Goal: Task Accomplishment & Management: Use online tool/utility

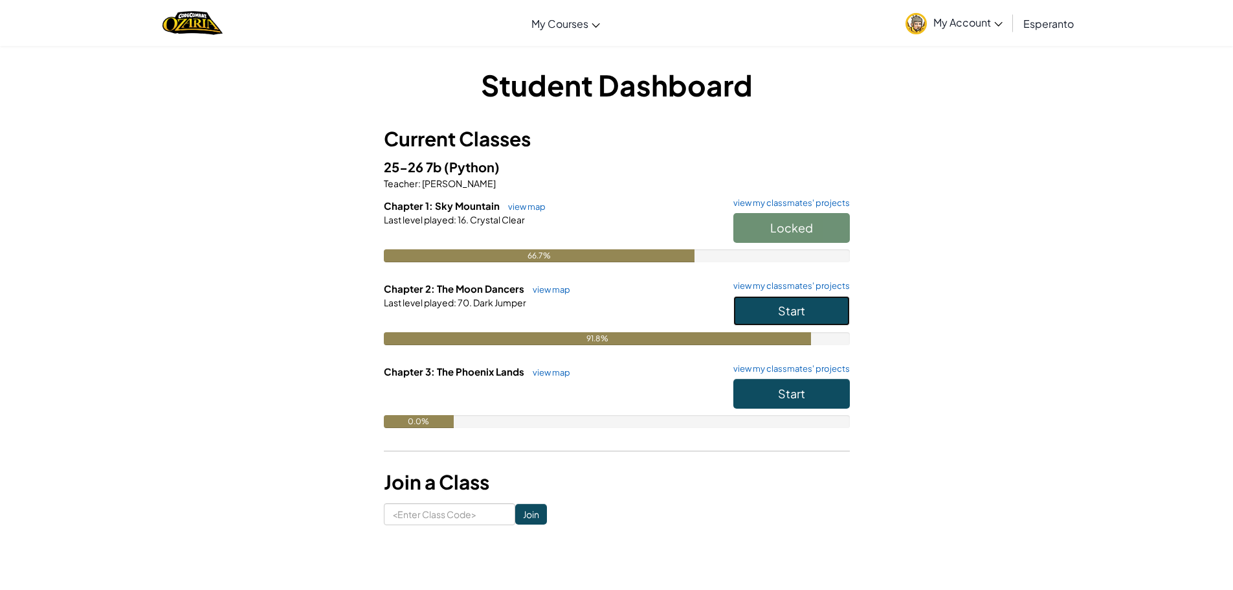
click at [756, 306] on button "Start" at bounding box center [791, 311] width 117 height 30
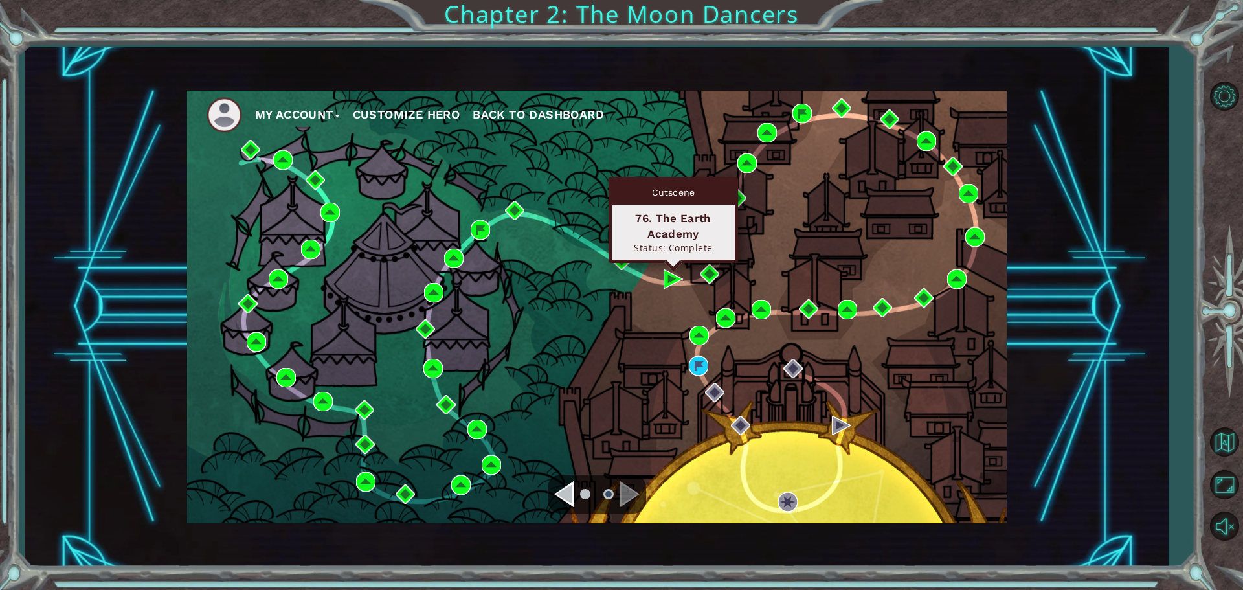
click at [643, 233] on div "76. The Earth Academy" at bounding box center [673, 225] width 111 height 31
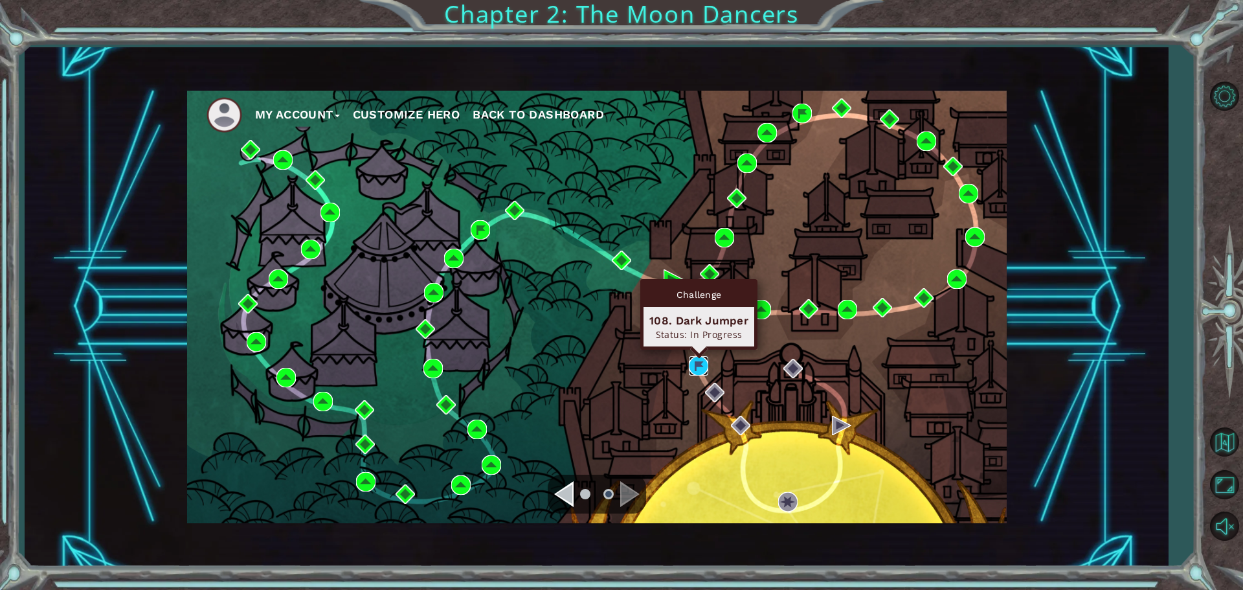
click at [691, 373] on img at bounding box center [698, 365] width 19 height 19
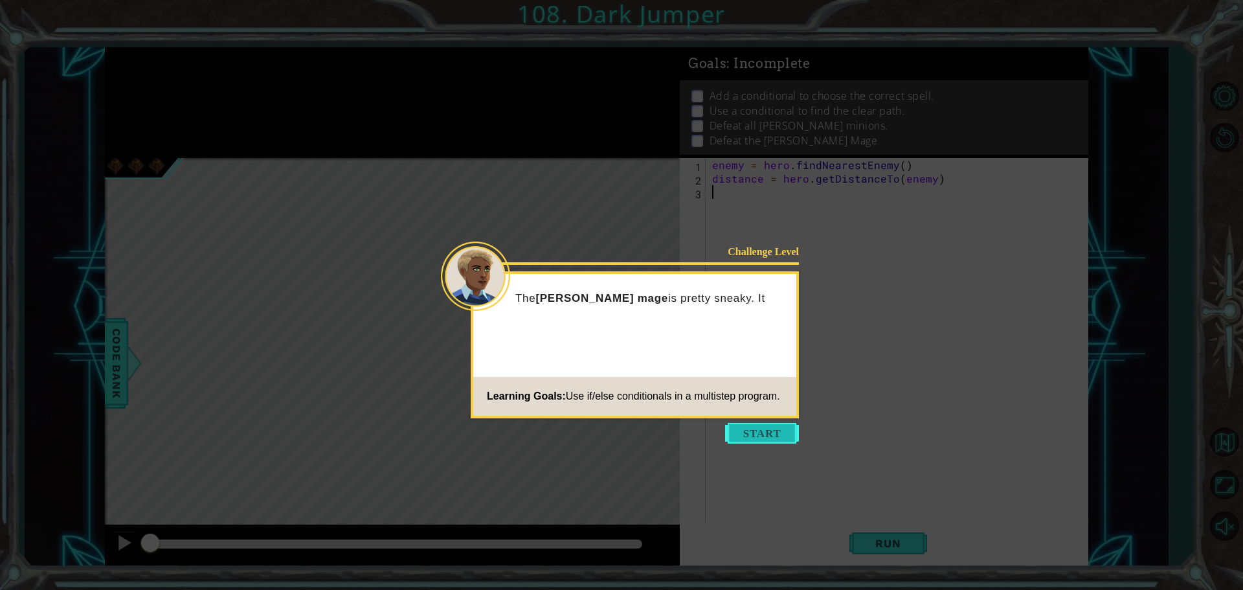
click at [738, 434] on button "Start" at bounding box center [762, 433] width 74 height 21
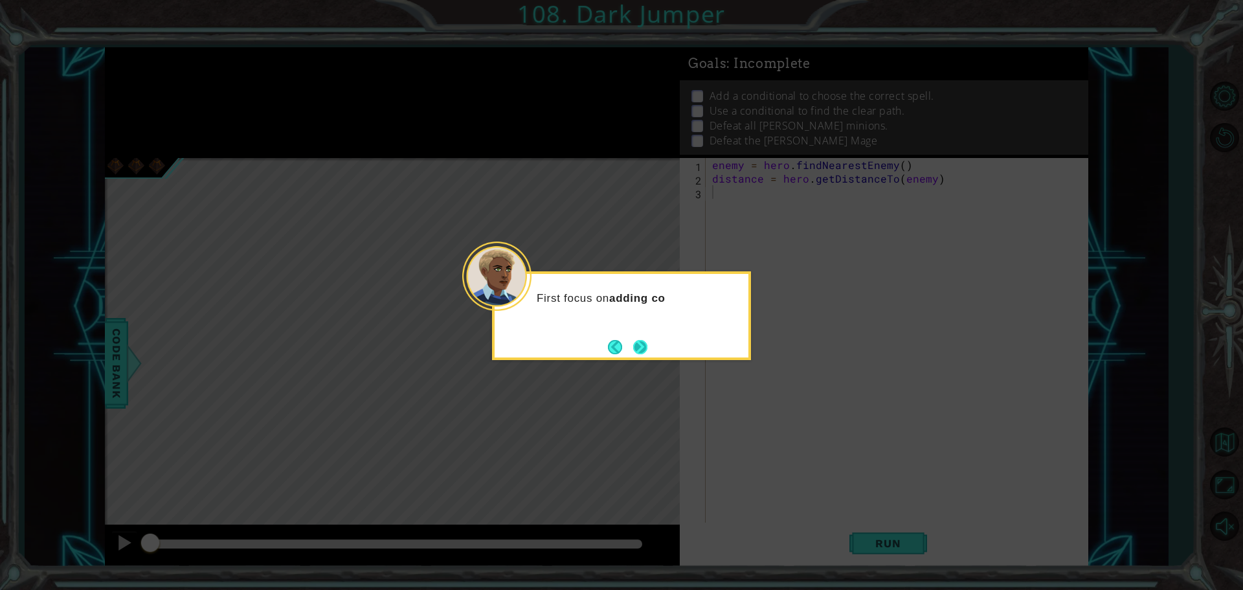
click at [637, 345] on button "Next" at bounding box center [640, 347] width 16 height 16
click at [637, 345] on div "Level Map" at bounding box center [404, 348] width 598 height 381
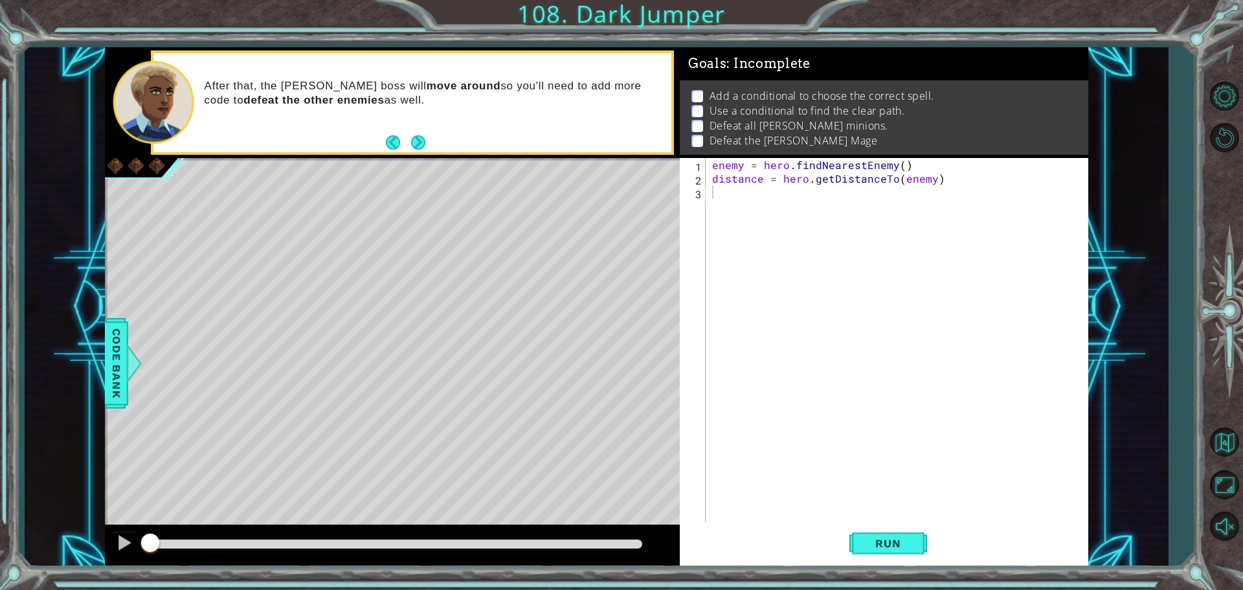
click at [755, 195] on div "enemy = hero . findNearestEnemy ( ) distance = hero . getDistanceTo ( enemy )" at bounding box center [900, 355] width 381 height 394
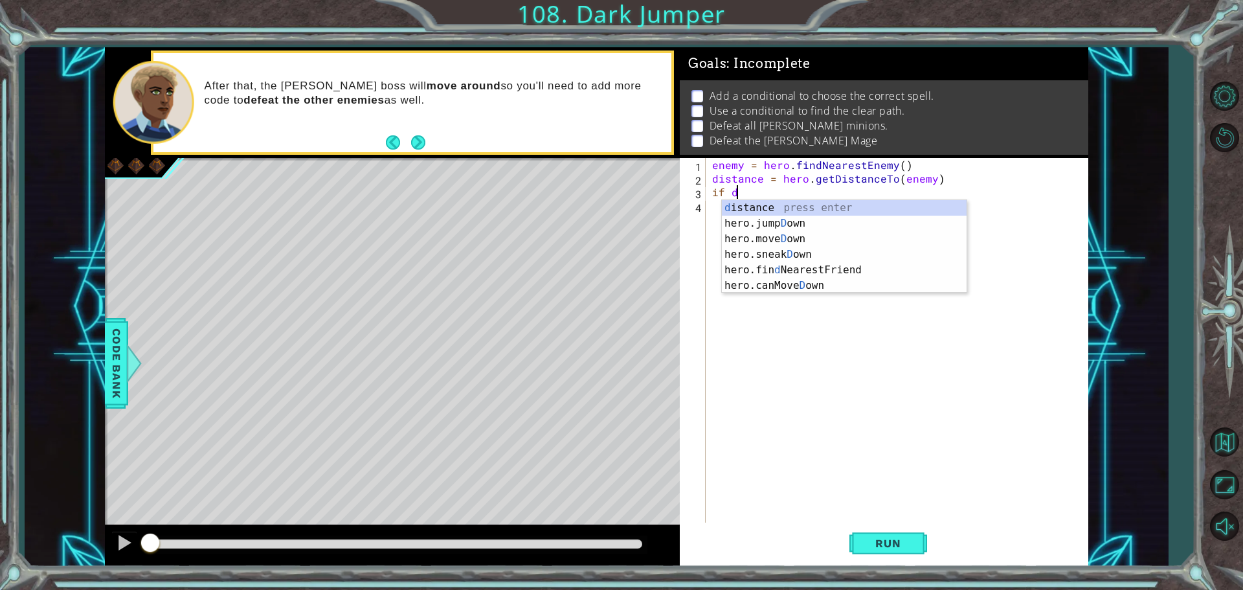
scroll to position [0, 1]
click at [769, 207] on div "dis tance press enter" at bounding box center [844, 223] width 245 height 47
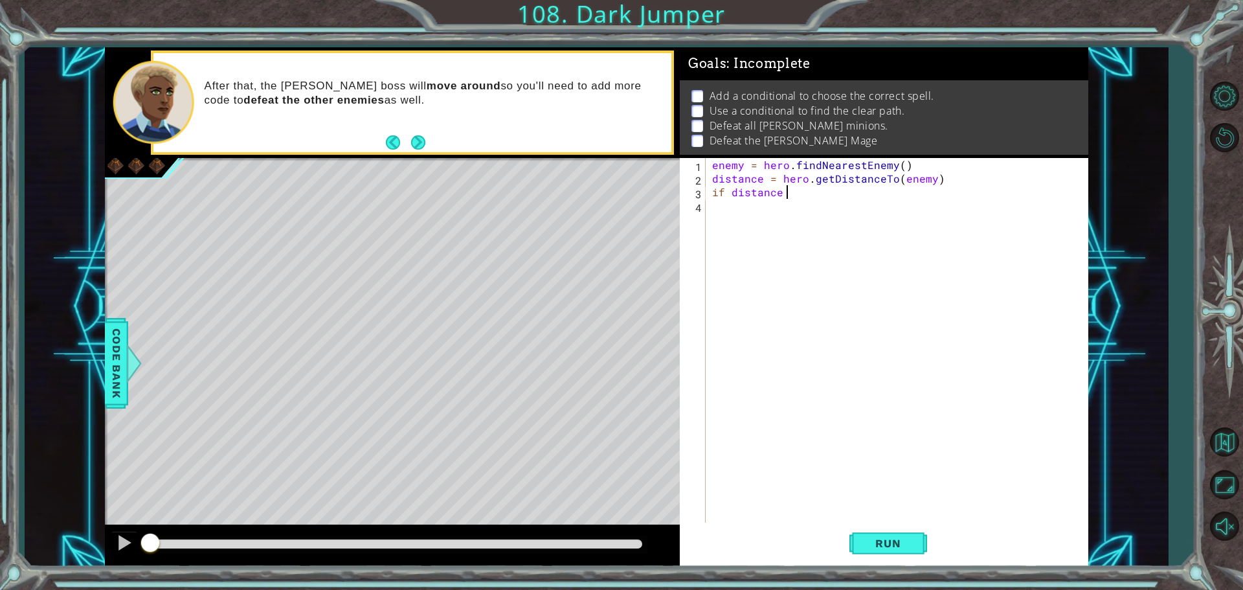
type textarea "if distance"
select select "ace/mode/python"
select select "ace/theme/textmate"
select select "markbegin"
select select "true"
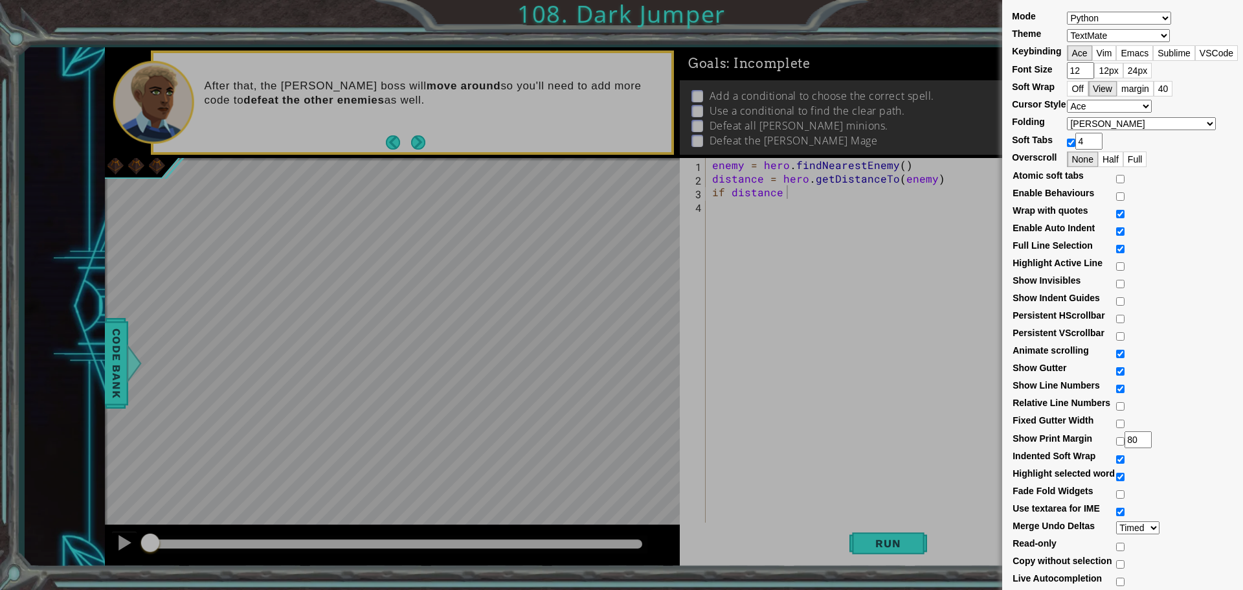
click at [769, 207] on div "Mode ABAP ABC ActionScript [PERSON_NAME] Apache Conf Apex AQL AsciiDoc ASL Asse…" at bounding box center [621, 295] width 1243 height 590
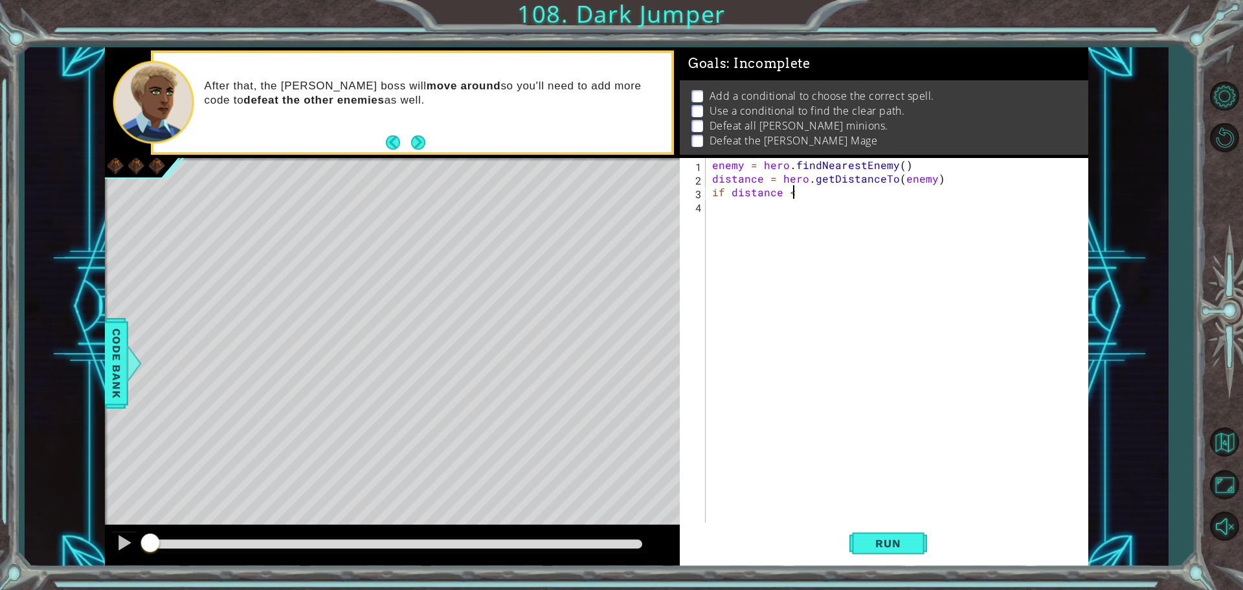
scroll to position [0, 5]
click at [792, 195] on div "enemy = hero . findNearestEnemy ( ) distance = hero . getDistanceTo ( enemy ) i…" at bounding box center [900, 355] width 381 height 394
type textarea "if distance < 3"
click at [784, 214] on div "enemy = hero . findNearestEnemy ( ) distance = hero . getDistanceTo ( enemy ) i…" at bounding box center [900, 355] width 381 height 394
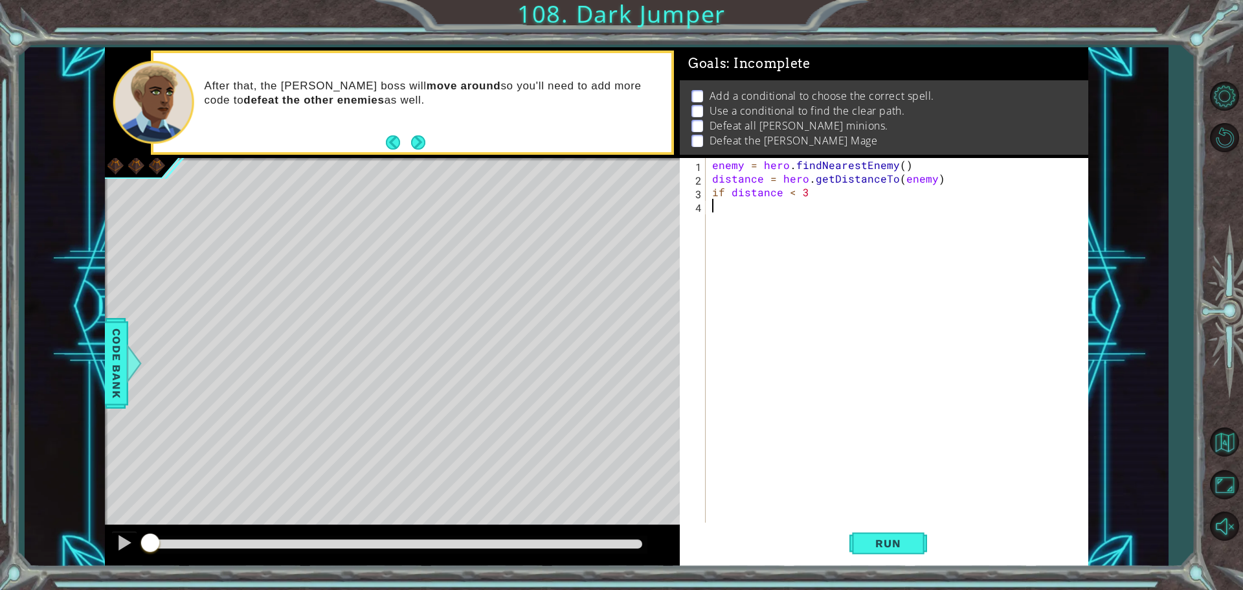
click at [722, 207] on div "enemy = hero . findNearestEnemy ( ) distance = hero . getDistanceTo ( enemy ) i…" at bounding box center [900, 355] width 381 height 394
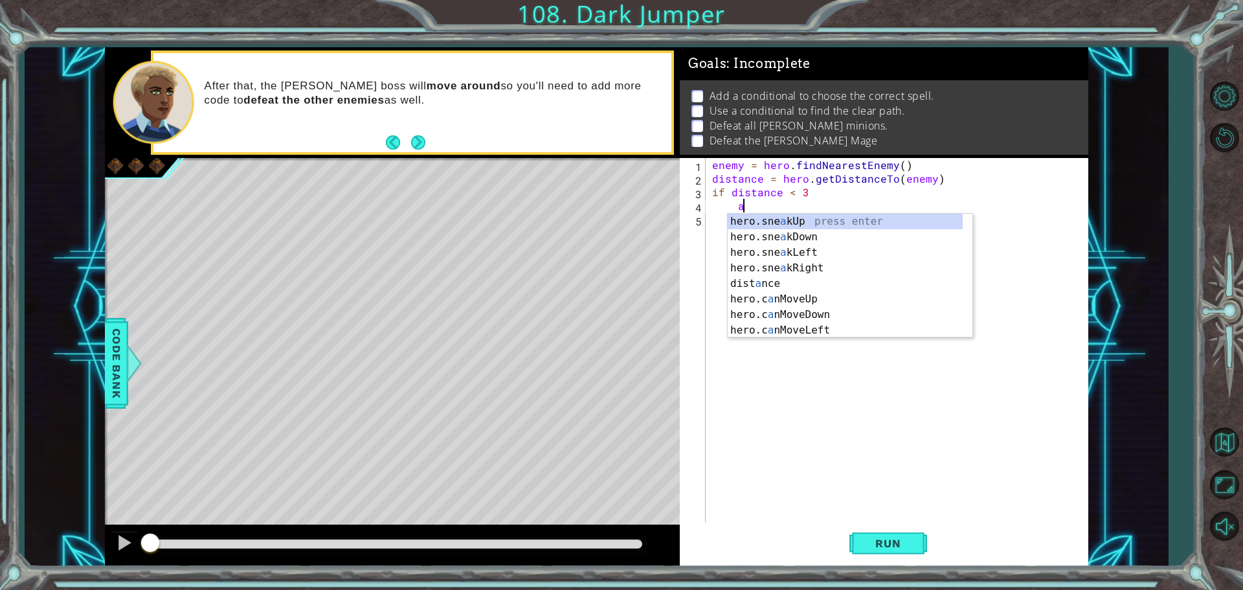
type textarea "as"
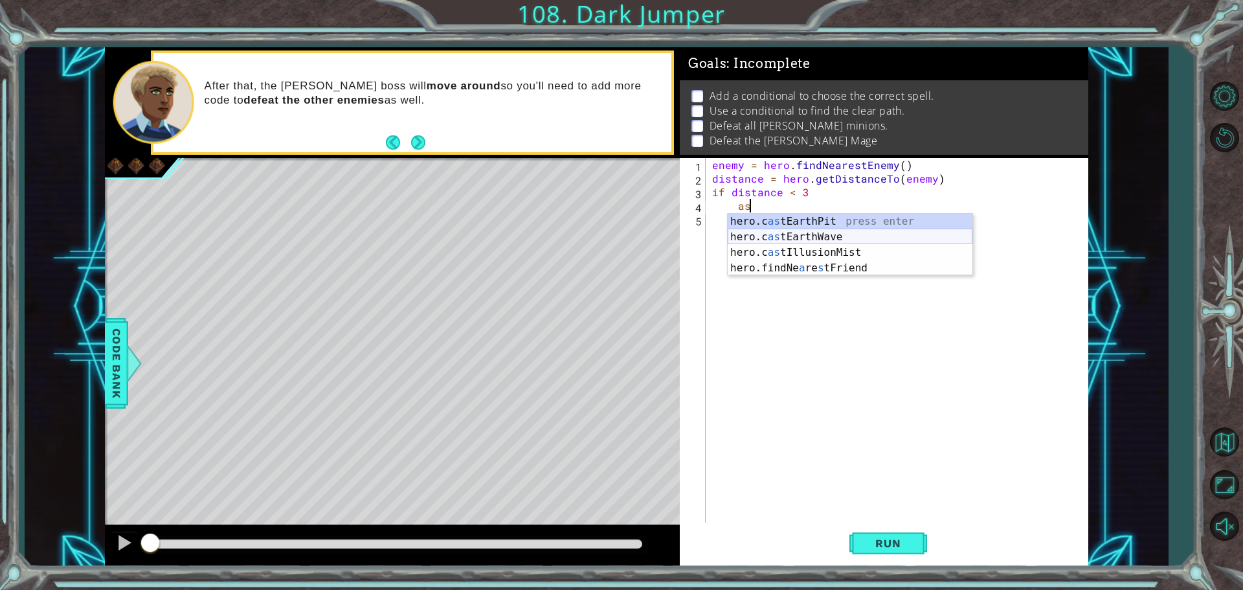
click at [844, 235] on div "hero.c as tEarthPit press enter hero.c as tEarthWave press enter hero.c as tIll…" at bounding box center [850, 260] width 245 height 93
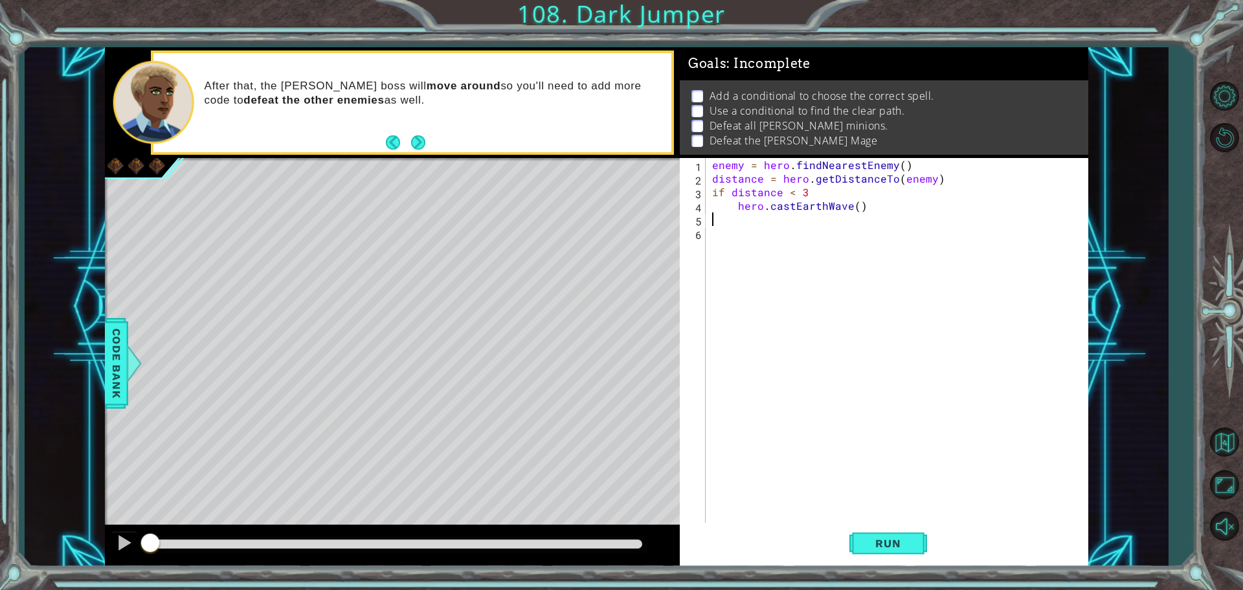
scroll to position [0, 0]
type textarea "hero.castEarthWave()"
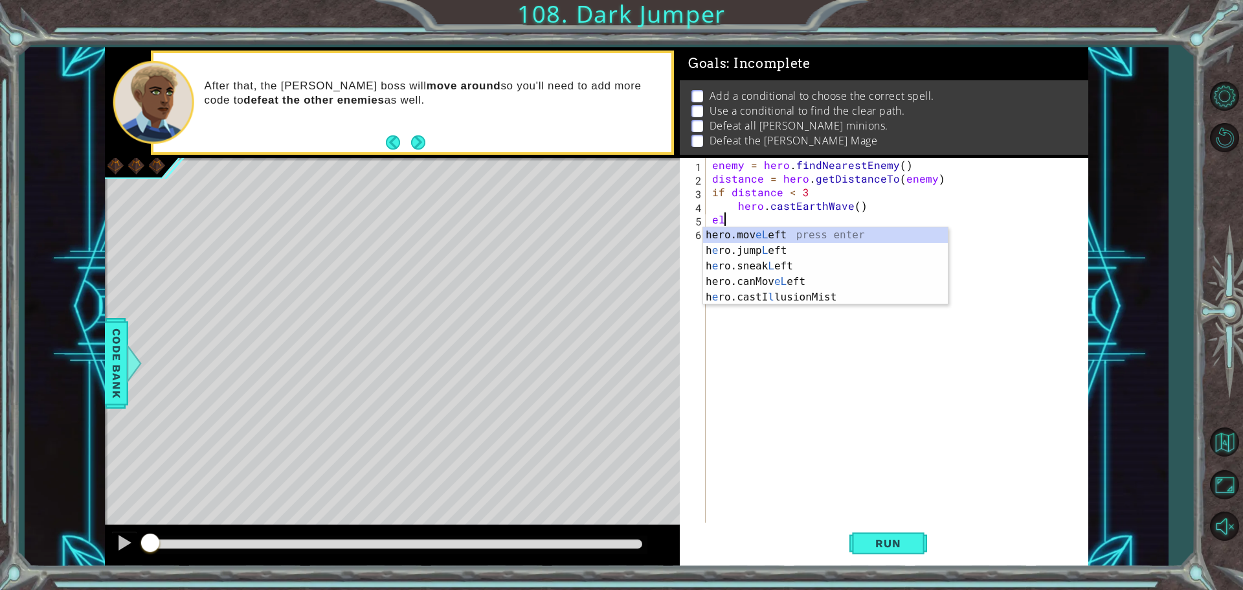
type textarea "e"
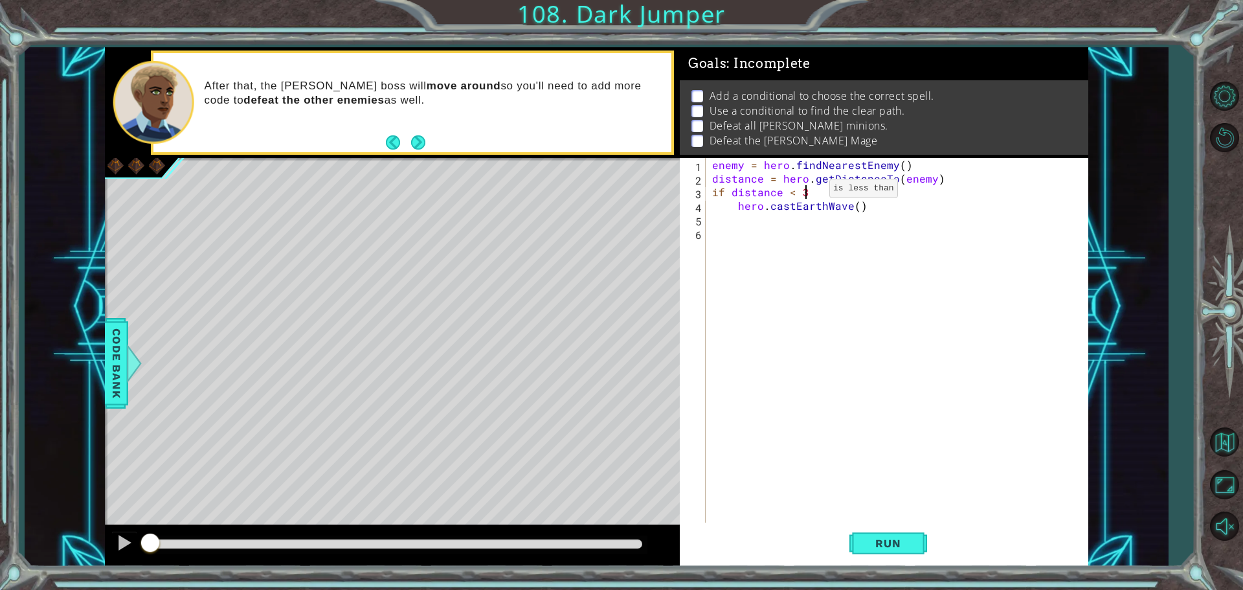
click at [807, 192] on div "enemy = hero . findNearestEnemy ( ) distance = hero . getDistanceTo ( enemy ) i…" at bounding box center [900, 355] width 381 height 394
click at [801, 193] on div "enemy = hero . findNearestEnemy ( ) distance = hero . getDistanceTo ( enemy ) i…" at bounding box center [900, 355] width 381 height 394
type textarea "if distance <3:"
click at [723, 227] on div "enemy = hero . findNearestEnemy ( ) distance = hero . getDistanceTo ( enemy ) i…" at bounding box center [900, 355] width 381 height 394
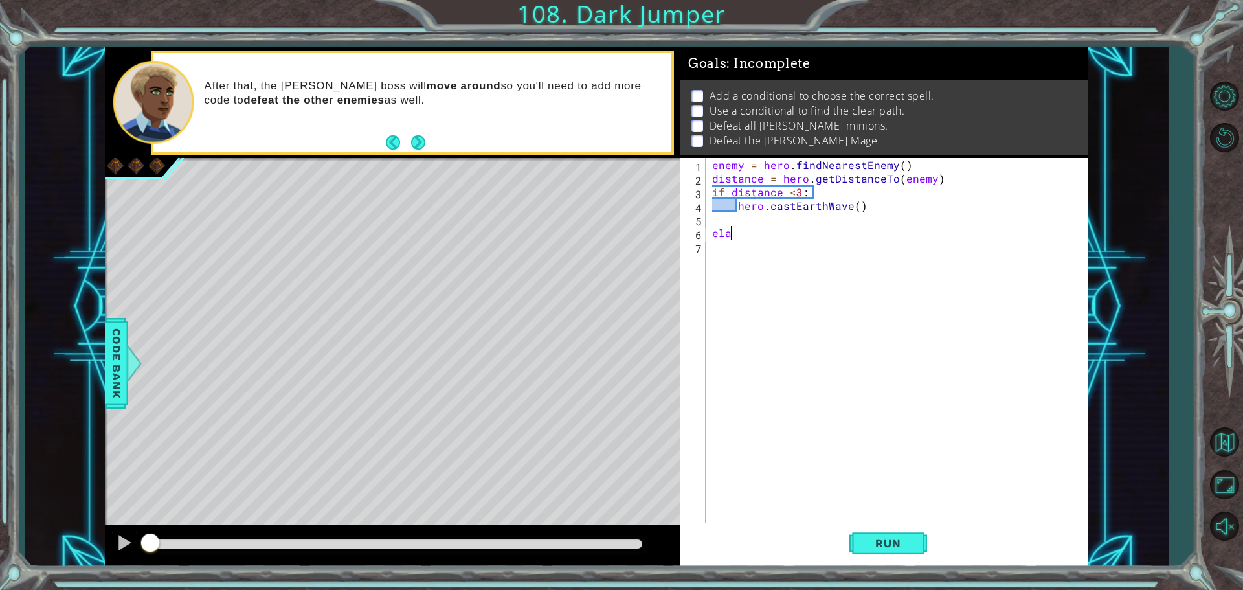
scroll to position [0, 0]
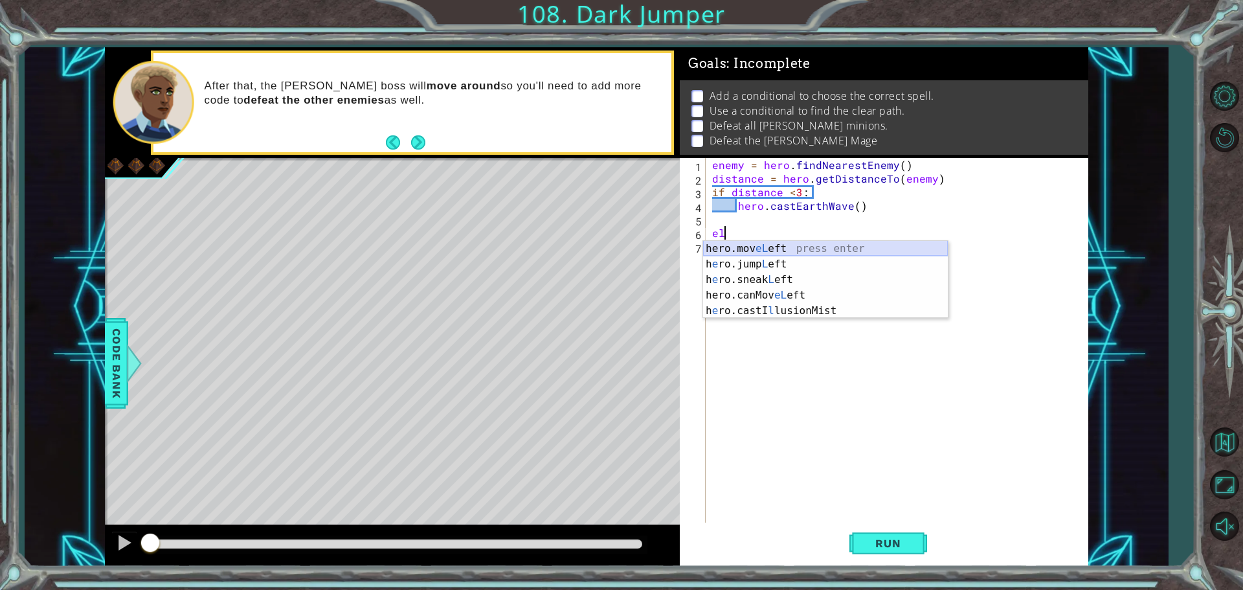
type textarea "e"
click at [766, 245] on div "dis tance press enter" at bounding box center [844, 264] width 245 height 47
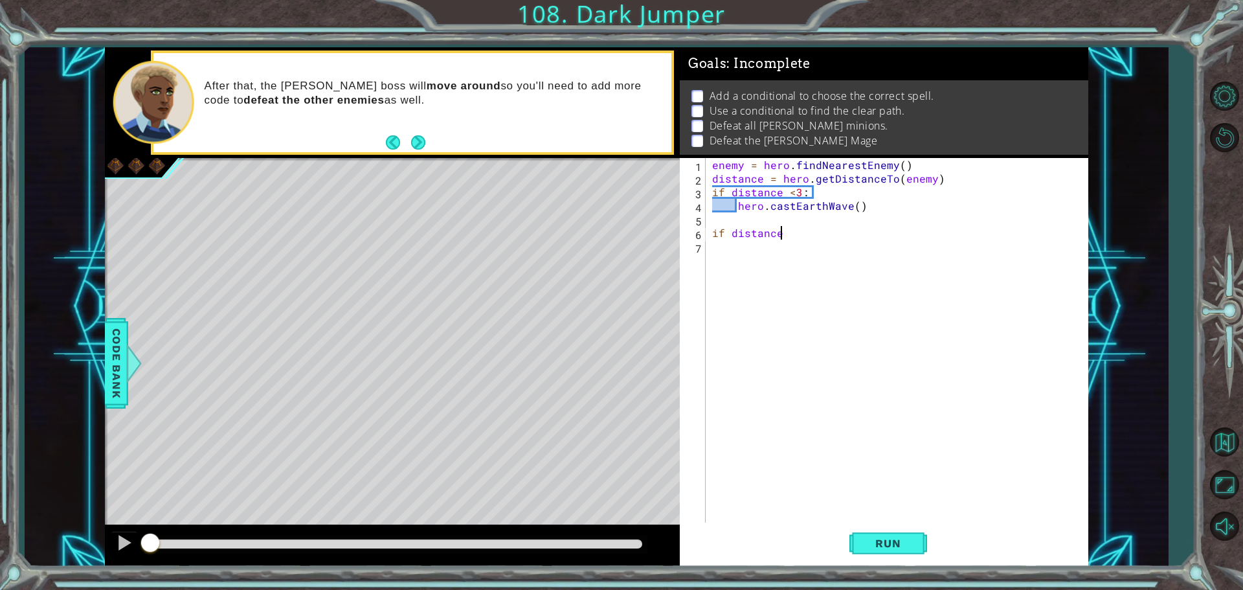
scroll to position [0, 4]
click at [779, 236] on div "enemy = hero . findNearestEnemy ( ) distance = hero . getDistanceTo ( enemy ) i…" at bounding box center [900, 355] width 381 height 394
click at [799, 235] on div "enemy = hero . findNearestEnemy ( ) distance = hero . getDistanceTo ( enemy ) i…" at bounding box center [900, 355] width 381 height 394
type textarea "if distance >3:"
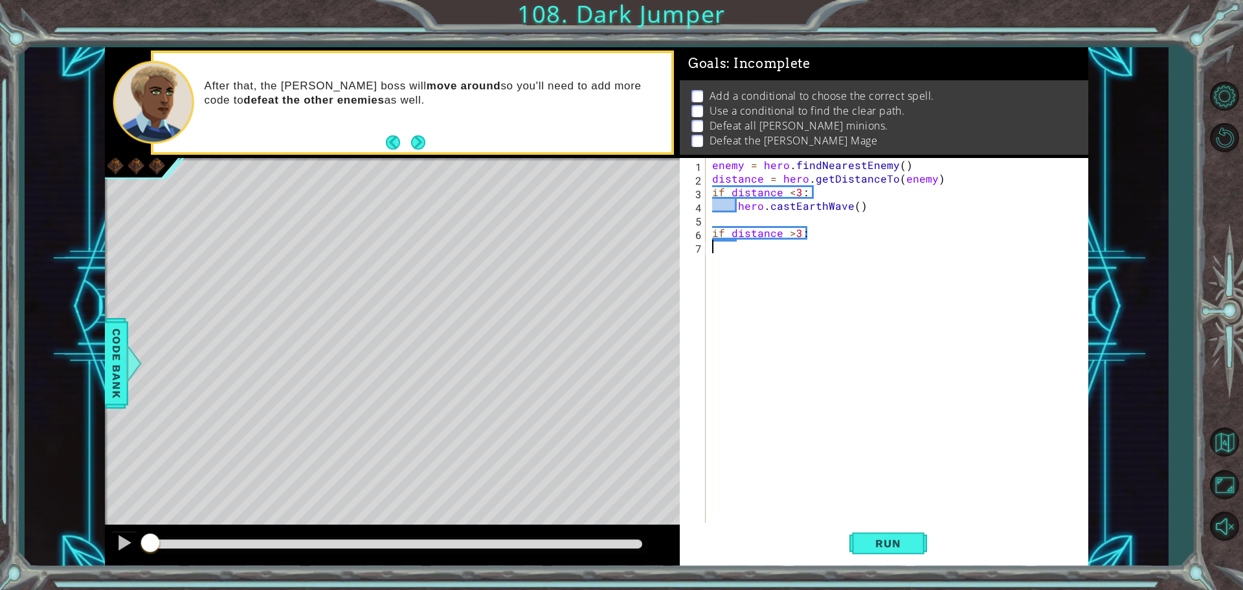
click at [756, 247] on div "enemy = hero . findNearestEnemy ( ) distance = hero . getDistanceTo ( enemy ) i…" at bounding box center [900, 355] width 381 height 394
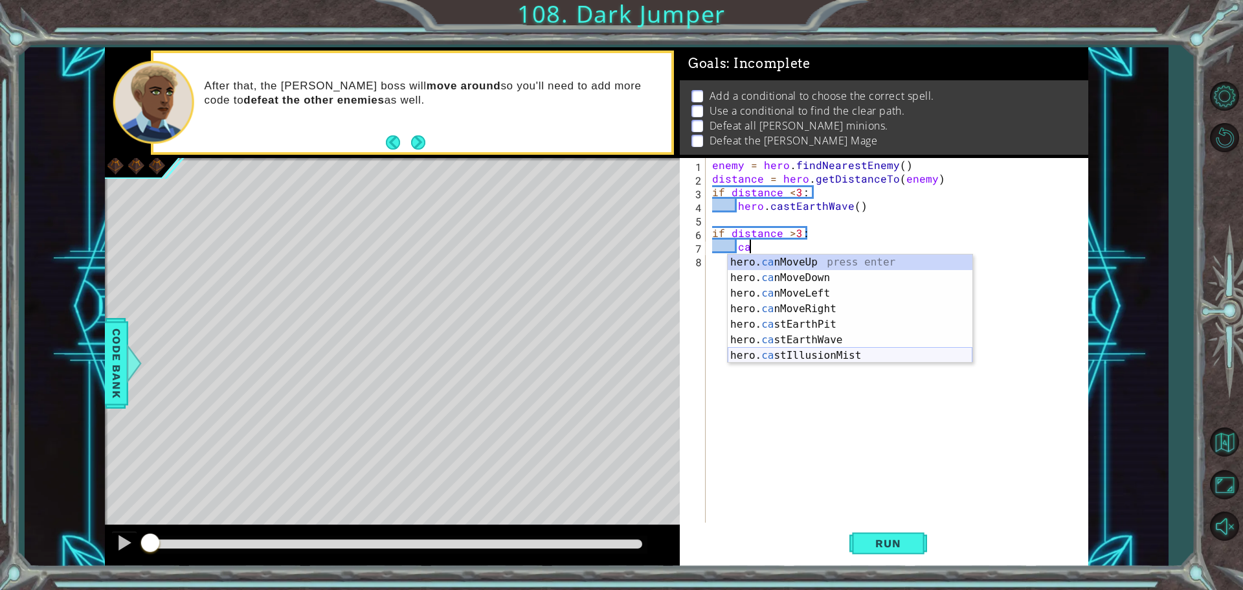
scroll to position [0, 2]
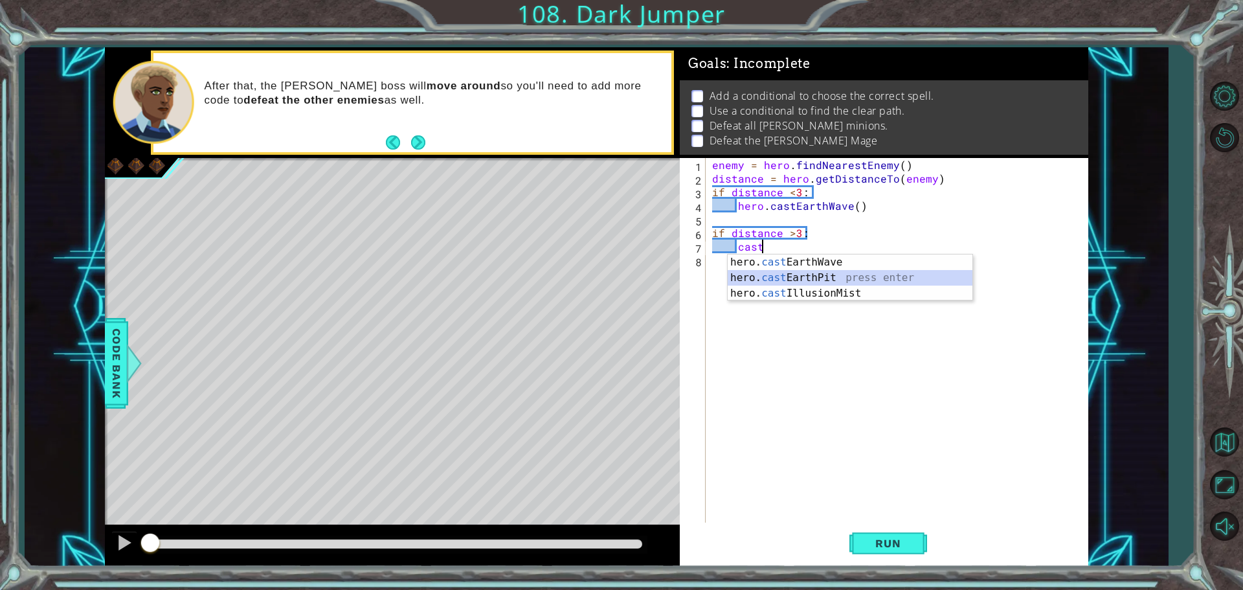
click at [825, 279] on div "hero. cast EarthWave press enter hero. cast EarthPit press enter hero. cast Ill…" at bounding box center [850, 293] width 245 height 78
type textarea "hero.castEarthPit(enemy)"
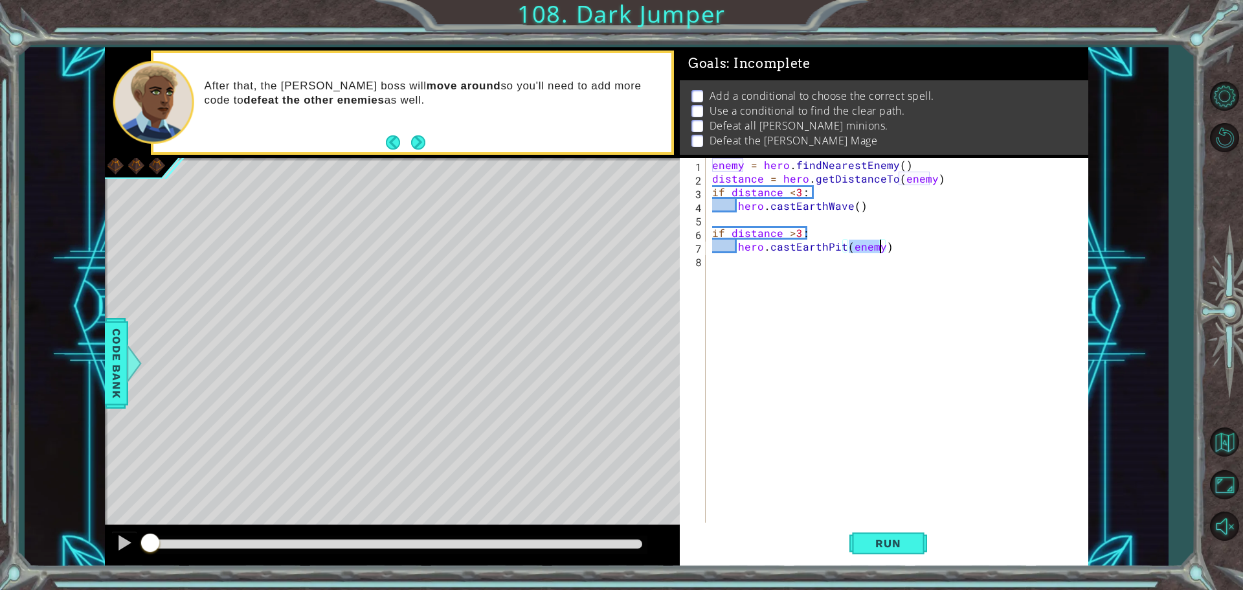
click at [825, 279] on div "enemy = hero . findNearestEnemy ( ) distance = hero . getDistanceTo ( enemy ) i…" at bounding box center [900, 355] width 381 height 394
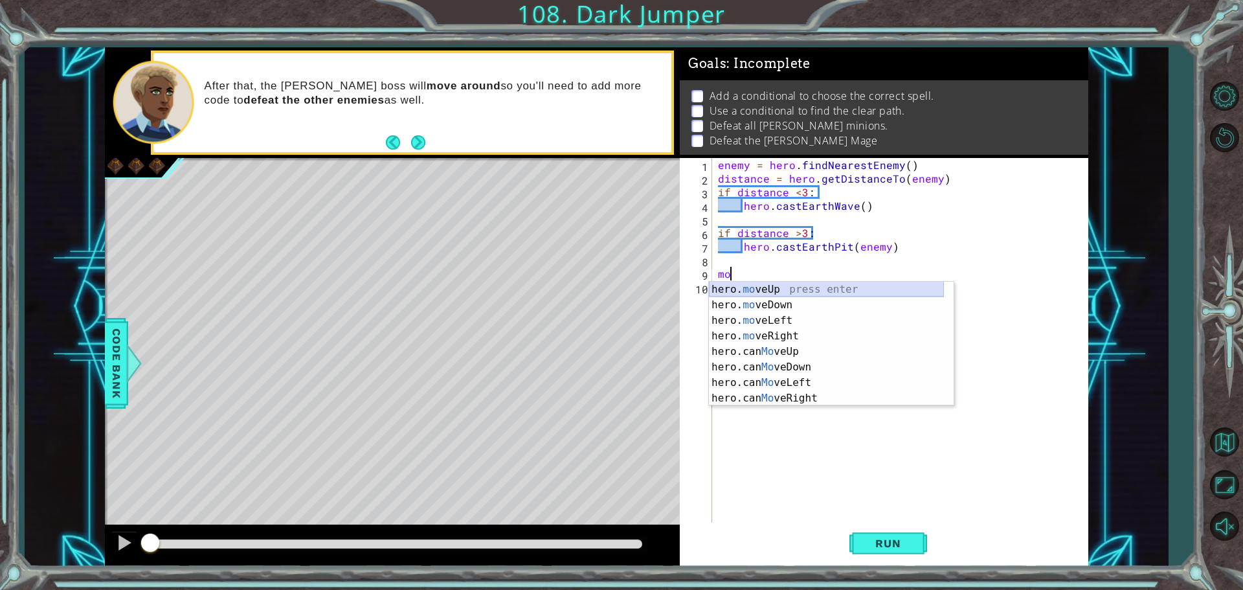
click at [798, 287] on div "hero. mo veUp press enter hero. mo veDown press enter hero. mo veLeft press ent…" at bounding box center [826, 359] width 235 height 155
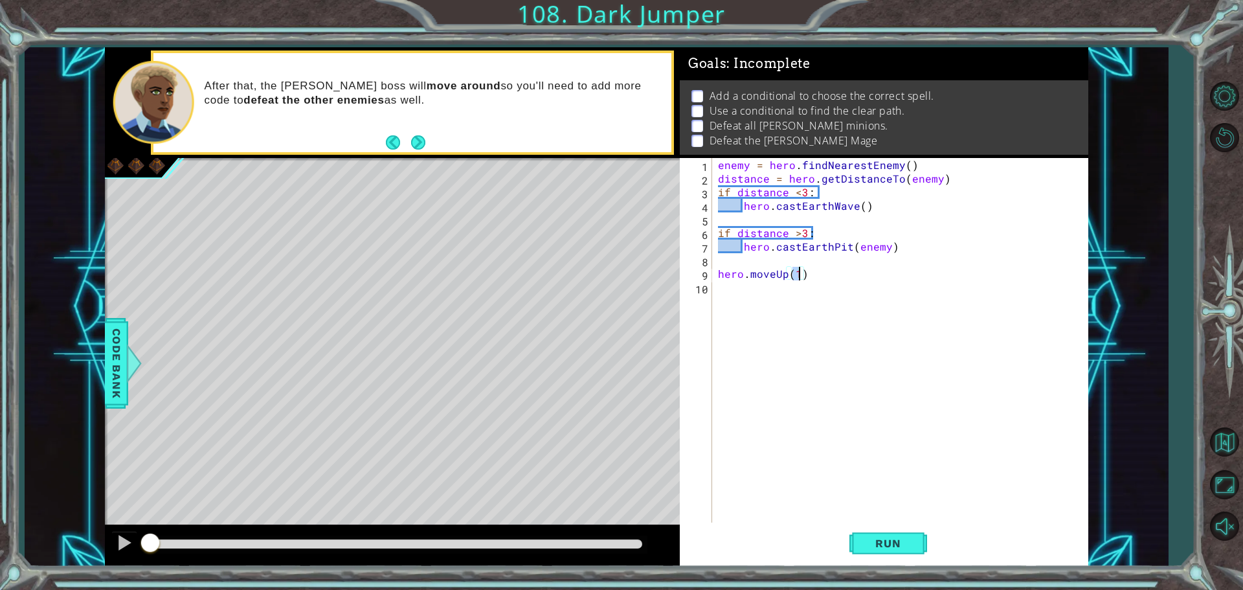
type textarea "hero.moveUp(2)"
drag, startPoint x: 788, startPoint y: 317, endPoint x: 781, endPoint y: 313, distance: 7.2
click at [782, 314] on div "enemy = hero . findNearestEnemy ( ) distance = hero . getDistanceTo ( enemy ) i…" at bounding box center [902, 355] width 375 height 394
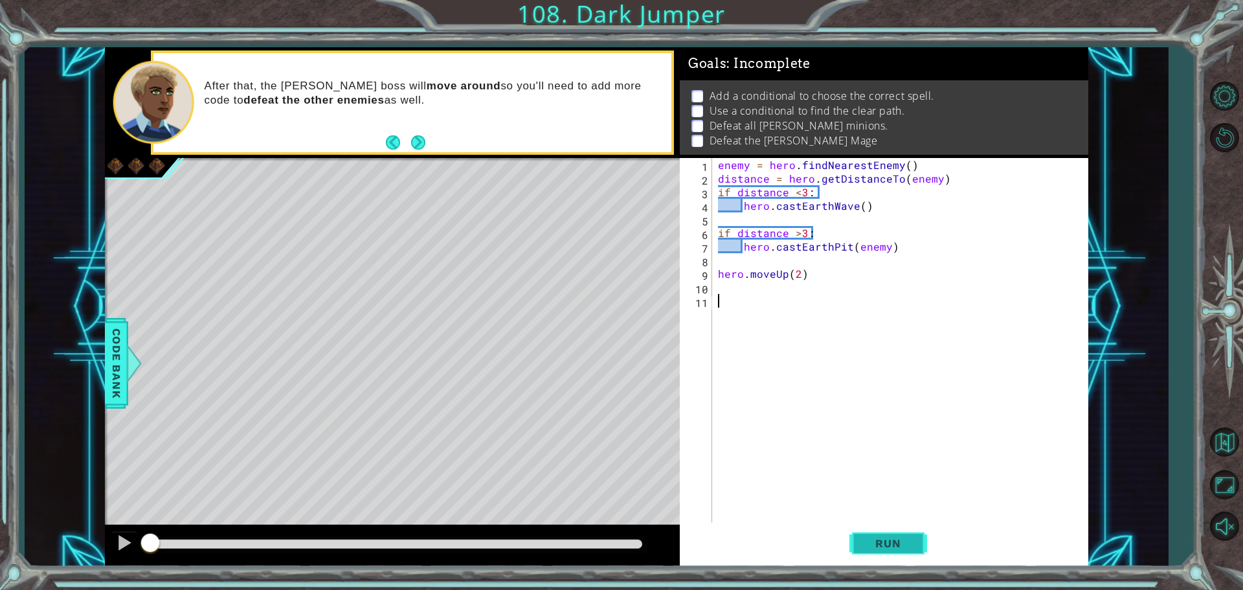
click at [887, 538] on span "Run" at bounding box center [887, 543] width 51 height 13
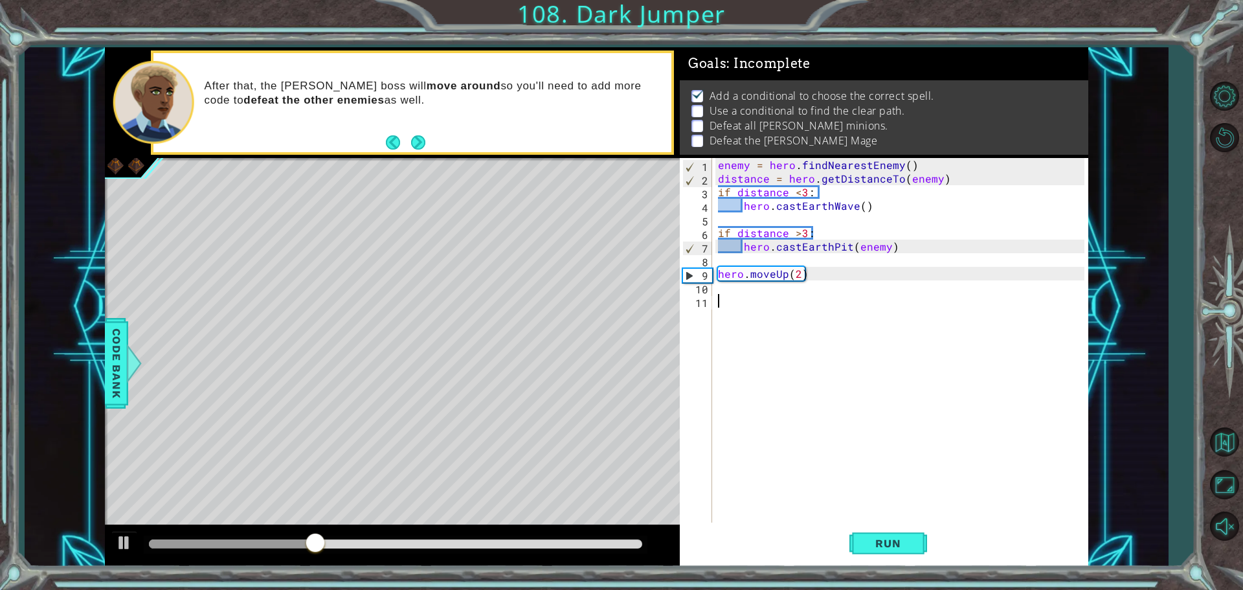
click at [743, 337] on div "enemy = hero . findNearestEnemy ( ) distance = hero . getDistanceTo ( enemy ) i…" at bounding box center [902, 355] width 375 height 394
type textarea "c"
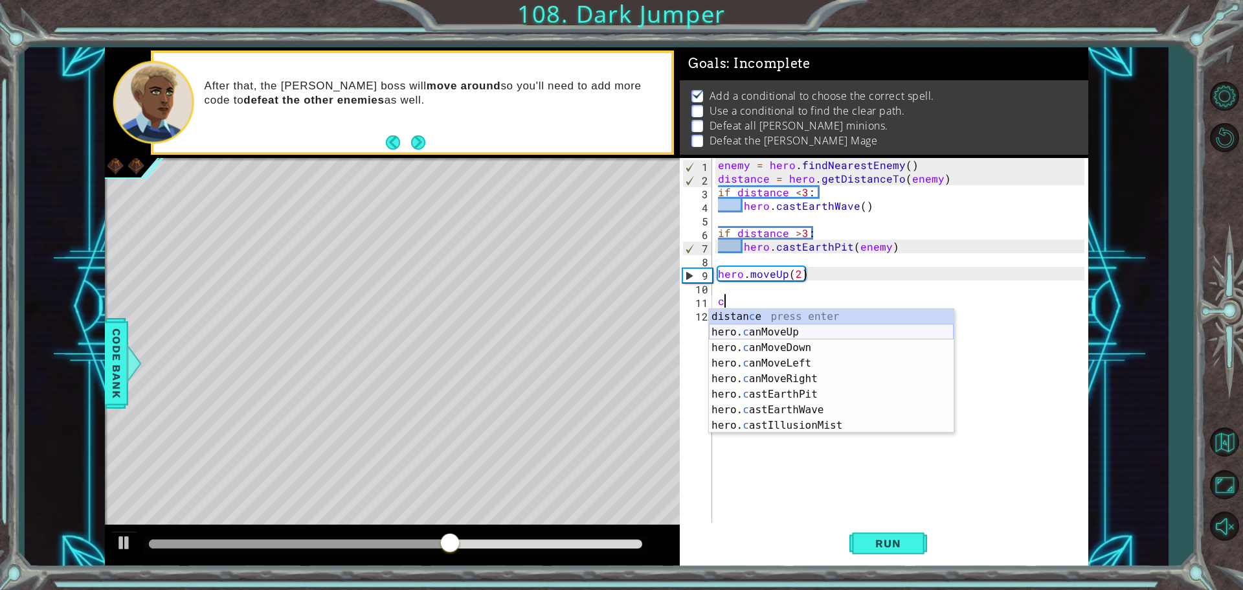
click at [734, 333] on div "distan c e press enter hero. c anMoveUp press enter hero. c anMoveDown press en…" at bounding box center [831, 386] width 245 height 155
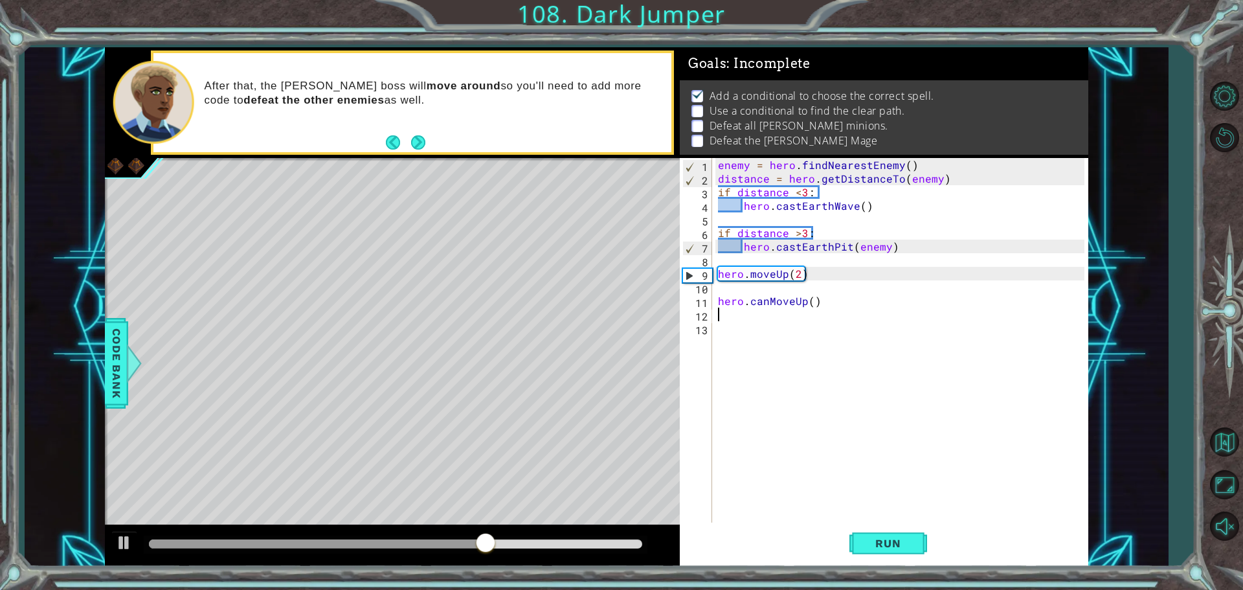
click at [719, 298] on div "enemy = hero . findNearestEnemy ( ) distance = hero . getDistanceTo ( enemy ) i…" at bounding box center [902, 355] width 375 height 394
click at [717, 296] on div "enemy = hero . findNearestEnemy ( ) distance = hero . getDistanceTo ( enemy ) i…" at bounding box center [902, 355] width 375 height 394
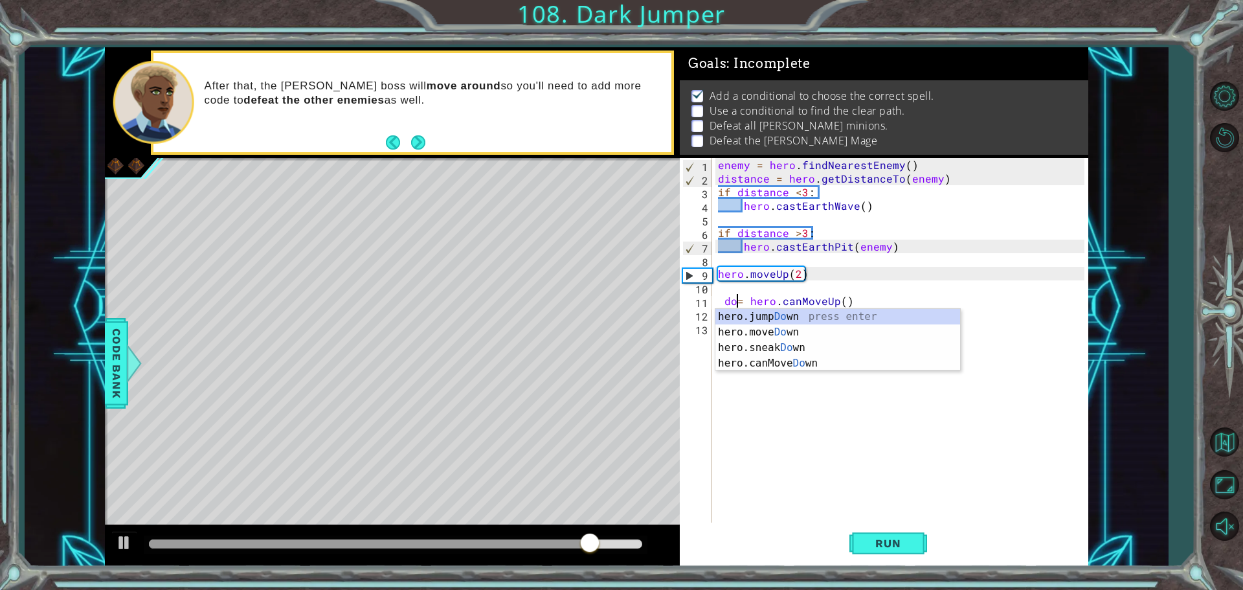
type textarea "dog = hero.canMoveUp()"
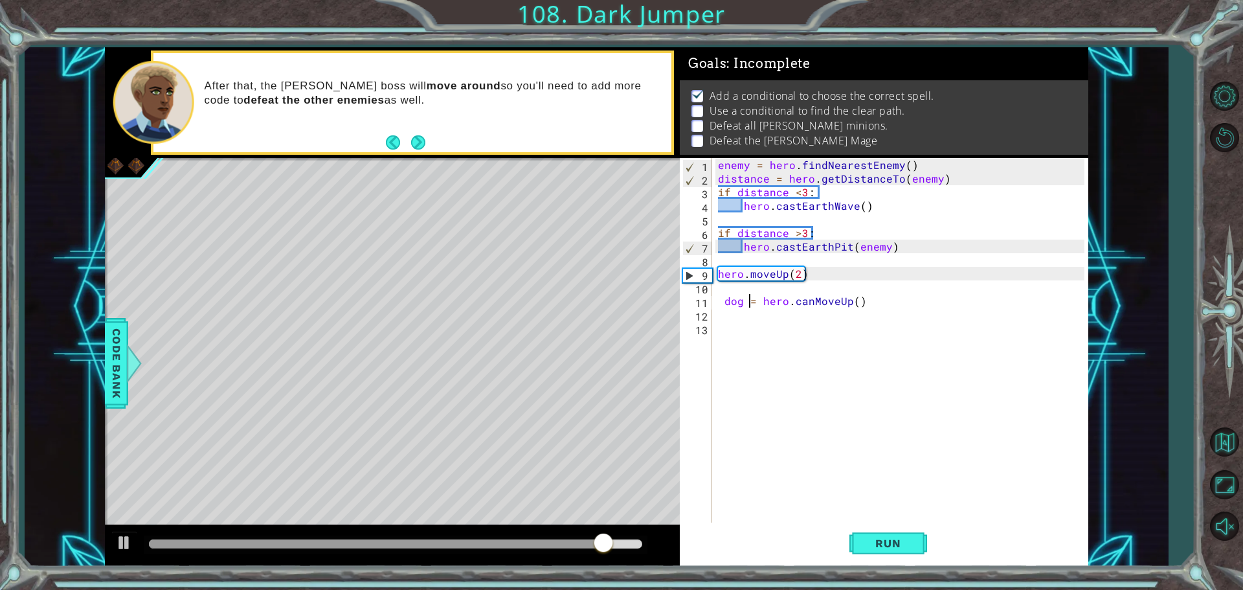
click at [787, 368] on div "enemy = hero . findNearestEnemy ( ) distance = hero . getDistanceTo ( enemy ) i…" at bounding box center [902, 355] width 375 height 394
click at [720, 302] on div "enemy = hero . findNearestEnemy ( ) distance = hero . getDistanceTo ( enemy ) i…" at bounding box center [902, 355] width 375 height 394
type textarea "dog = hero.canMoveUp()"
click at [724, 343] on div "enemy = hero . findNearestEnemy ( ) distance = hero . getDistanceTo ( enemy ) i…" at bounding box center [902, 355] width 375 height 394
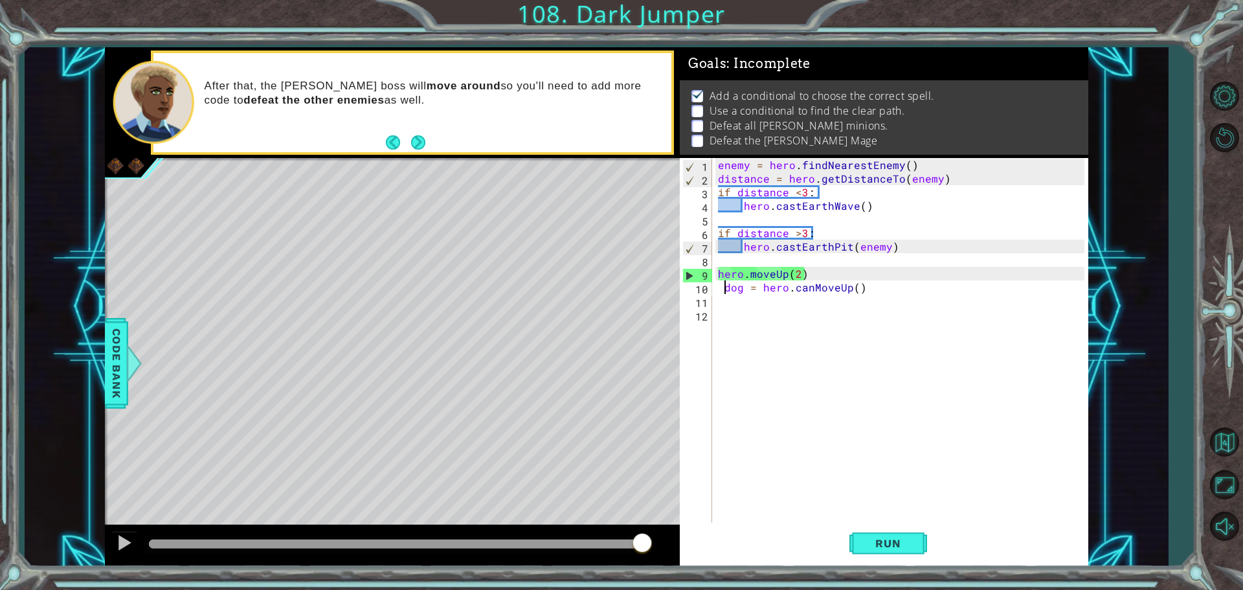
click at [726, 289] on div "enemy = hero . findNearestEnemy ( ) distance = hero . getDistanceTo ( enemy ) i…" at bounding box center [902, 355] width 375 height 394
type textarea "dog = hero.canMoveUp()"
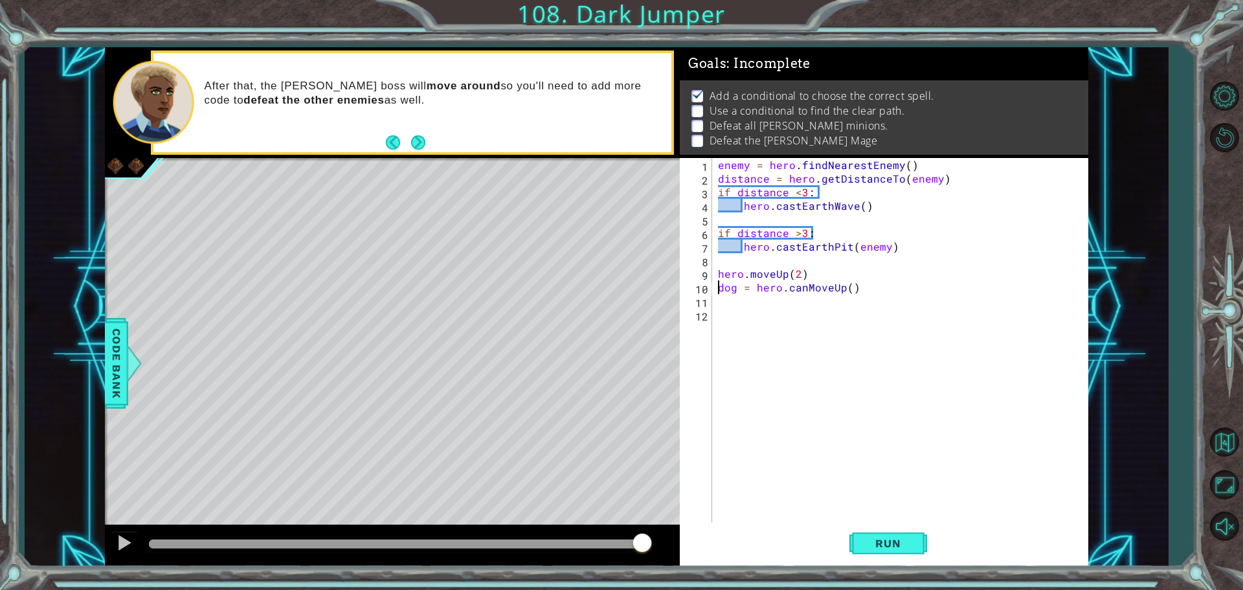
click at [736, 337] on div "enemy = hero . findNearestEnemy ( ) distance = hero . getDistanceTo ( enemy ) i…" at bounding box center [902, 355] width 375 height 394
click at [848, 291] on div "enemy = hero . findNearestEnemy ( ) distance = hero . getDistanceTo ( enemy ) i…" at bounding box center [902, 355] width 375 height 394
type textarea "dog = hero.canMoveUp(2)"
click at [623, 342] on div "Level Map" at bounding box center [404, 348] width 598 height 381
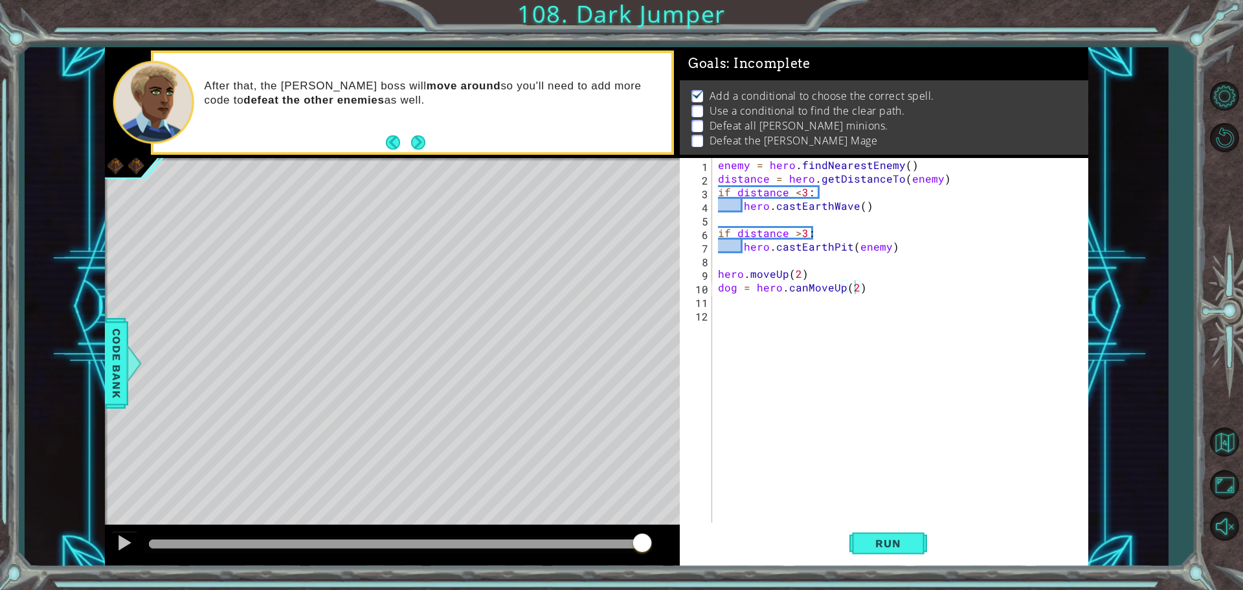
click at [666, 325] on div "Level Map" at bounding box center [404, 348] width 598 height 381
click at [748, 311] on div "enemy = hero . findNearestEnemy ( ) distance = hero . getDistanceTo ( enemy ) i…" at bounding box center [902, 355] width 375 height 394
type textarea "else"
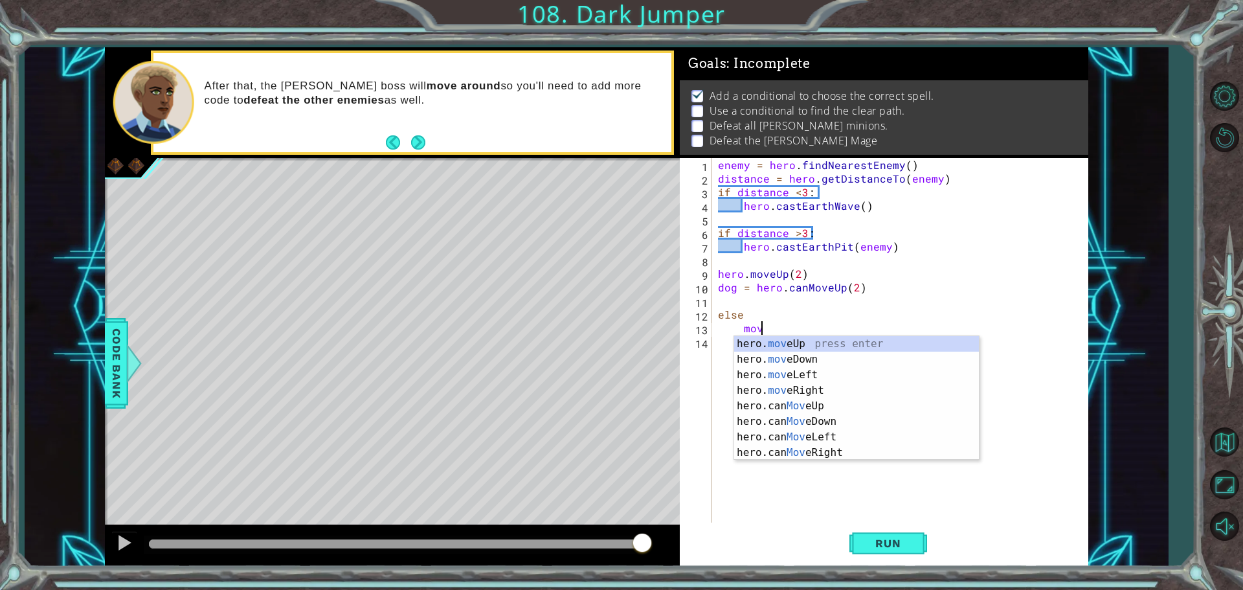
scroll to position [0, 2]
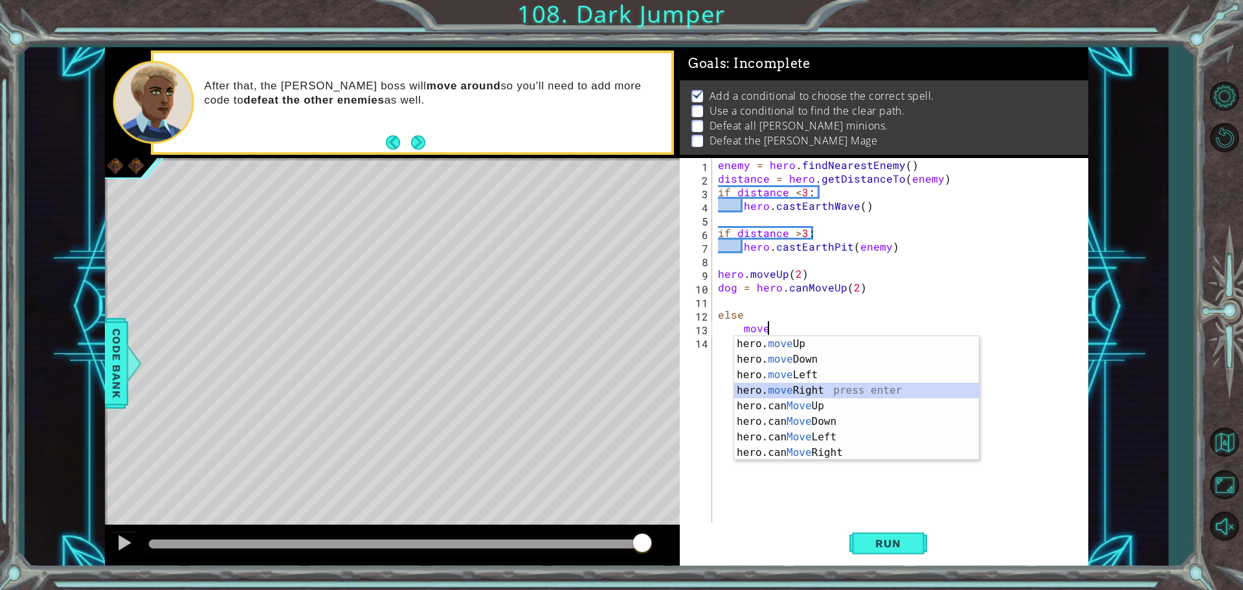
click at [781, 385] on div "hero. move Up press enter hero. move Down press enter hero. move Left press ent…" at bounding box center [856, 413] width 245 height 155
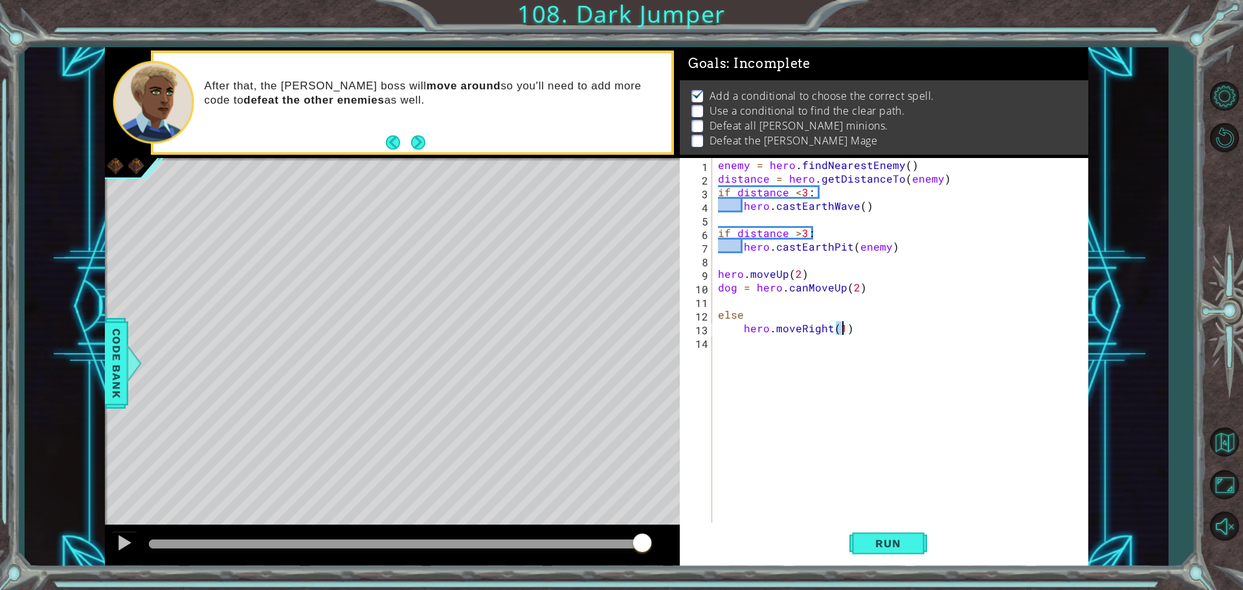
type textarea "hero.moveRight(2)"
click at [772, 367] on div "enemy = hero . findNearestEnemy ( ) distance = hero . getDistanceTo ( enemy ) i…" at bounding box center [902, 355] width 375 height 394
click at [752, 300] on div "enemy = hero . findNearestEnemy ( ) distance = hero . getDistanceTo ( enemy ) i…" at bounding box center [902, 355] width 375 height 394
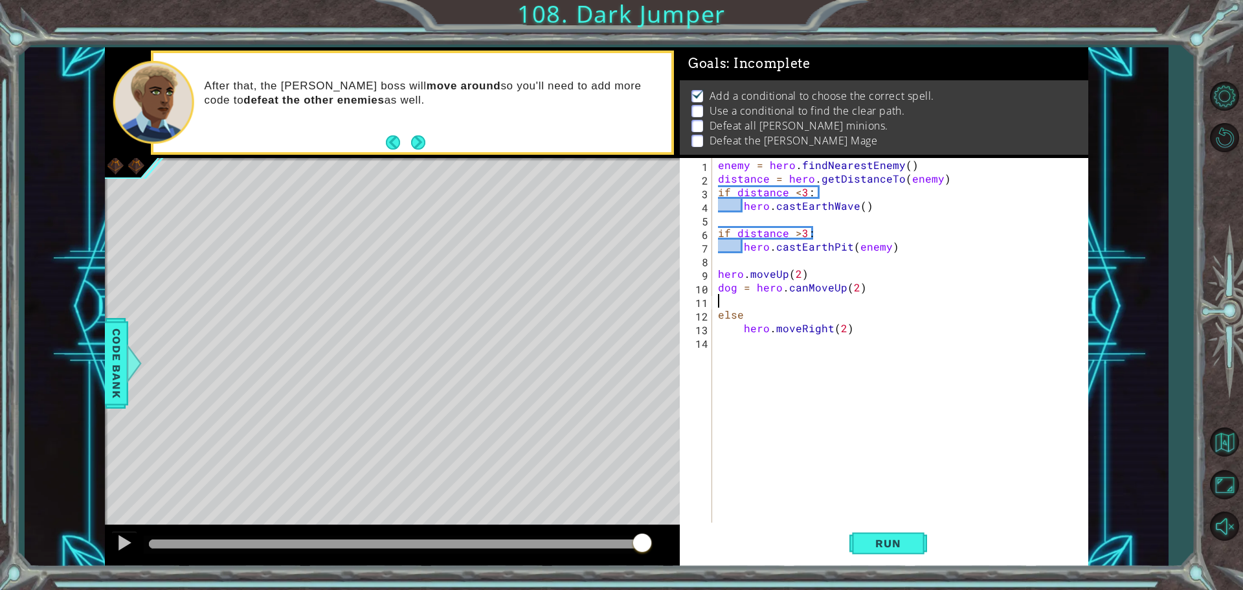
click at [744, 304] on div "enemy = hero . findNearestEnemy ( ) distance = hero . getDistanceTo ( enemy ) i…" at bounding box center [902, 355] width 375 height 394
click at [767, 307] on div "enemy = hero . findNearestEnemy ( ) distance = hero . getDistanceTo ( enemy ) i…" at bounding box center [902, 355] width 375 height 394
click at [752, 299] on div "enemy = hero . findNearestEnemy ( ) distance = hero . getDistanceTo ( enemy ) i…" at bounding box center [902, 355] width 375 height 394
click at [754, 306] on div "enemy = hero . findNearestEnemy ( ) distance = hero . getDistanceTo ( enemy ) i…" at bounding box center [902, 355] width 375 height 394
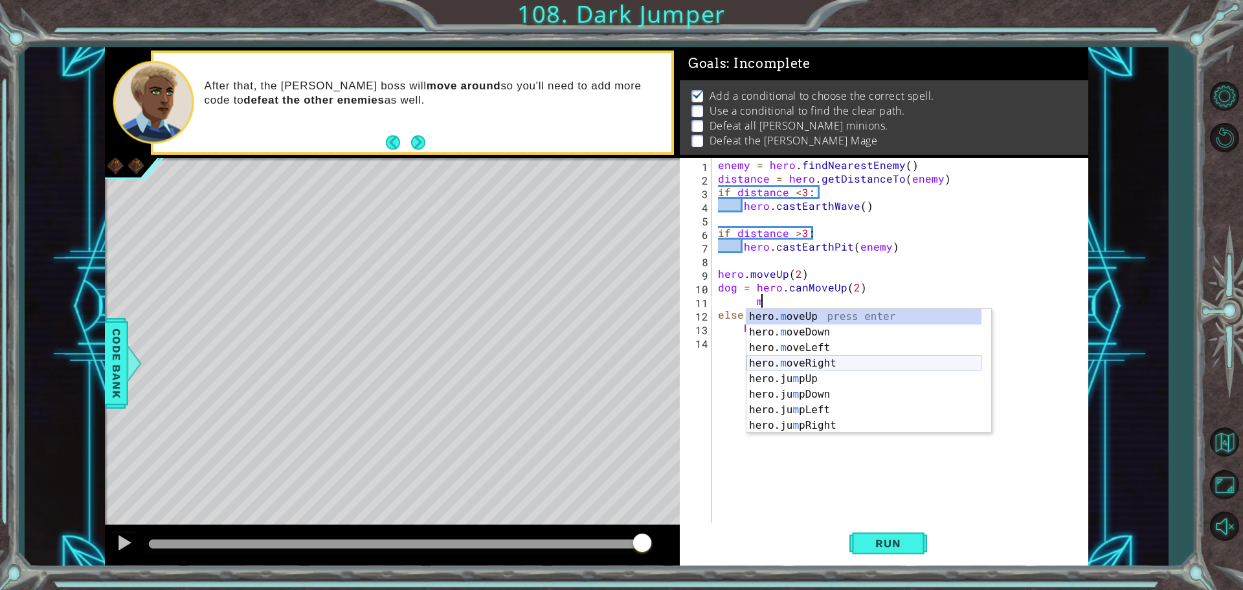
click at [803, 359] on div "hero. m oveUp press enter hero. m oveDown press enter hero. m oveLeft press ent…" at bounding box center [863, 386] width 235 height 155
type textarea "hero.moveRight(1)"
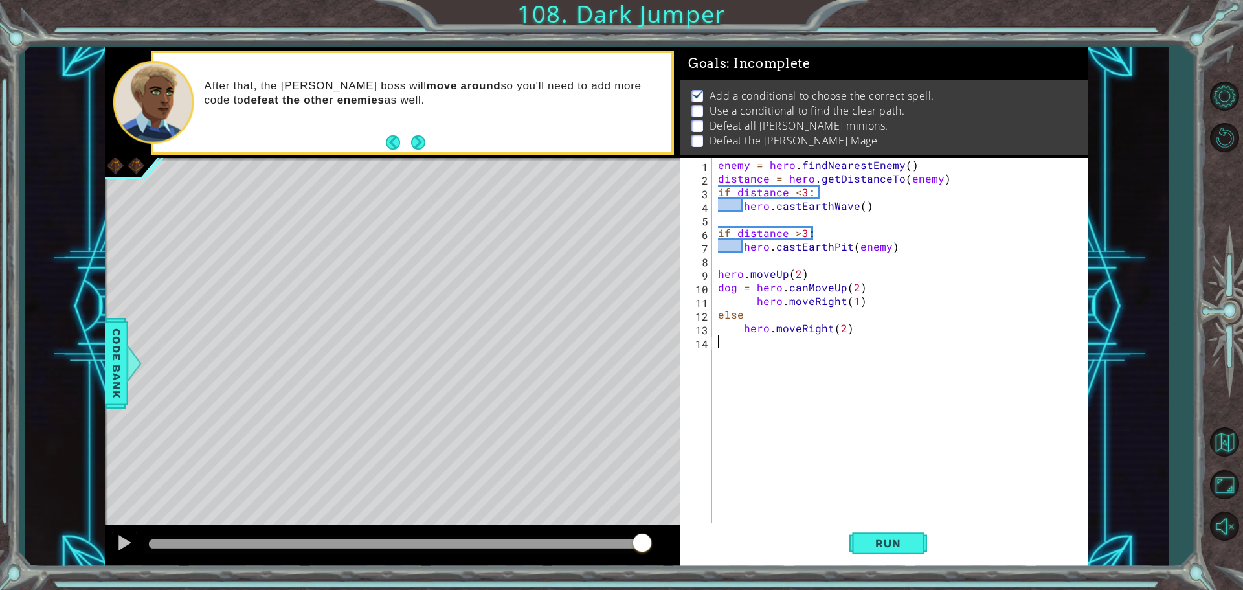
click at [757, 349] on div "enemy = hero . findNearestEnemy ( ) distance = hero . getDistanceTo ( enemy ) i…" at bounding box center [902, 355] width 375 height 394
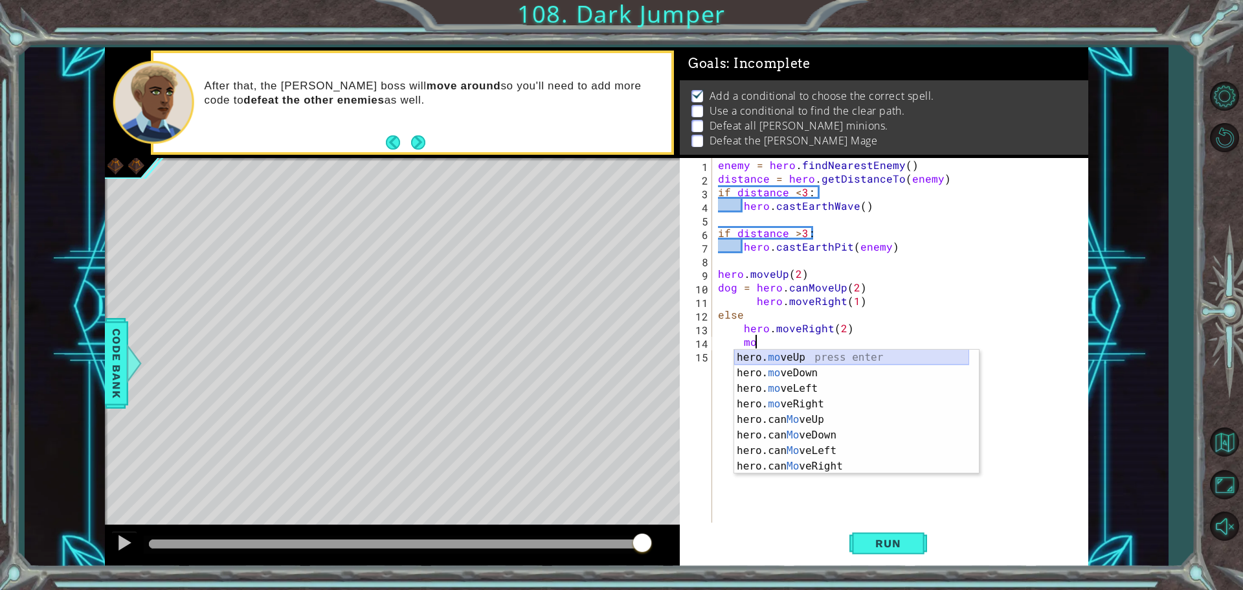
click at [820, 356] on div "hero. mo veUp press enter hero. mo veDown press enter hero. mo veLeft press ent…" at bounding box center [851, 427] width 235 height 155
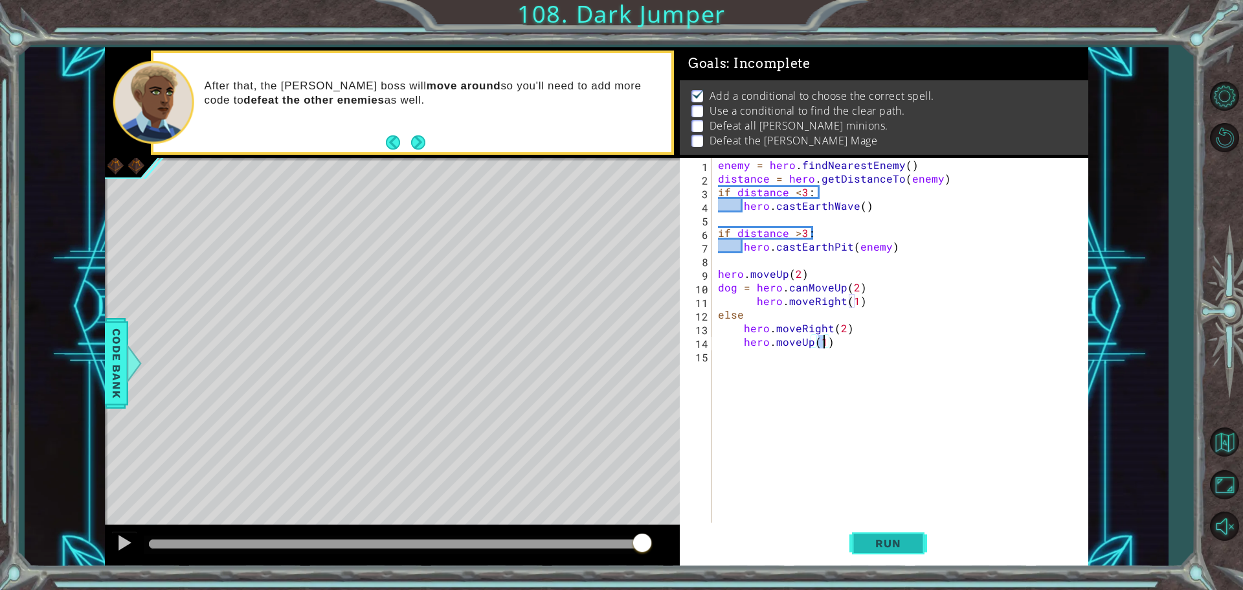
click at [881, 535] on button "Run" at bounding box center [888, 542] width 78 height 41
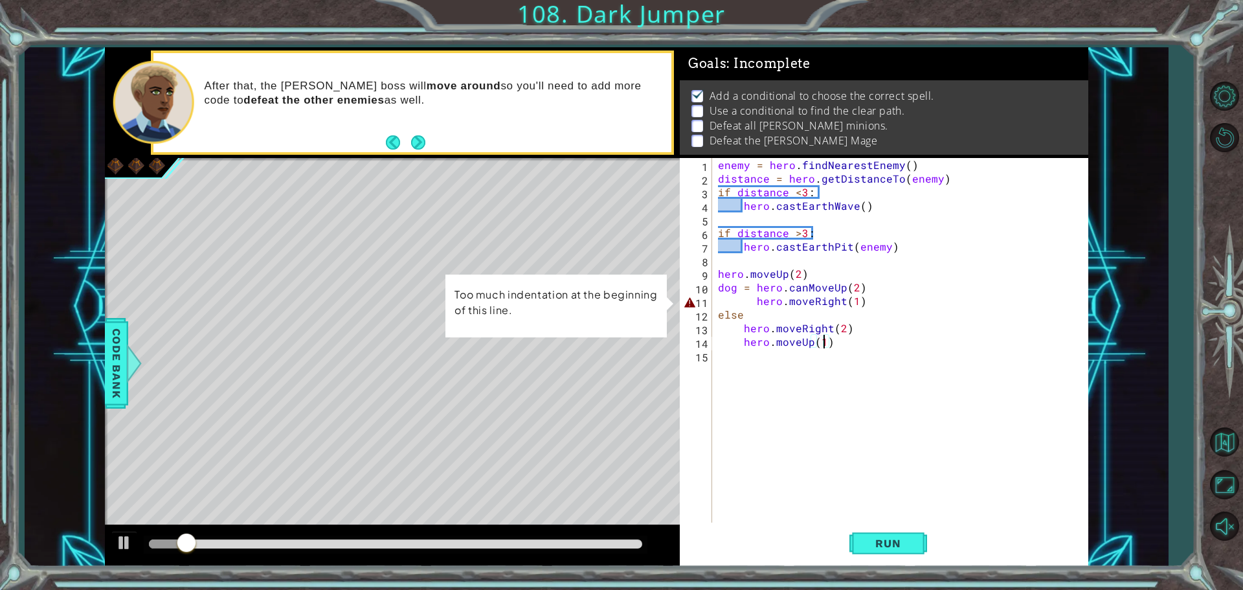
click at [750, 304] on div "enemy = hero . findNearestEnemy ( ) distance = hero . getDistanceTo ( enemy ) i…" at bounding box center [902, 355] width 375 height 394
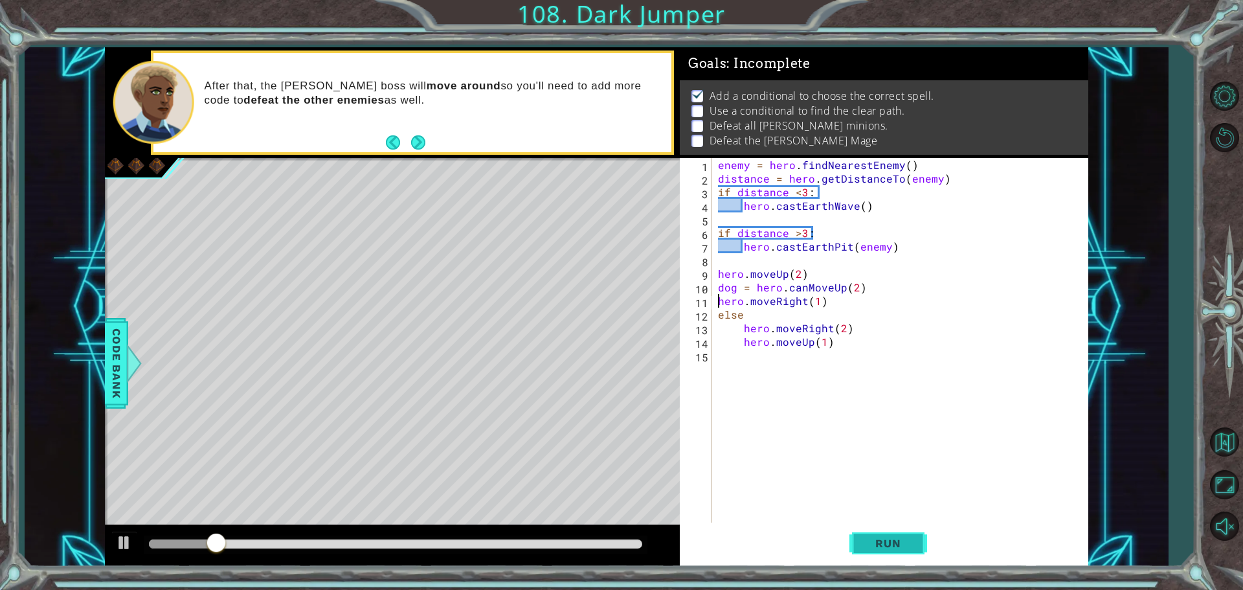
click at [881, 550] on button "Run" at bounding box center [888, 542] width 78 height 41
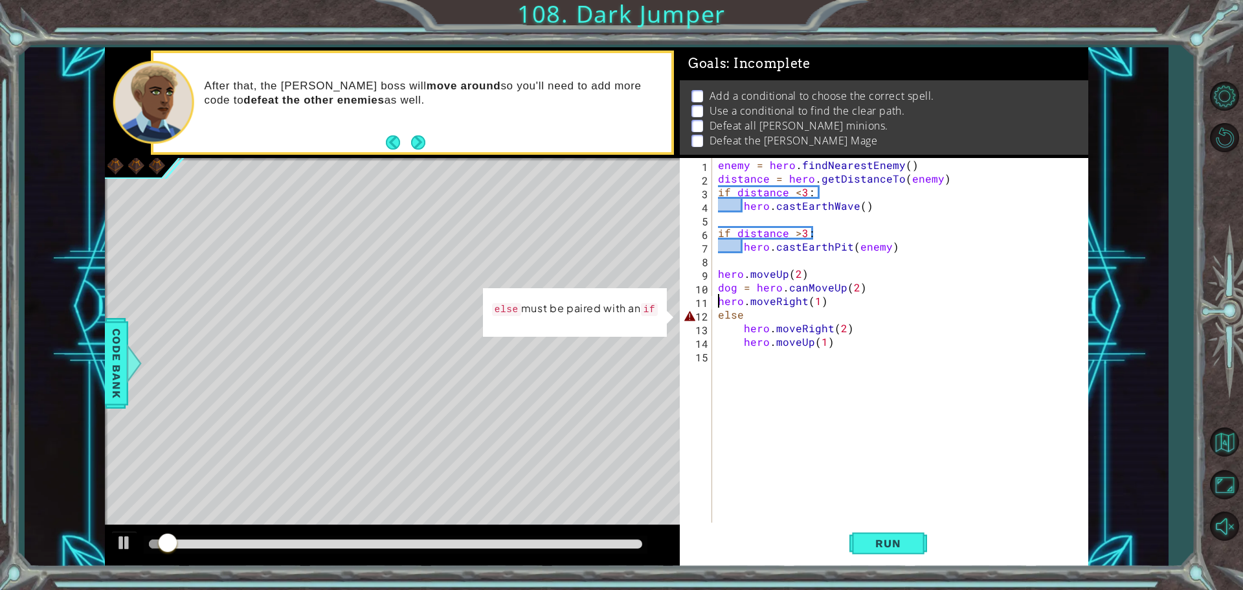
click at [757, 322] on div "enemy = hero . findNearestEnemy ( ) distance = hero . getDistanceTo ( enemy ) i…" at bounding box center [902, 355] width 375 height 394
click at [719, 320] on div "enemy = hero . findNearestEnemy ( ) distance = hero . getDistanceTo ( enemy ) i…" at bounding box center [902, 355] width 375 height 394
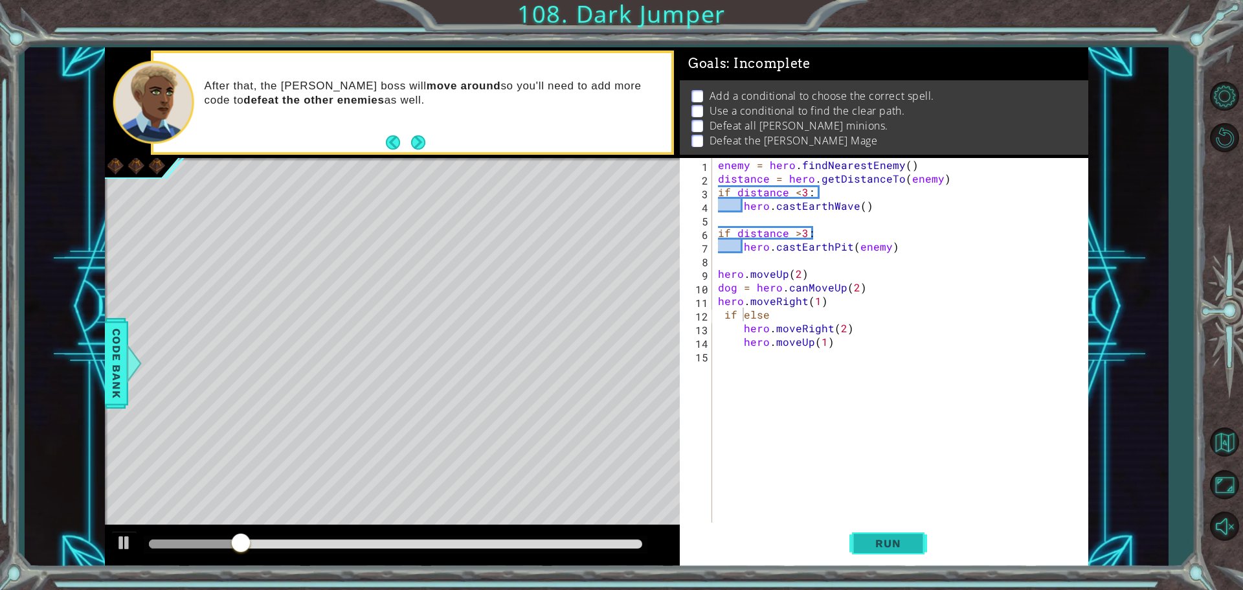
click at [862, 542] on button "Run" at bounding box center [888, 542] width 78 height 41
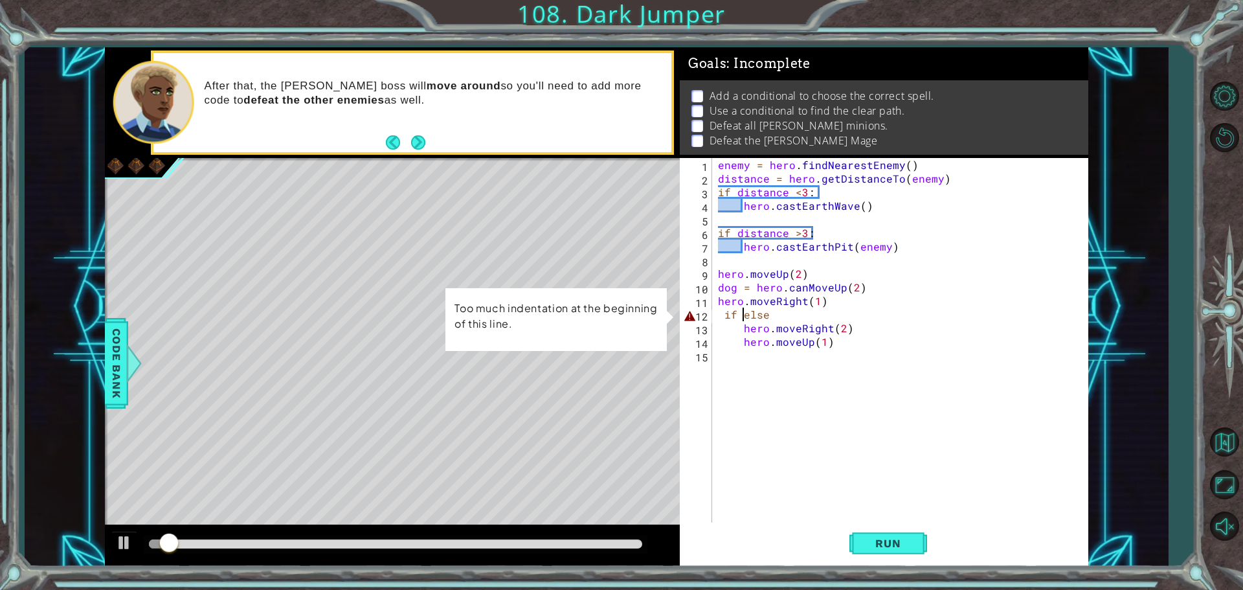
click at [727, 315] on div "enemy = hero . findNearestEnemy ( ) distance = hero . getDistanceTo ( enemy ) i…" at bounding box center [902, 355] width 375 height 394
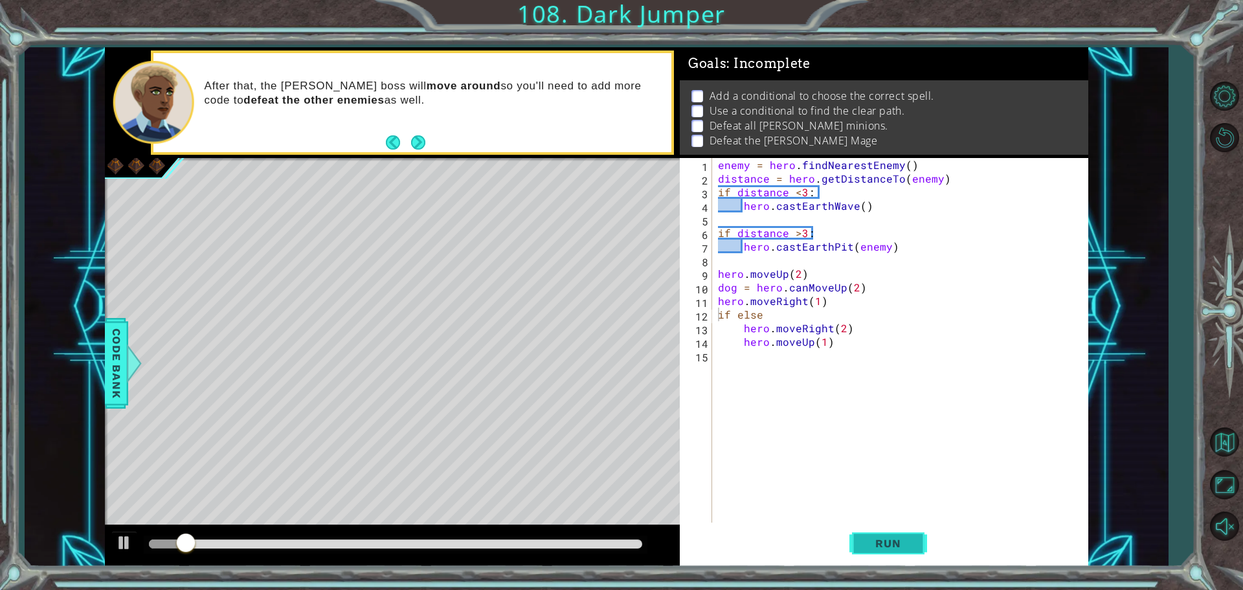
click at [900, 559] on button "Run" at bounding box center [888, 542] width 78 height 41
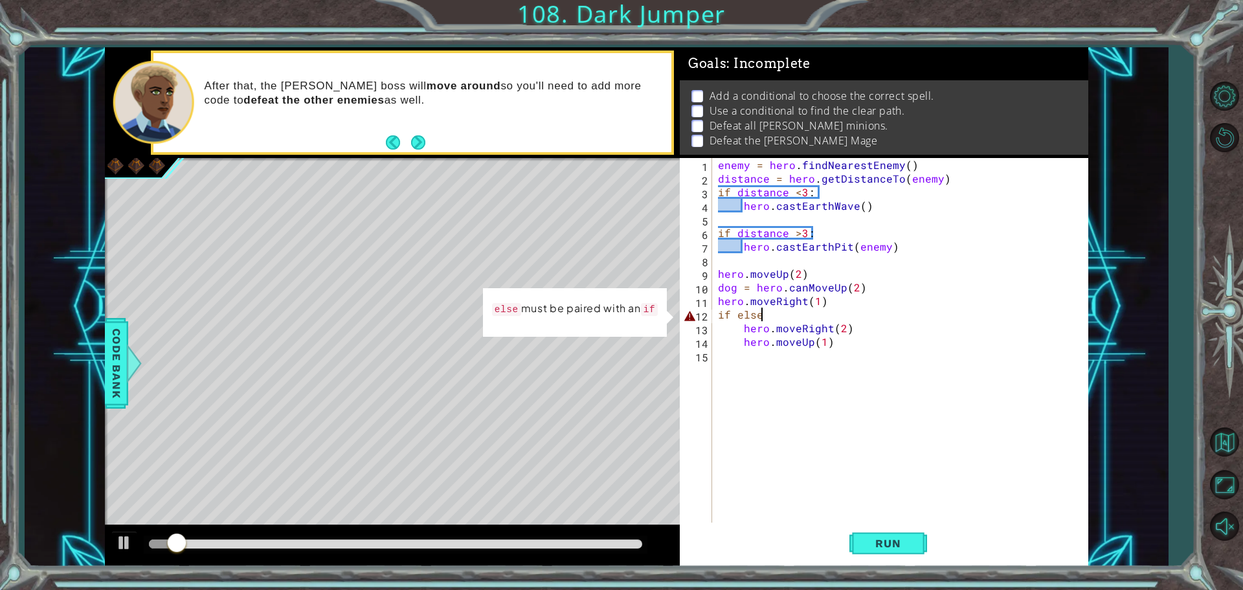
click at [763, 316] on div "enemy = hero . findNearestEnemy ( ) distance = hero . getDistanceTo ( enemy ) i…" at bounding box center [902, 355] width 375 height 394
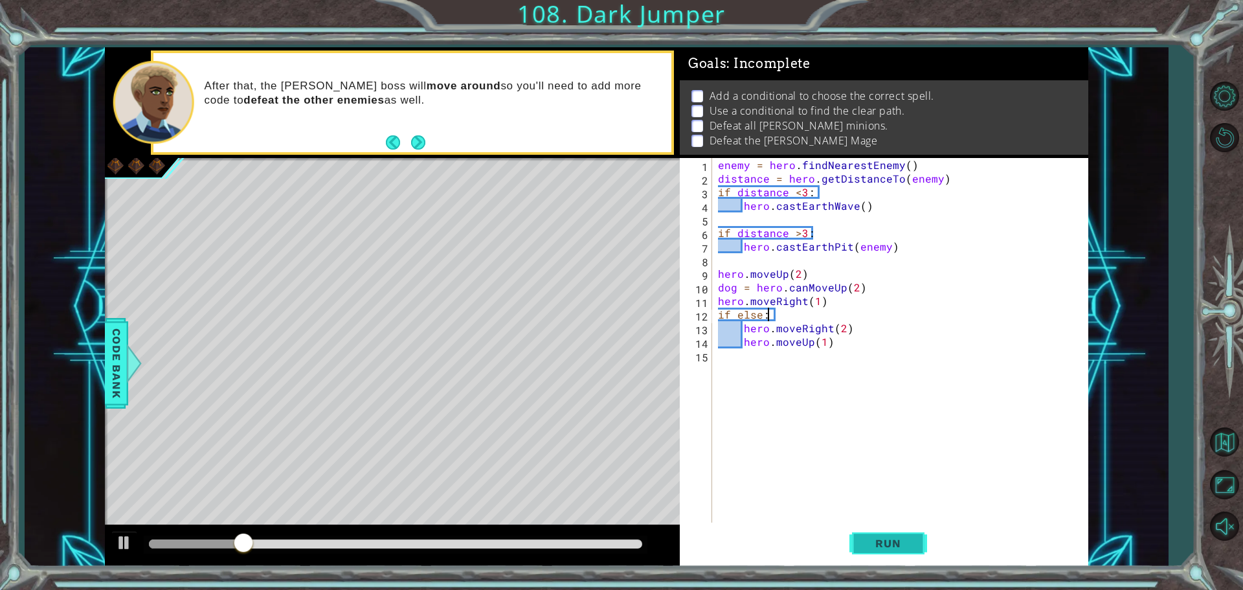
click at [874, 533] on button "Run" at bounding box center [888, 542] width 78 height 41
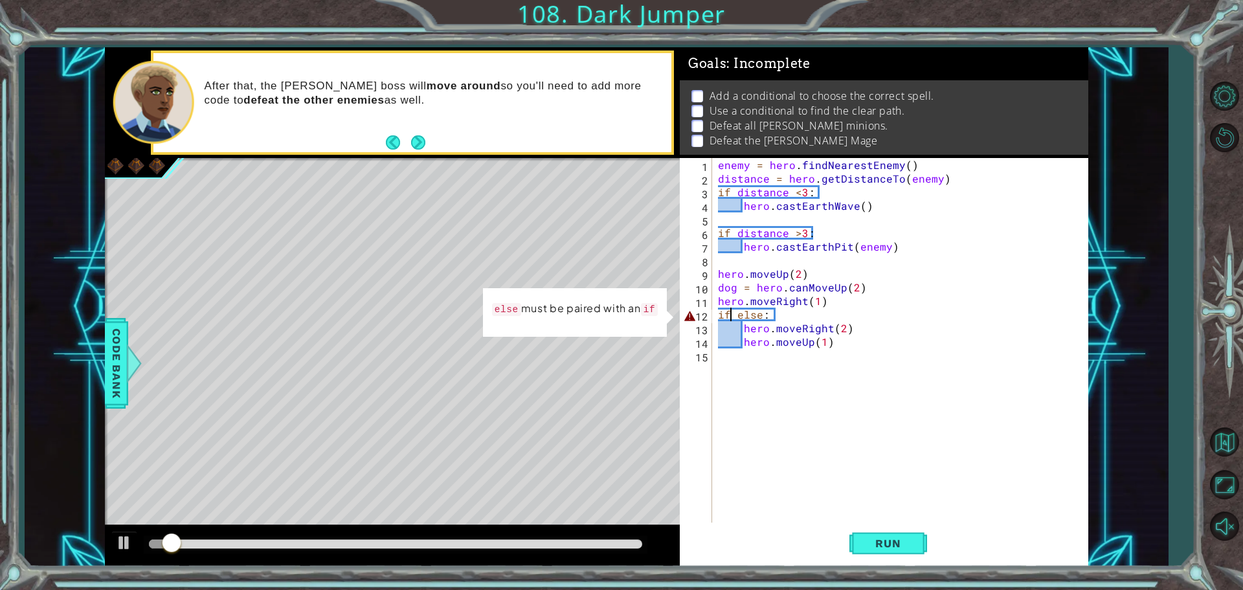
click at [730, 313] on div "enemy = hero . findNearestEnemy ( ) distance = hero . getDistanceTo ( enemy ) i…" at bounding box center [902, 355] width 375 height 394
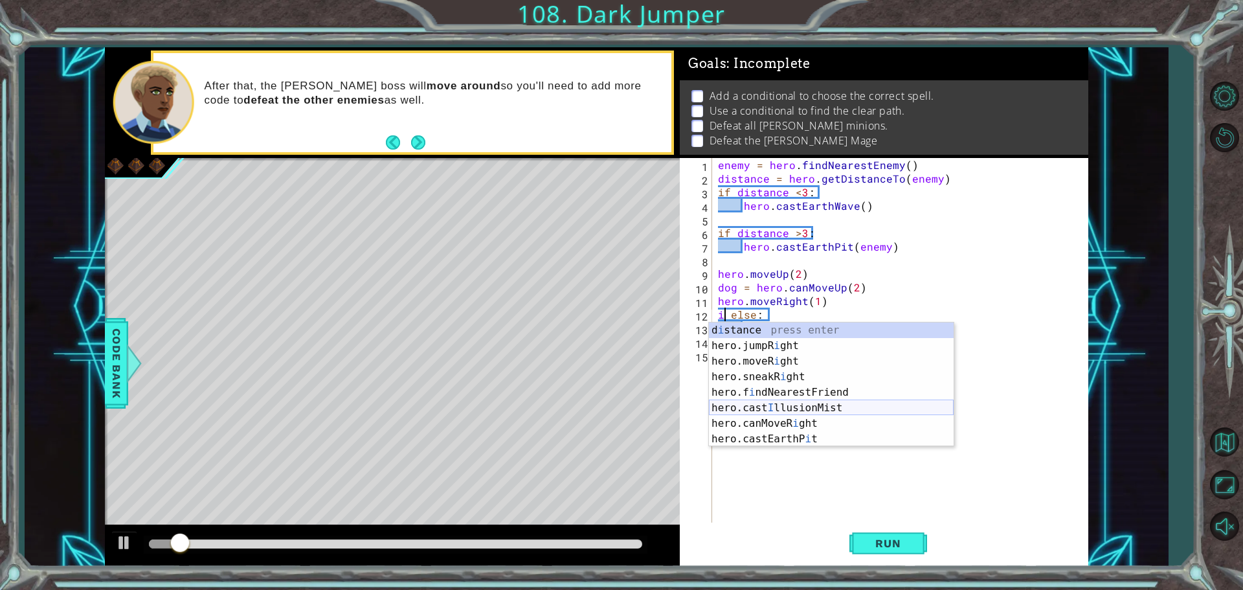
scroll to position [0, 2]
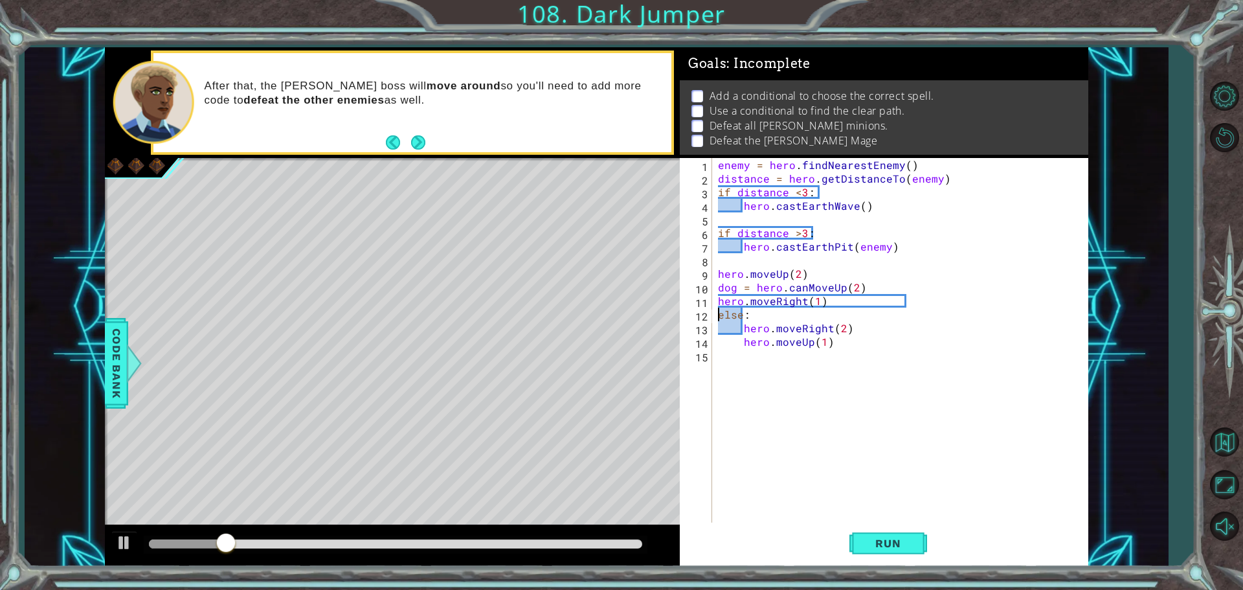
click at [845, 303] on div "enemy = hero . findNearestEnemy ( ) distance = hero . getDistanceTo ( enemy ) i…" at bounding box center [902, 355] width 375 height 394
click at [735, 334] on div "enemy = hero . findNearestEnemy ( ) distance = hero . getDistanceTo ( enemy ) i…" at bounding box center [902, 355] width 375 height 394
click at [869, 543] on span "Run" at bounding box center [887, 543] width 51 height 13
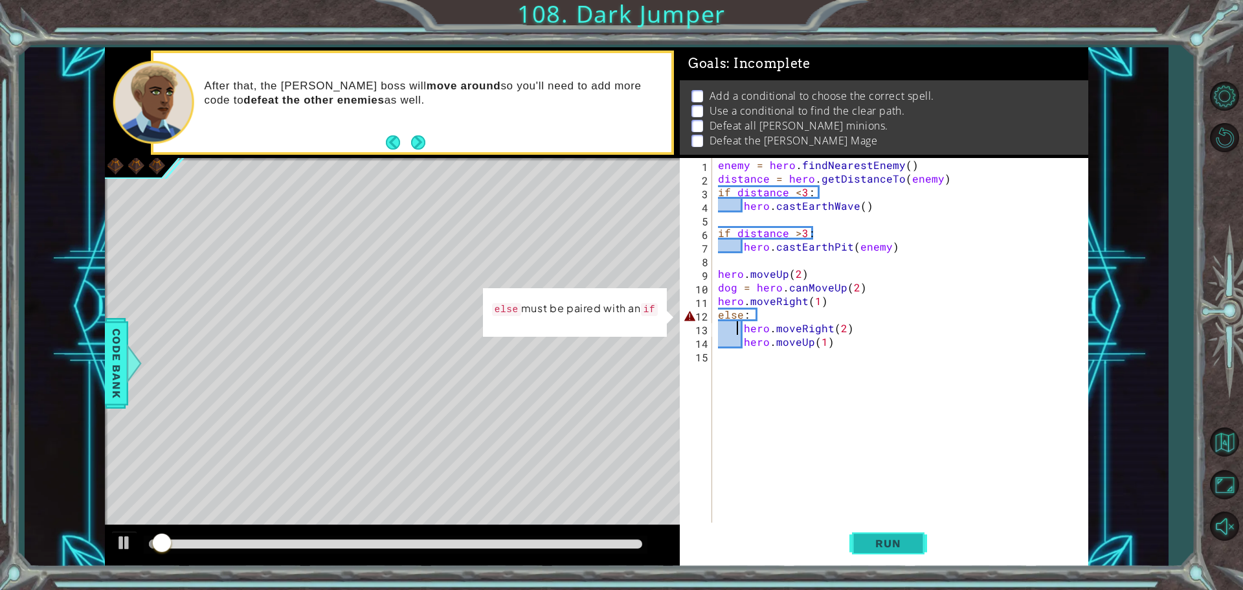
click at [869, 543] on span "Run" at bounding box center [887, 543] width 51 height 13
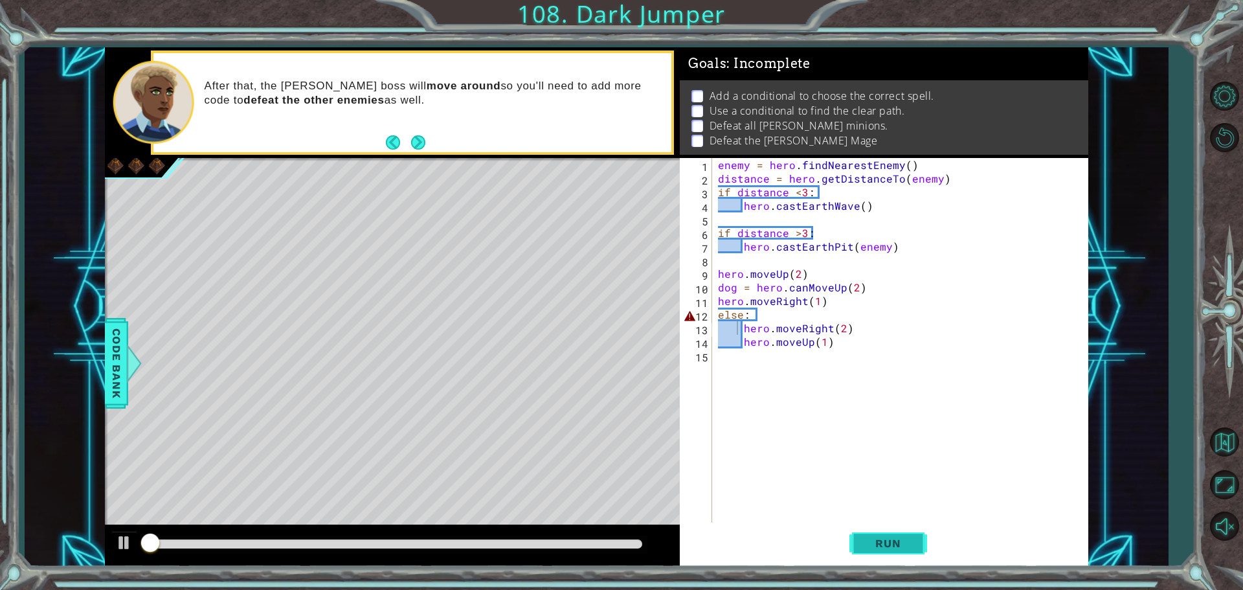
click at [869, 543] on span "Run" at bounding box center [887, 543] width 51 height 13
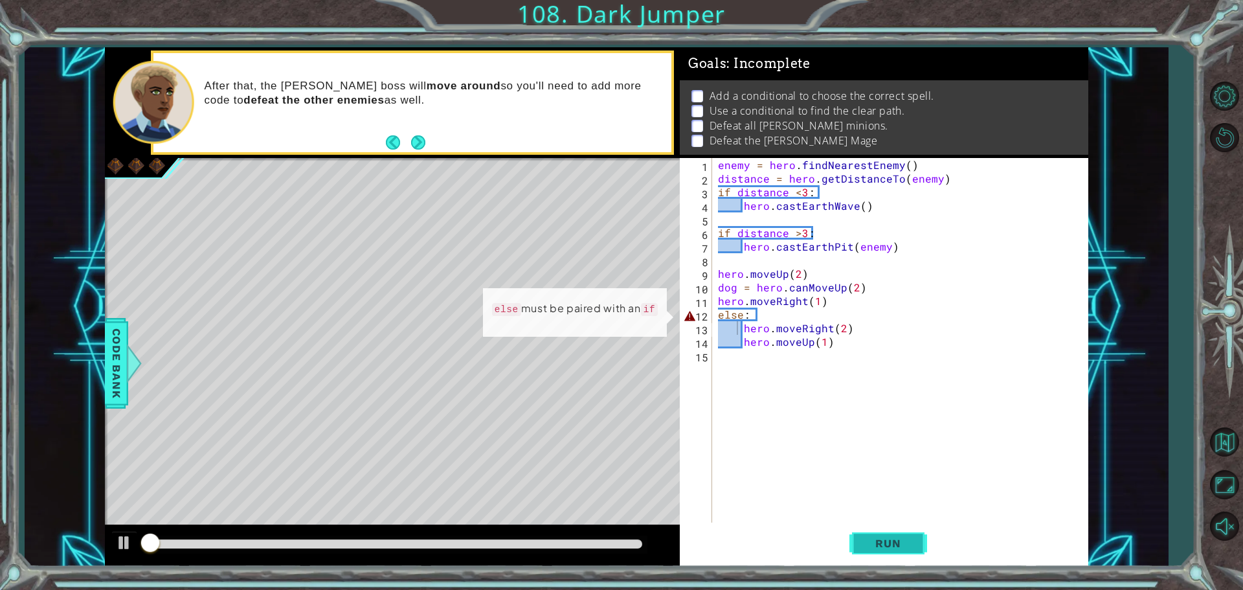
click at [869, 543] on span "Run" at bounding box center [887, 543] width 51 height 13
drag, startPoint x: 759, startPoint y: 312, endPoint x: 710, endPoint y: 311, distance: 48.6
click at [710, 311] on div "hero.moveRight(2) 1 2 3 4 5 6 7 8 9 10 11 12 13 14 15 enemy = hero . findNeares…" at bounding box center [882, 341] width 405 height 367
type textarea "else:"
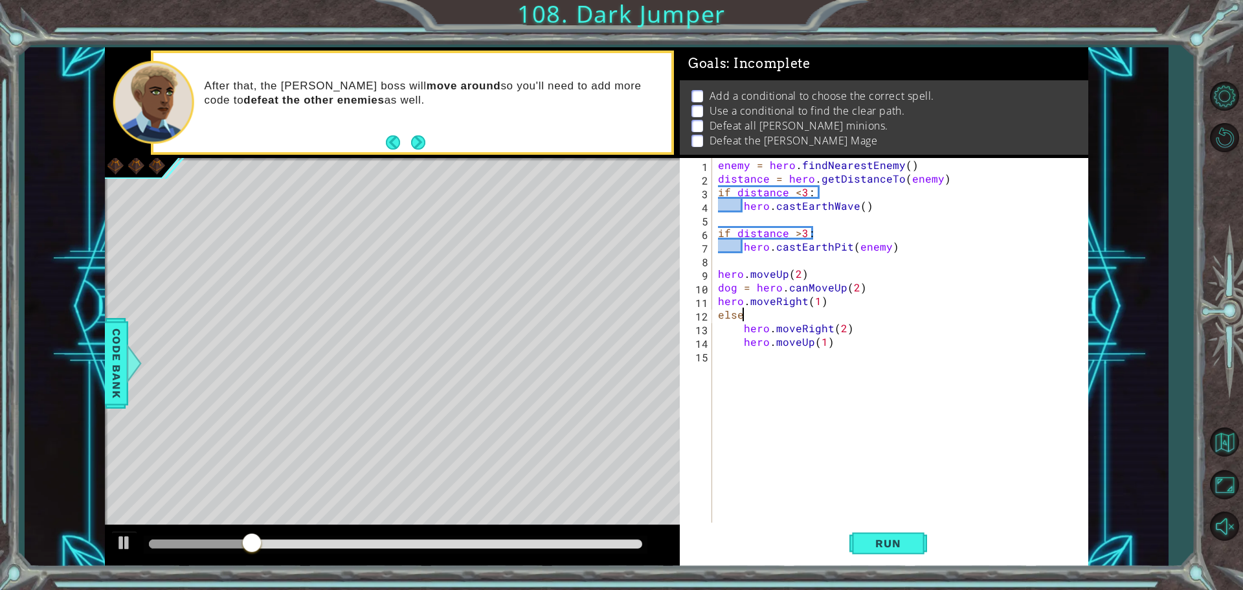
scroll to position [0, 1]
click at [888, 534] on button "Run" at bounding box center [888, 542] width 78 height 41
click at [924, 545] on button "Run" at bounding box center [888, 542] width 78 height 41
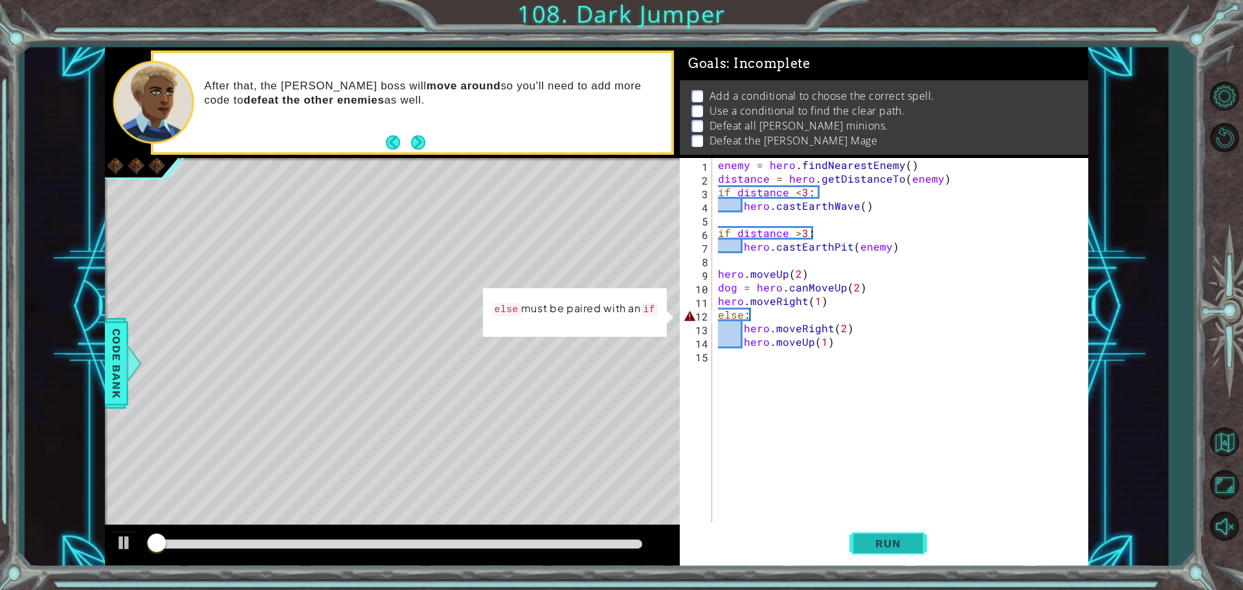
click at [924, 545] on button "Run" at bounding box center [888, 542] width 78 height 41
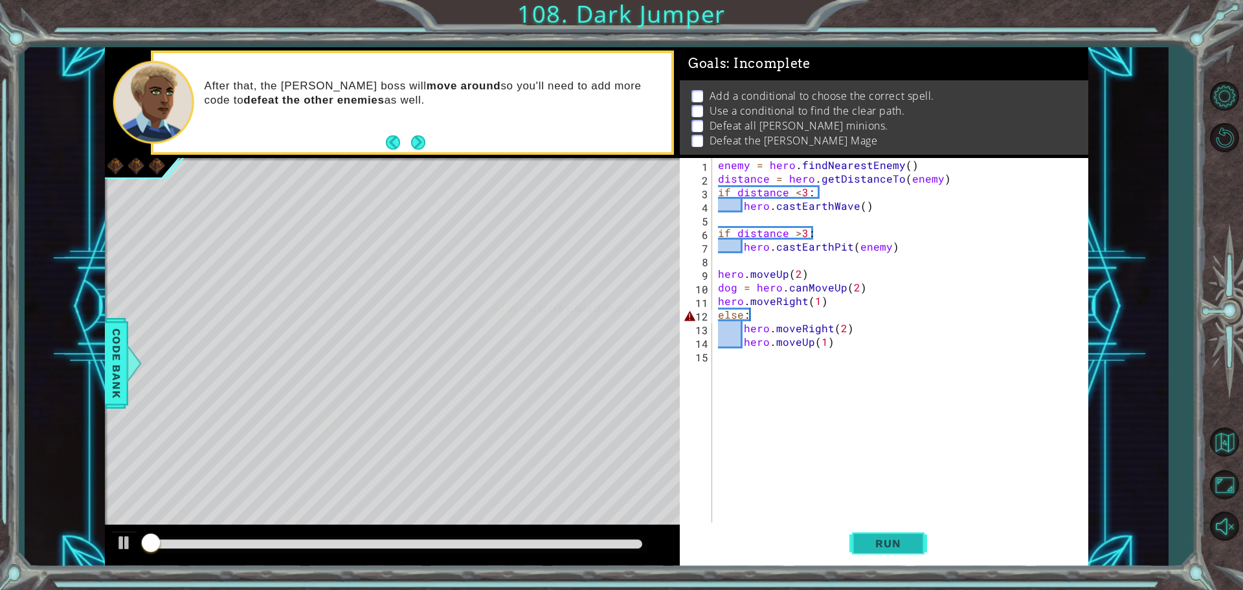
click at [924, 545] on button "Run" at bounding box center [888, 542] width 78 height 41
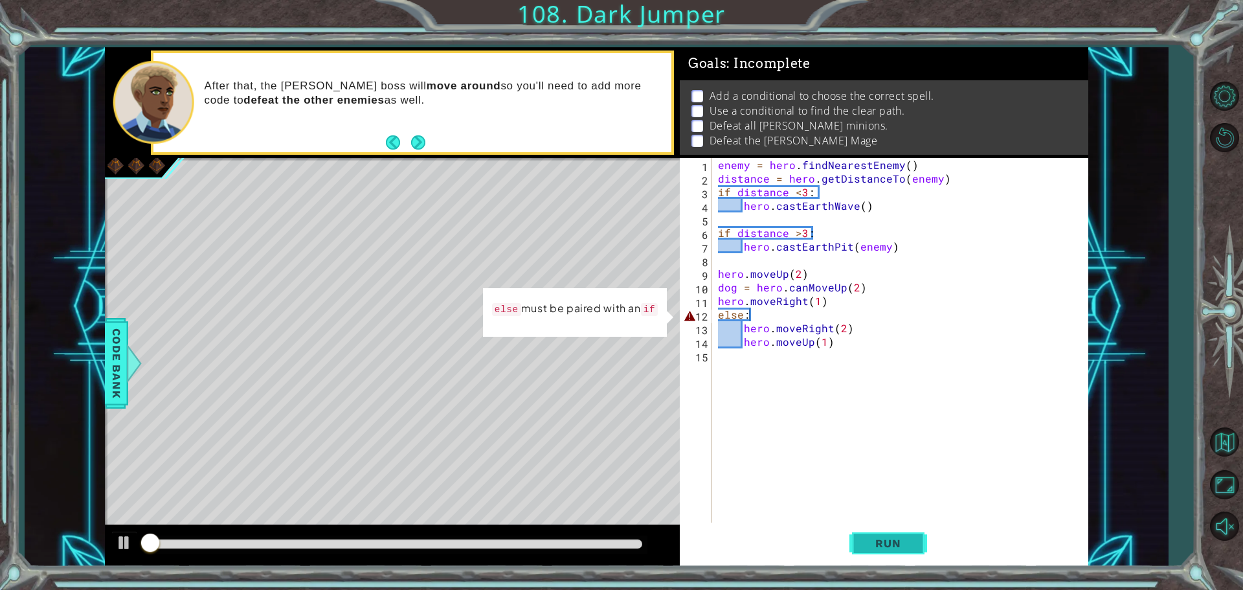
click at [924, 545] on button "Run" at bounding box center [888, 542] width 78 height 41
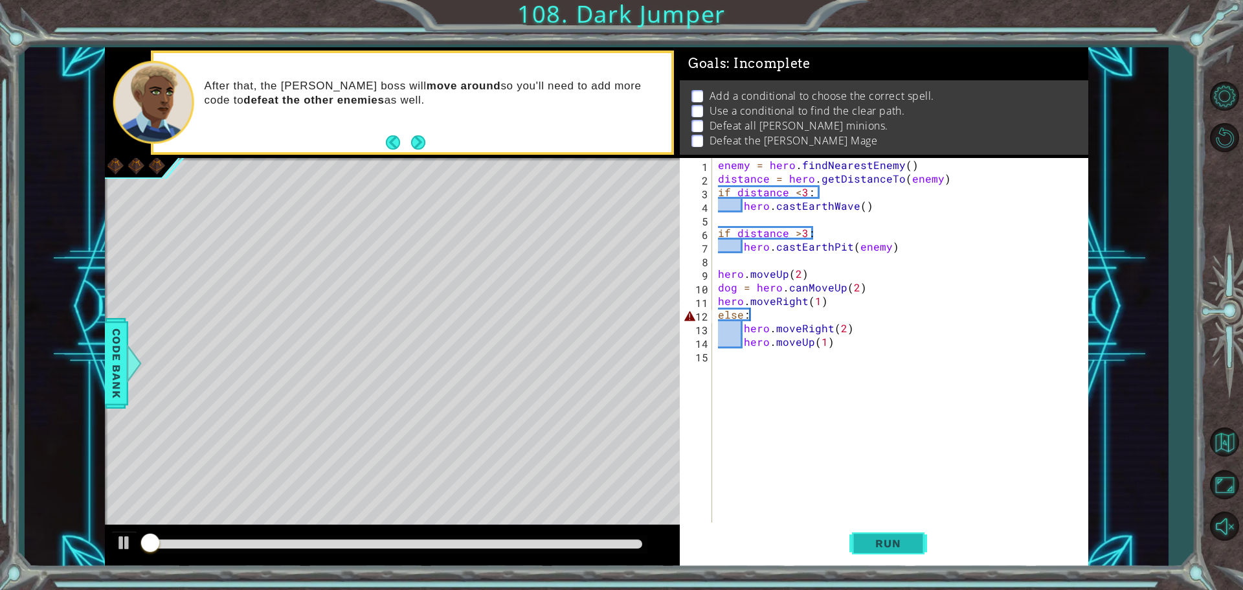
click at [924, 545] on button "Run" at bounding box center [888, 542] width 78 height 41
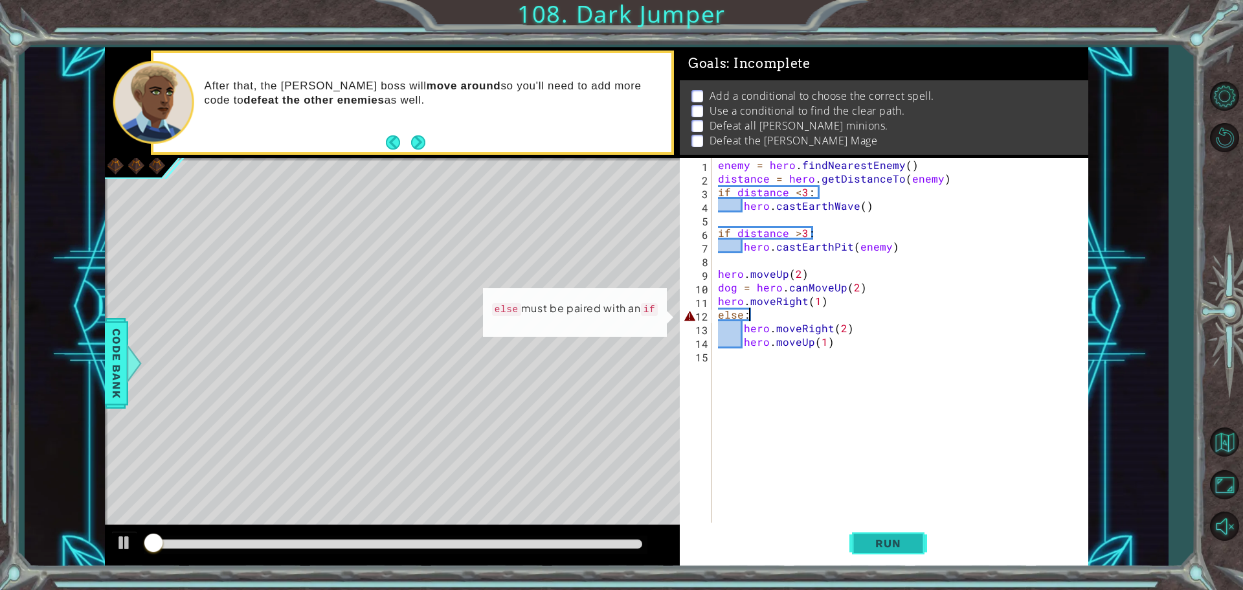
click at [924, 545] on button "Run" at bounding box center [888, 542] width 78 height 41
click at [715, 316] on div "else: 1 2 3 4 5 6 7 8 9 10 11 12 13 14 15 enemy = hero . findNearestEnemy ( ) d…" at bounding box center [882, 341] width 405 height 367
click at [718, 315] on div "enemy = hero . findNearestEnemy ( ) distance = hero . getDistanceTo ( enemy ) i…" at bounding box center [902, 355] width 375 height 394
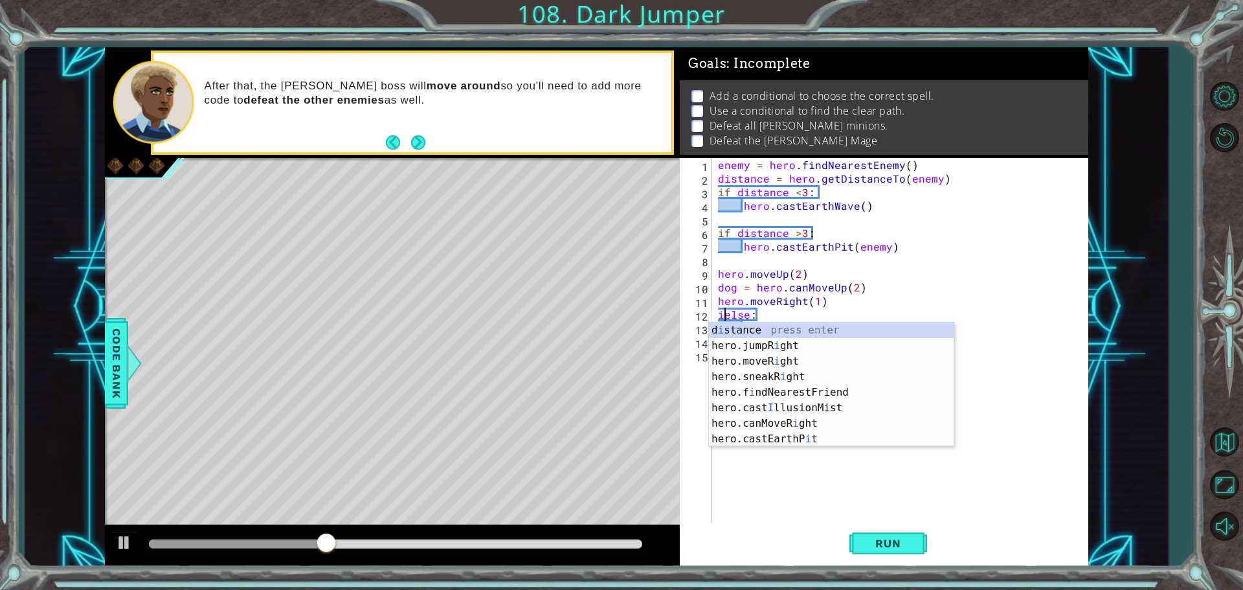
scroll to position [0, 1]
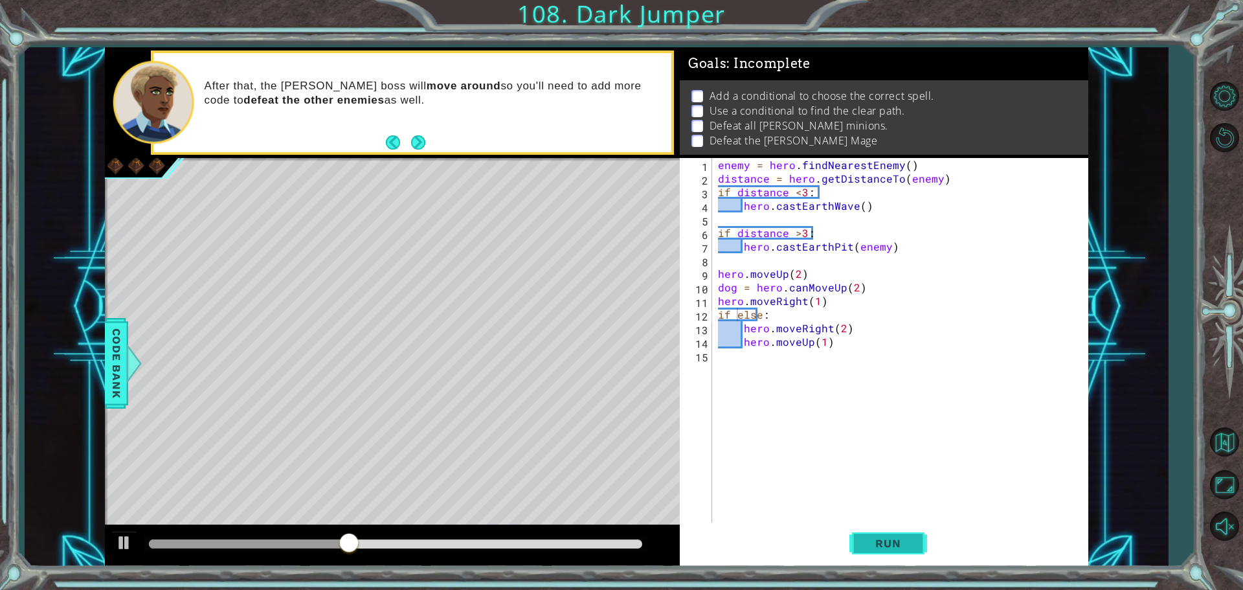
click at [865, 552] on button "Run" at bounding box center [888, 542] width 78 height 41
click at [851, 526] on button "Run" at bounding box center [888, 542] width 78 height 41
click at [901, 539] on span "Run" at bounding box center [887, 543] width 51 height 13
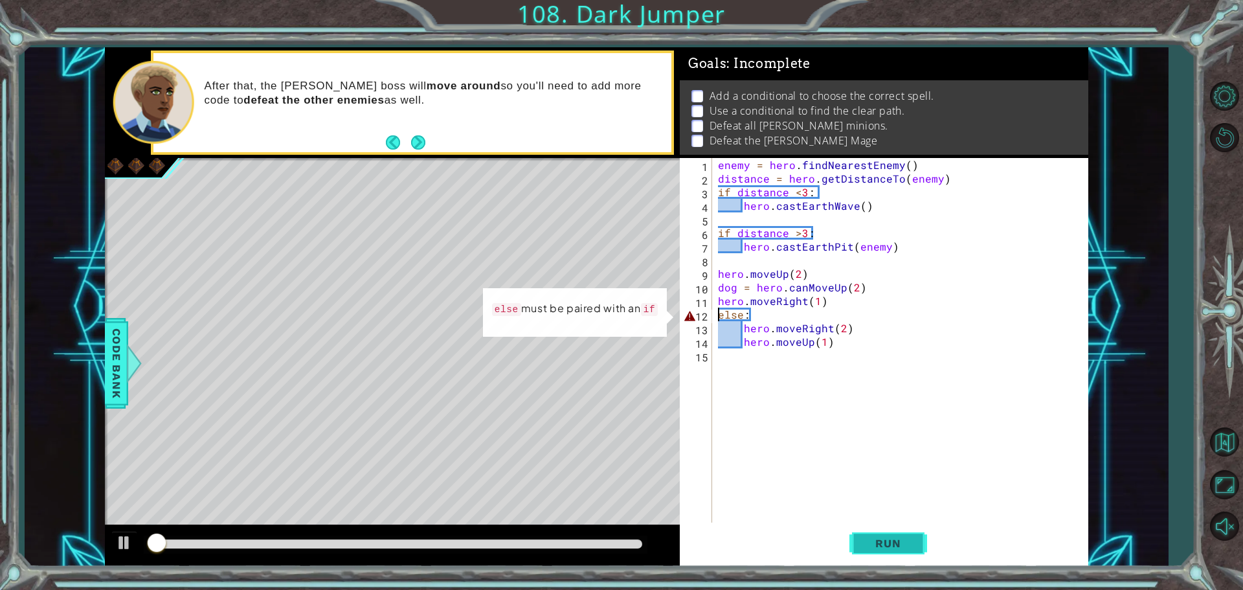
click at [901, 539] on span "Run" at bounding box center [887, 543] width 51 height 13
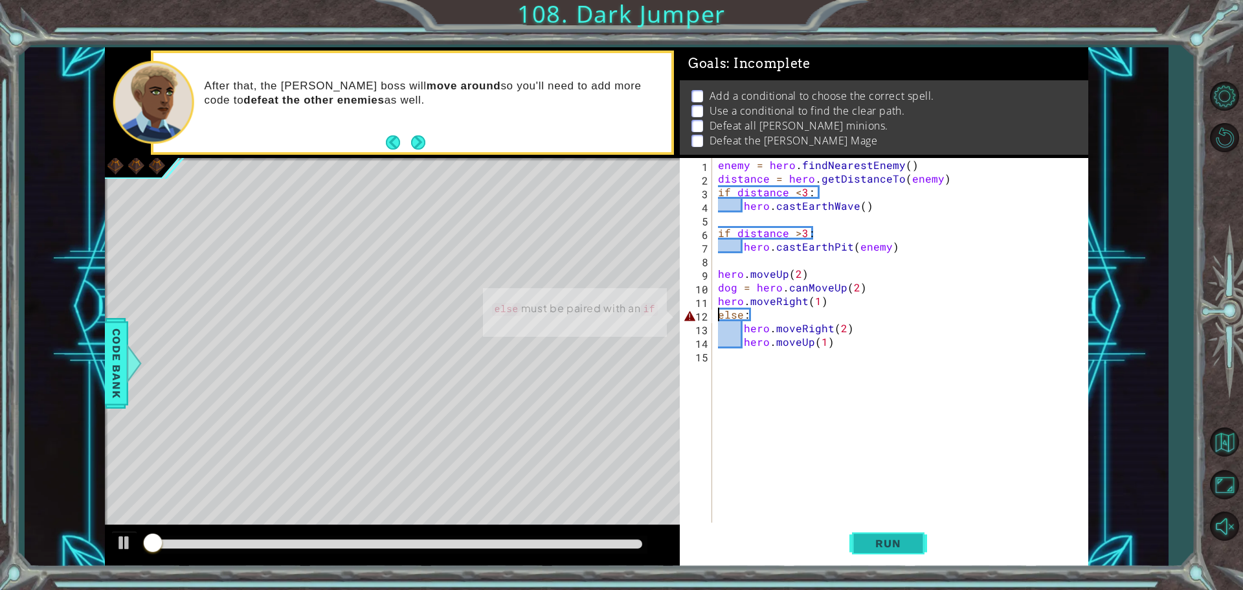
click at [901, 539] on span "Run" at bounding box center [887, 543] width 51 height 13
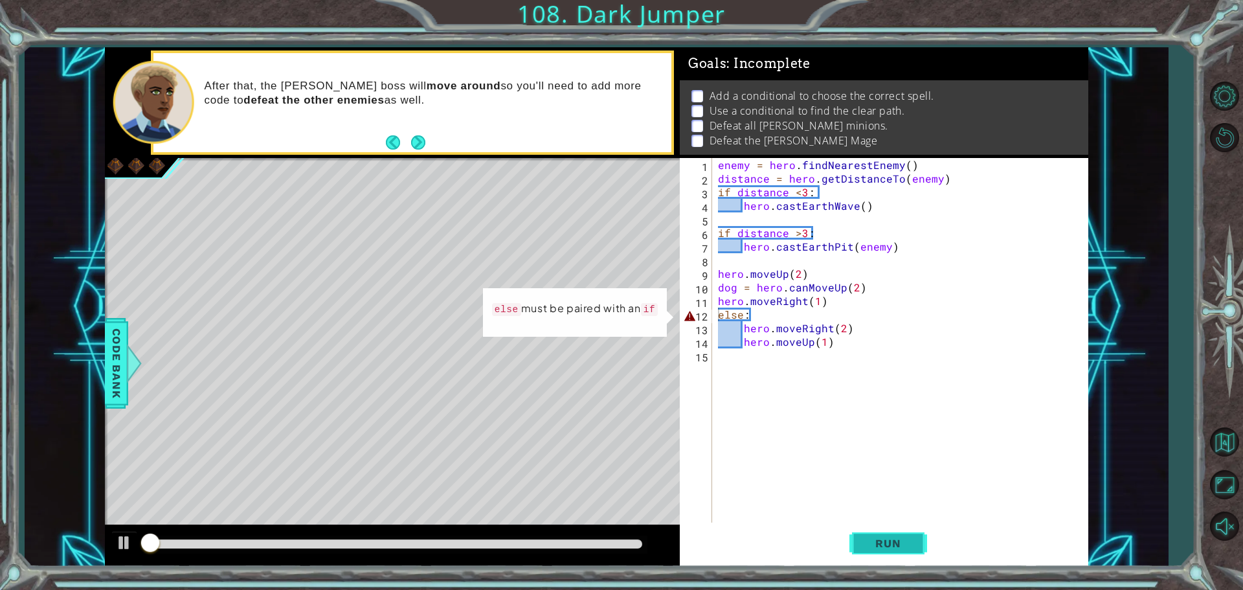
click at [901, 539] on span "Run" at bounding box center [887, 543] width 51 height 13
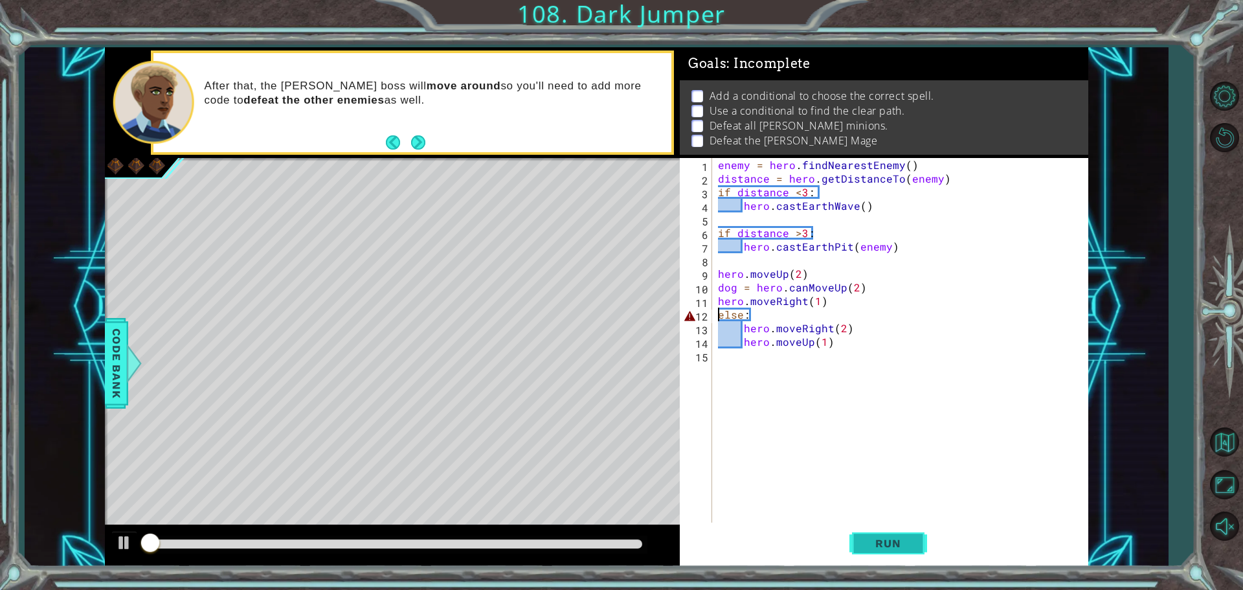
click at [901, 539] on span "Run" at bounding box center [887, 543] width 51 height 13
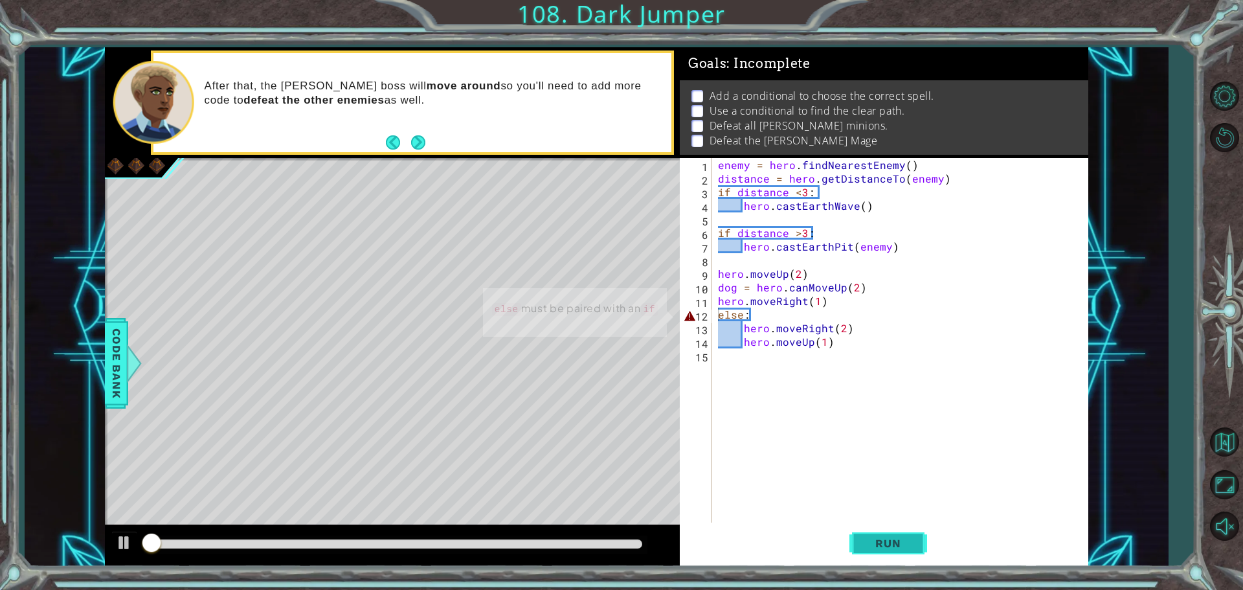
click at [901, 539] on span "Run" at bounding box center [887, 543] width 51 height 13
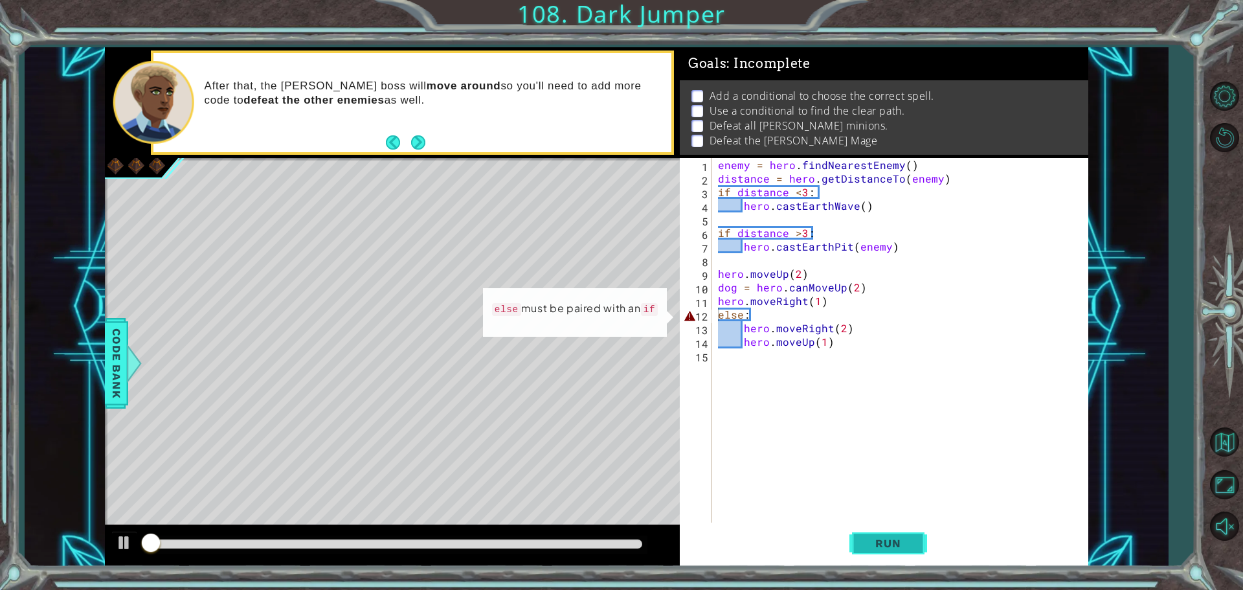
click at [901, 539] on span "Run" at bounding box center [887, 543] width 51 height 13
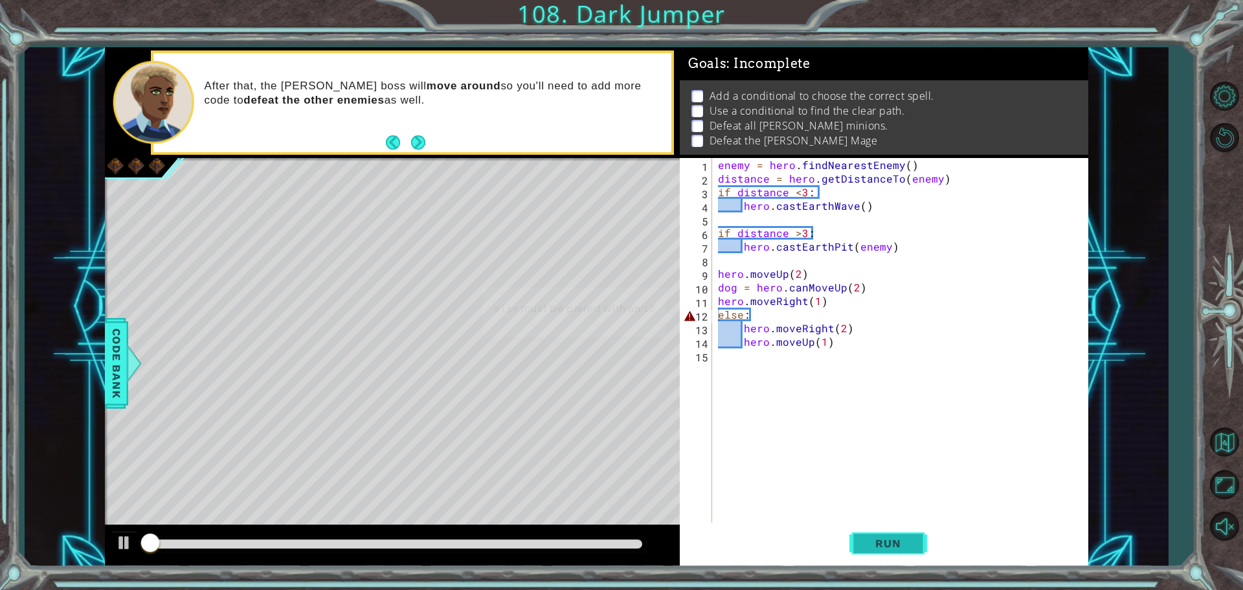
click at [901, 539] on span "Run" at bounding box center [887, 543] width 51 height 13
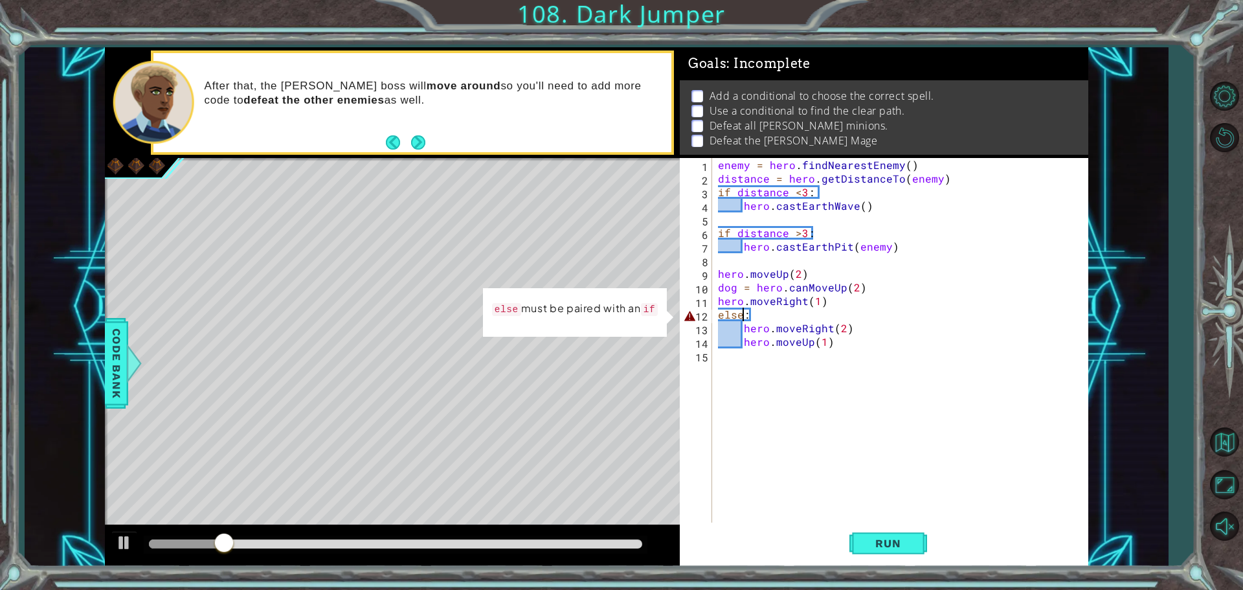
click at [744, 311] on div "enemy = hero . findNearestEnemy ( ) distance = hero . getDistanceTo ( enemy ) i…" at bounding box center [902, 355] width 375 height 394
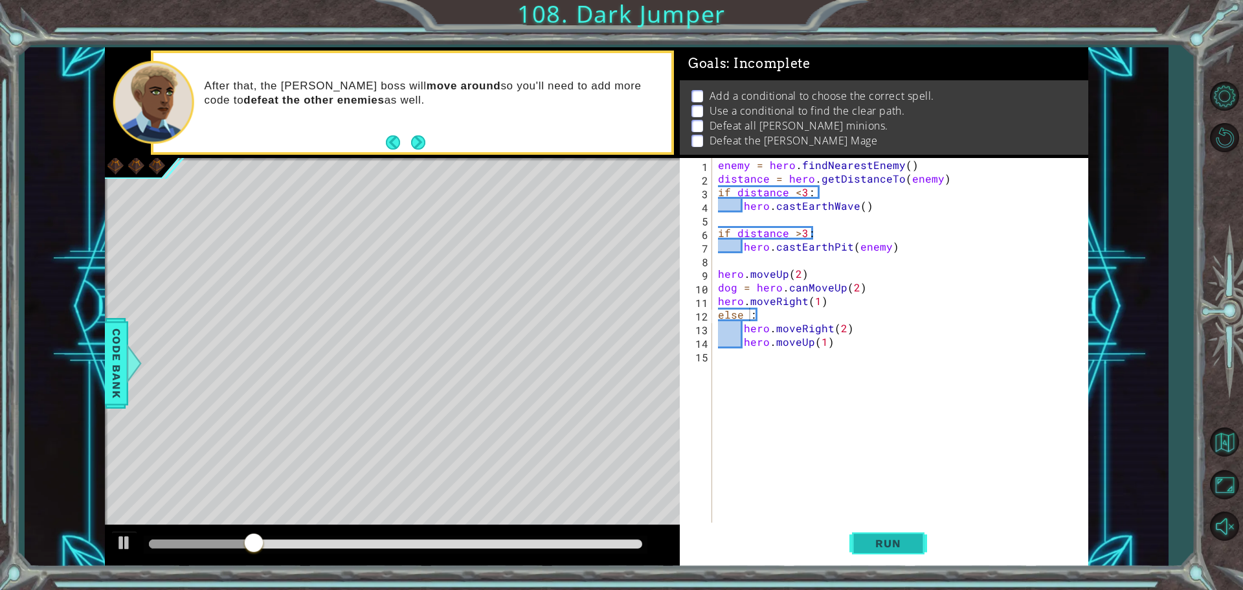
click at [871, 537] on span "Run" at bounding box center [887, 543] width 51 height 13
click at [864, 540] on span "Run" at bounding box center [887, 543] width 51 height 13
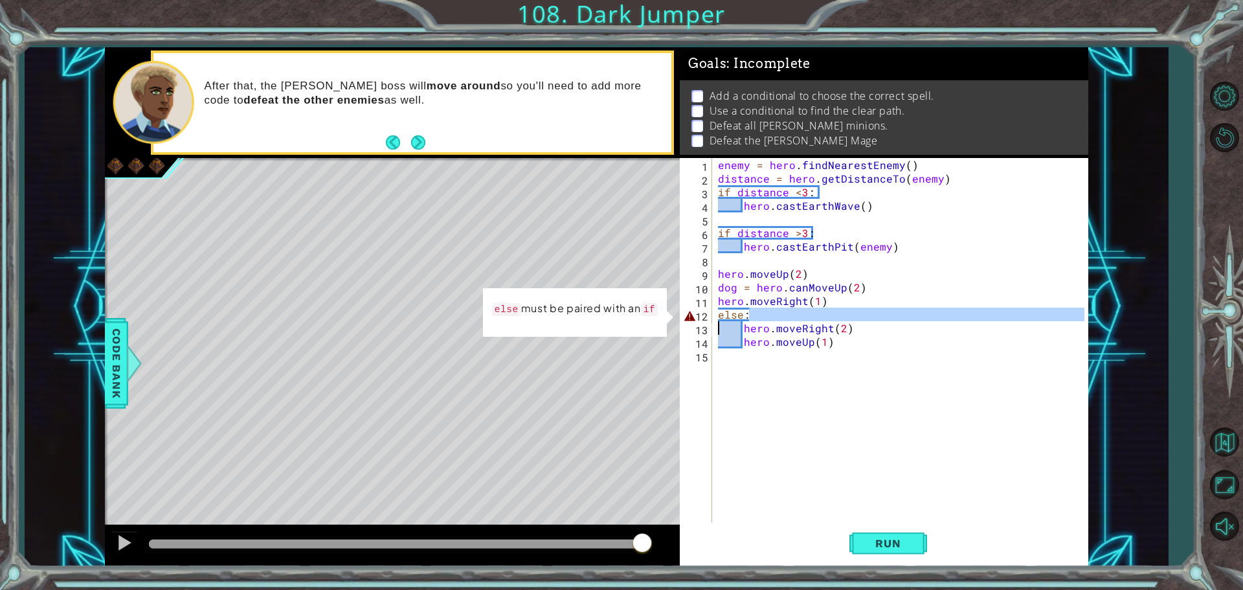
drag, startPoint x: 756, startPoint y: 316, endPoint x: 684, endPoint y: 324, distance: 72.9
click at [684, 324] on div "else: 1 2 3 4 5 6 7 8 9 10 11 12 13 14 15 enemy = hero . findNearestEnemy ( ) d…" at bounding box center [882, 341] width 405 height 367
type textarea "else: hero.moveRight(2)"
click at [800, 403] on div "enemy = hero . findNearestEnemy ( ) distance = hero . getDistanceTo ( enemy ) i…" at bounding box center [902, 355] width 375 height 394
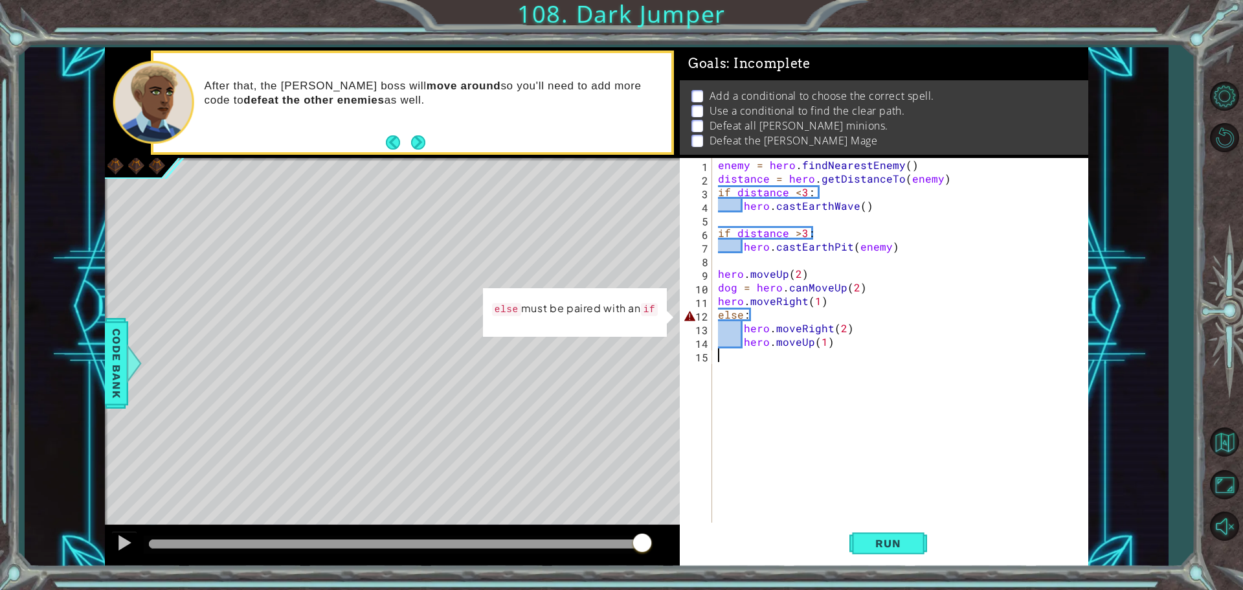
scroll to position [0, 0]
click at [917, 532] on button "Run" at bounding box center [888, 542] width 78 height 41
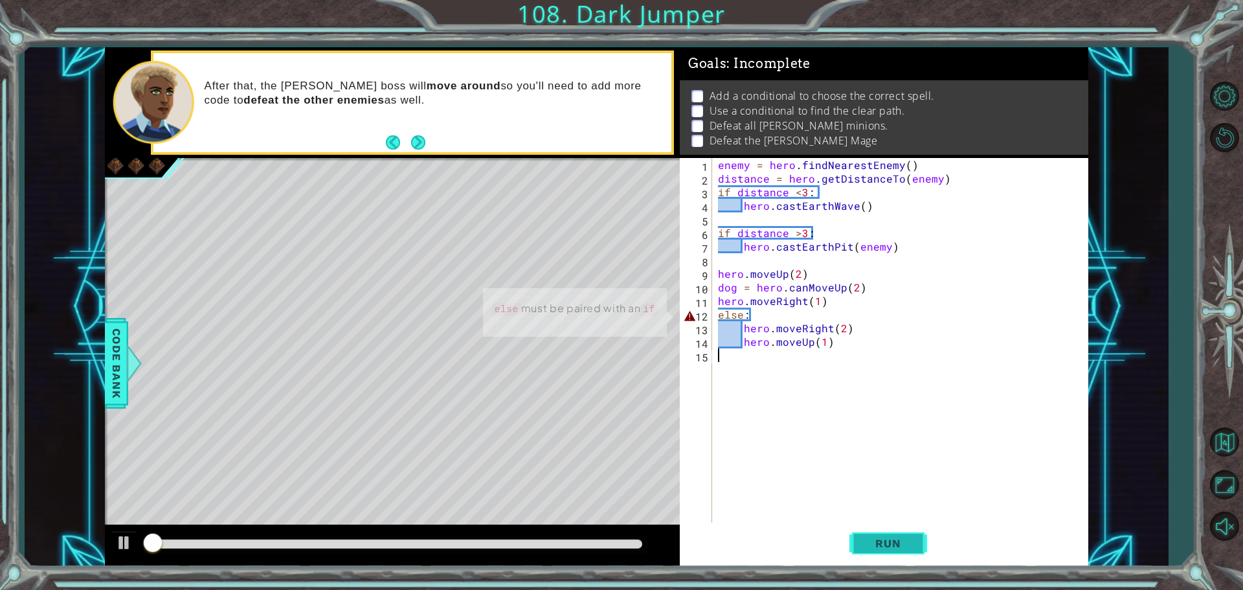
click at [917, 532] on button "Run" at bounding box center [888, 542] width 78 height 41
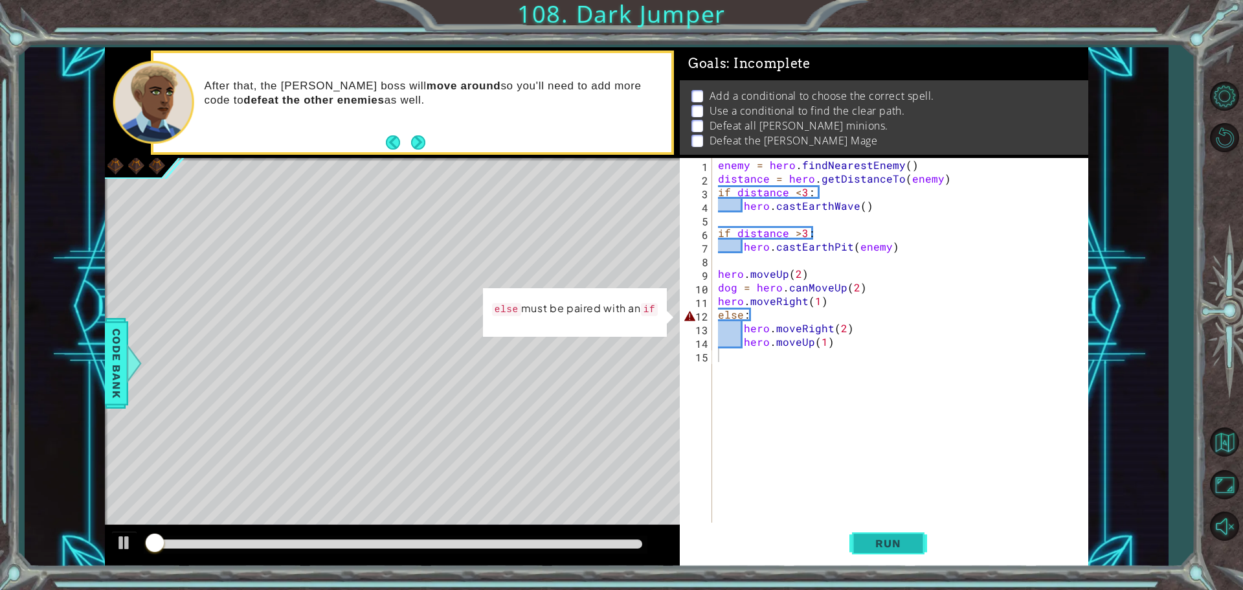
click at [917, 532] on button "Run" at bounding box center [888, 542] width 78 height 41
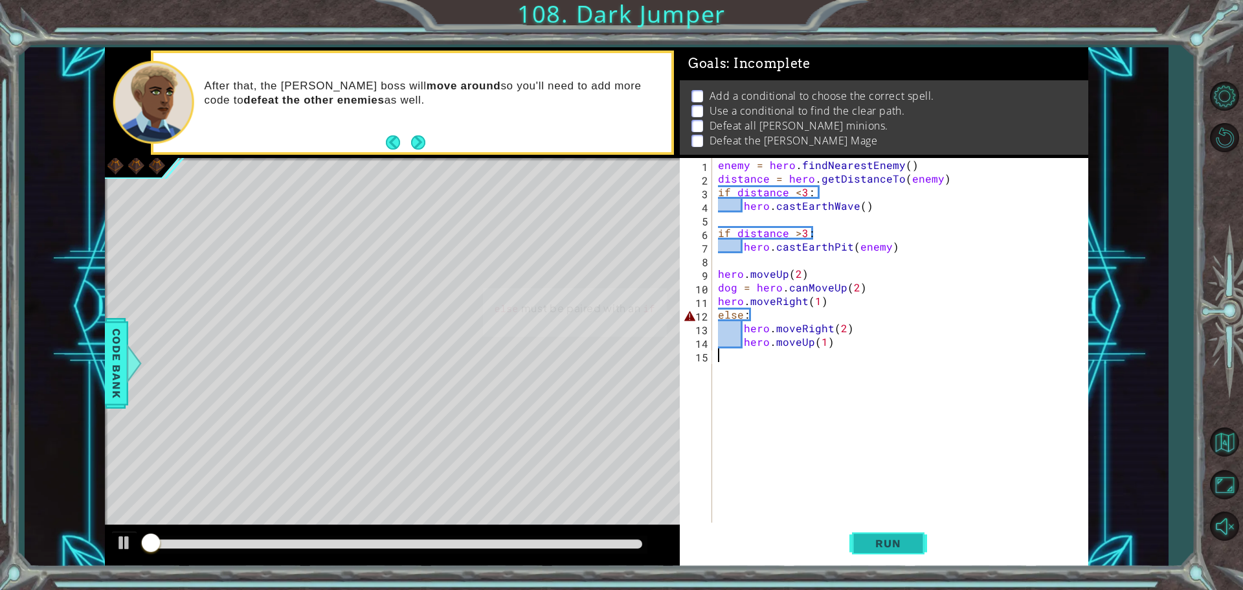
click at [917, 532] on button "Run" at bounding box center [888, 542] width 78 height 41
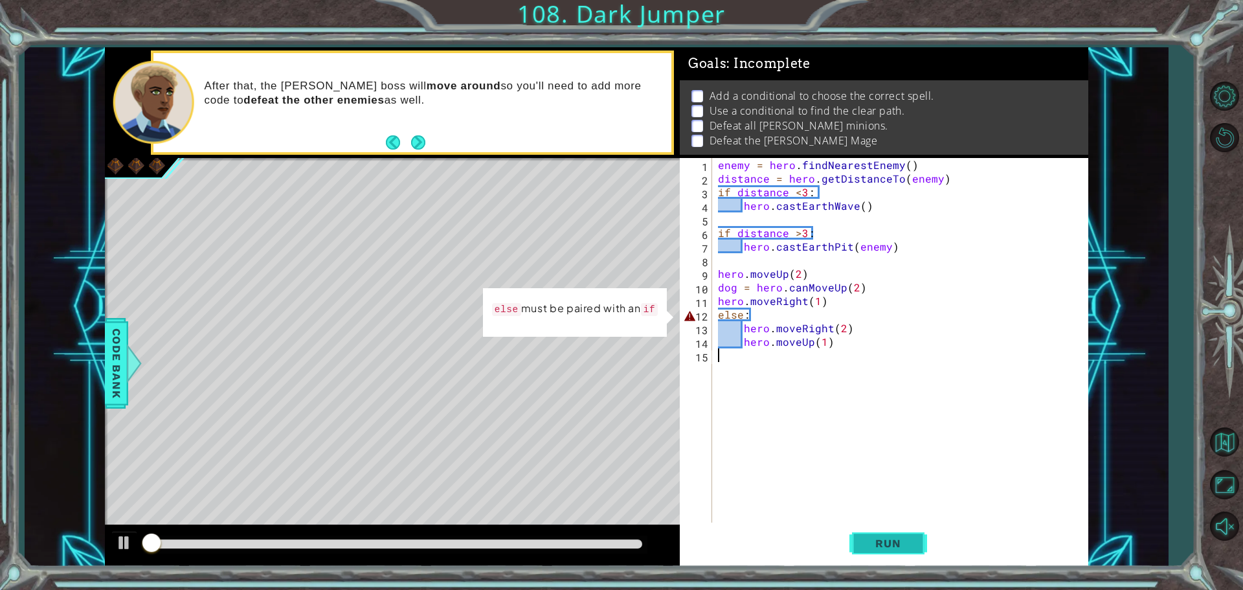
click at [917, 532] on button "Run" at bounding box center [888, 542] width 78 height 41
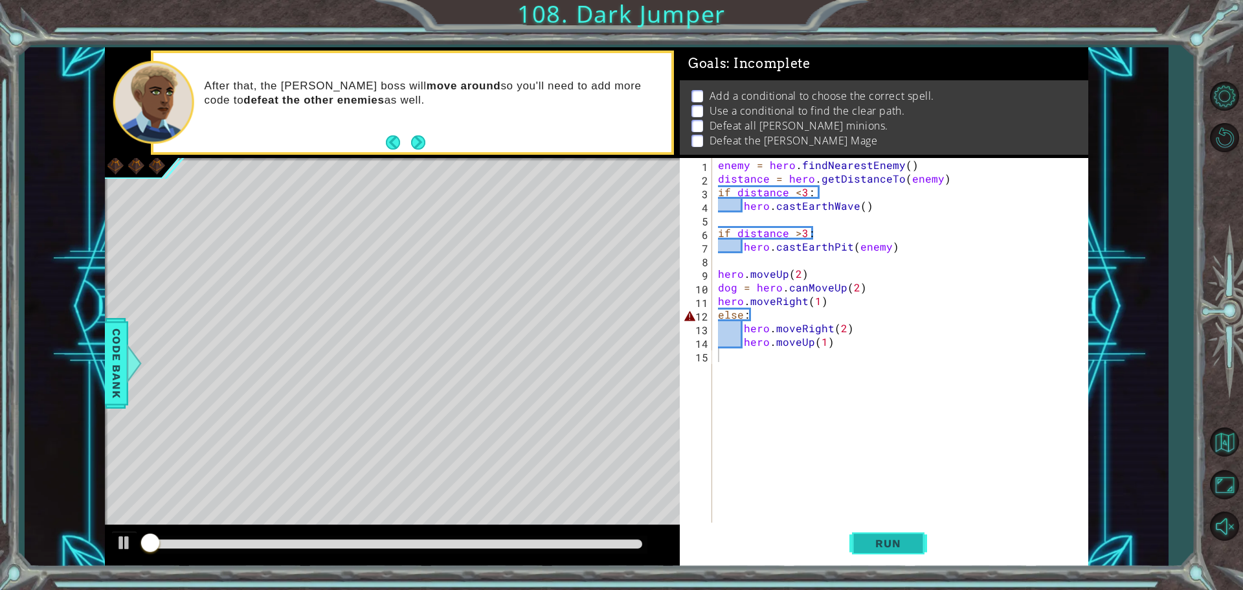
click at [917, 532] on button "Run" at bounding box center [888, 542] width 78 height 41
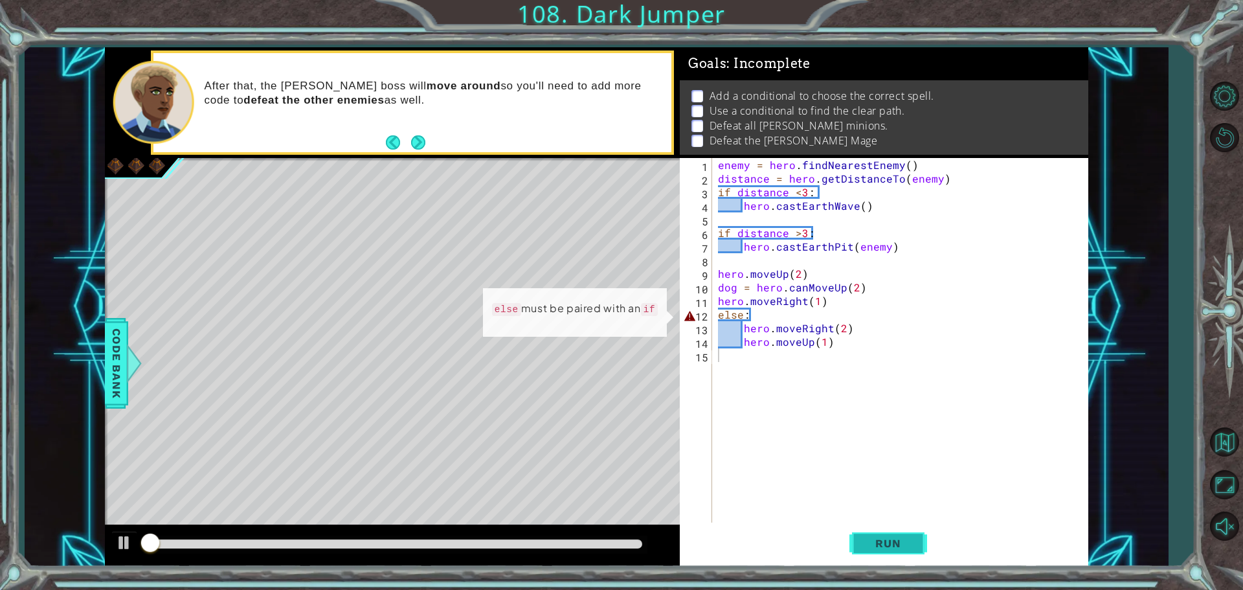
click at [917, 532] on button "Run" at bounding box center [888, 542] width 78 height 41
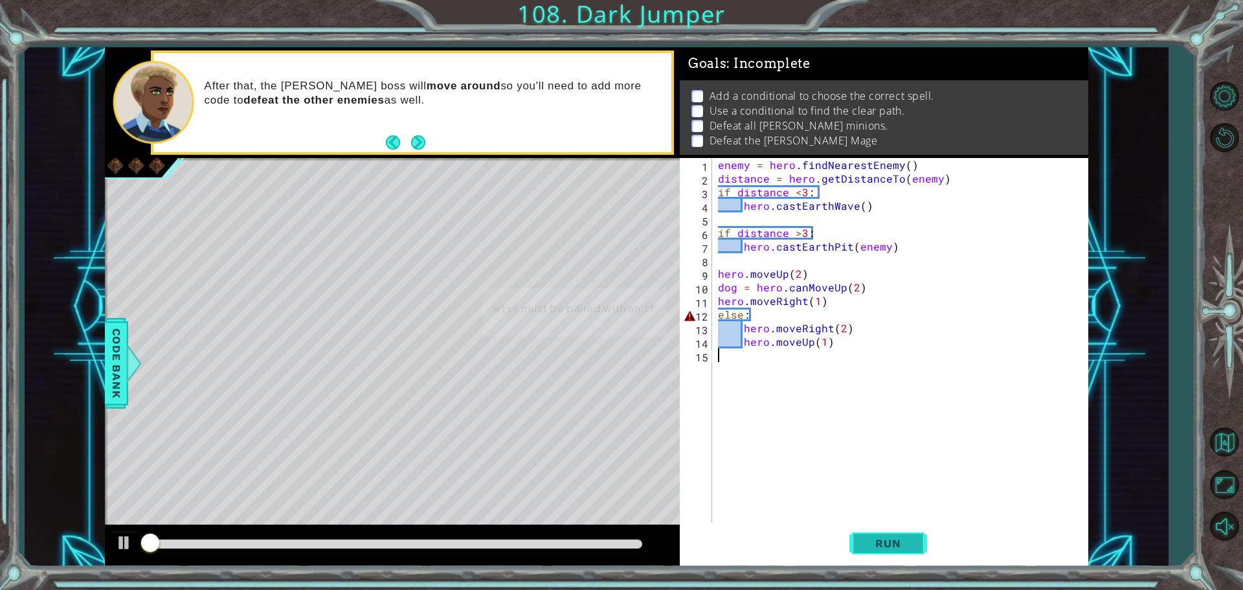
click at [917, 532] on button "Run" at bounding box center [888, 542] width 78 height 41
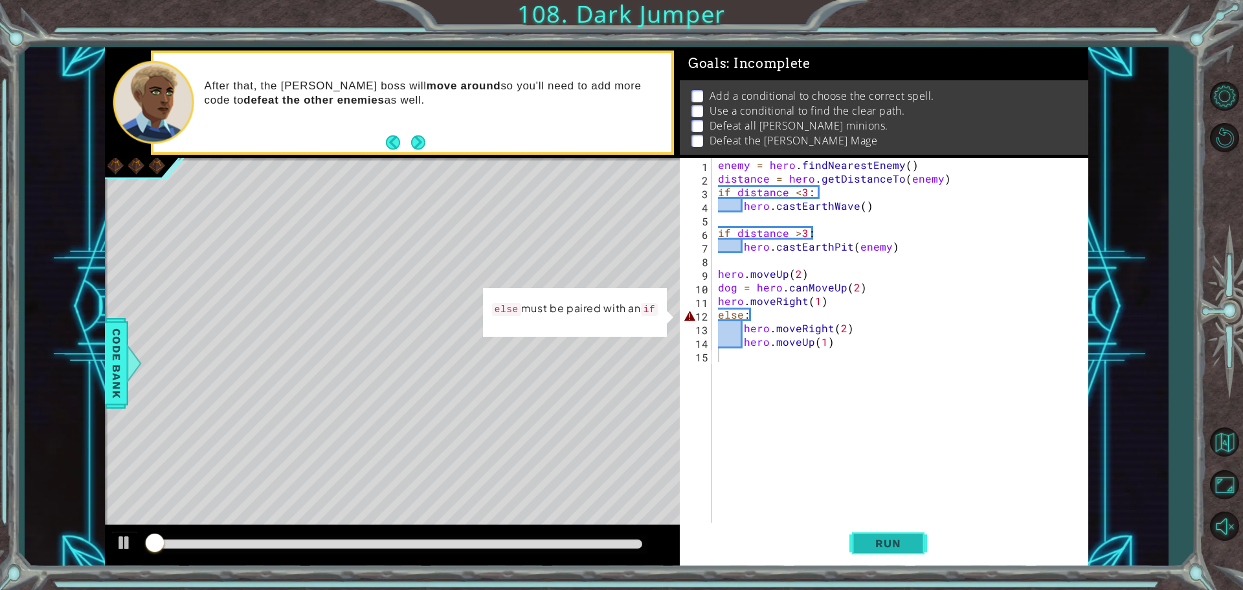
click at [917, 532] on button "Run" at bounding box center [888, 542] width 78 height 41
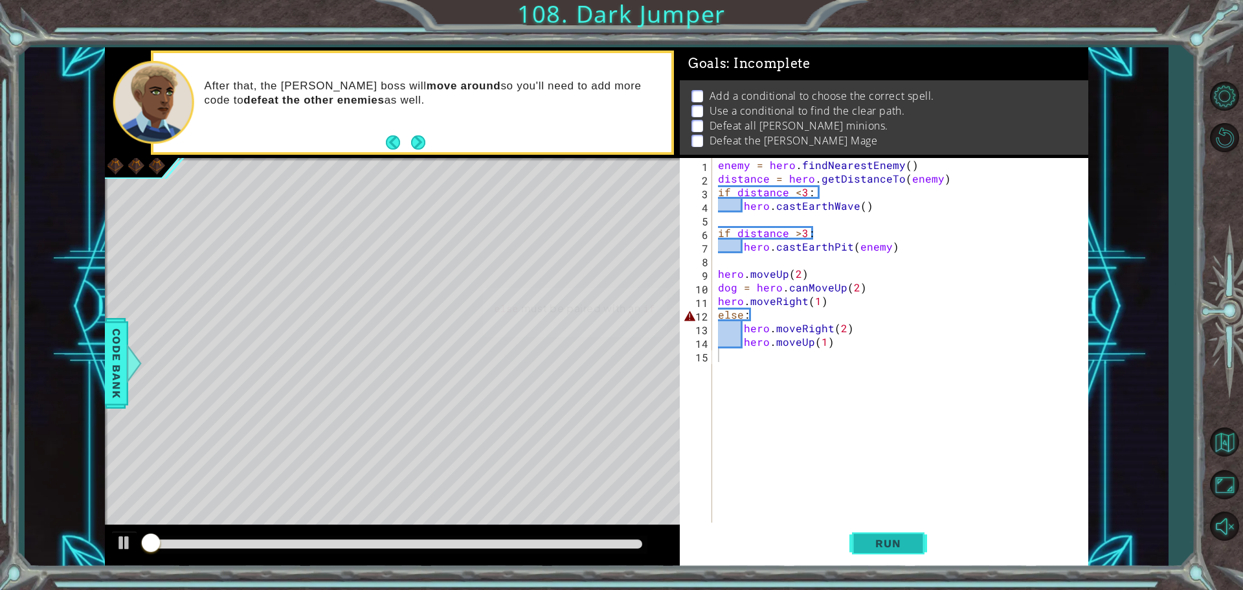
click at [917, 532] on button "Run" at bounding box center [888, 542] width 78 height 41
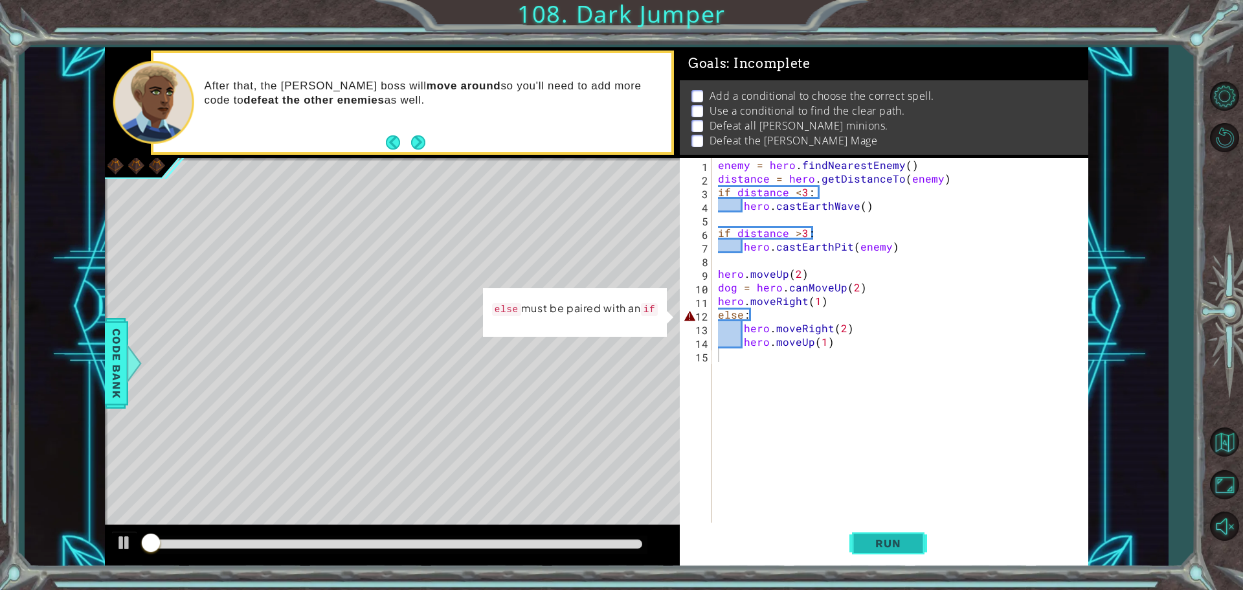
click at [917, 532] on button "Run" at bounding box center [888, 542] width 78 height 41
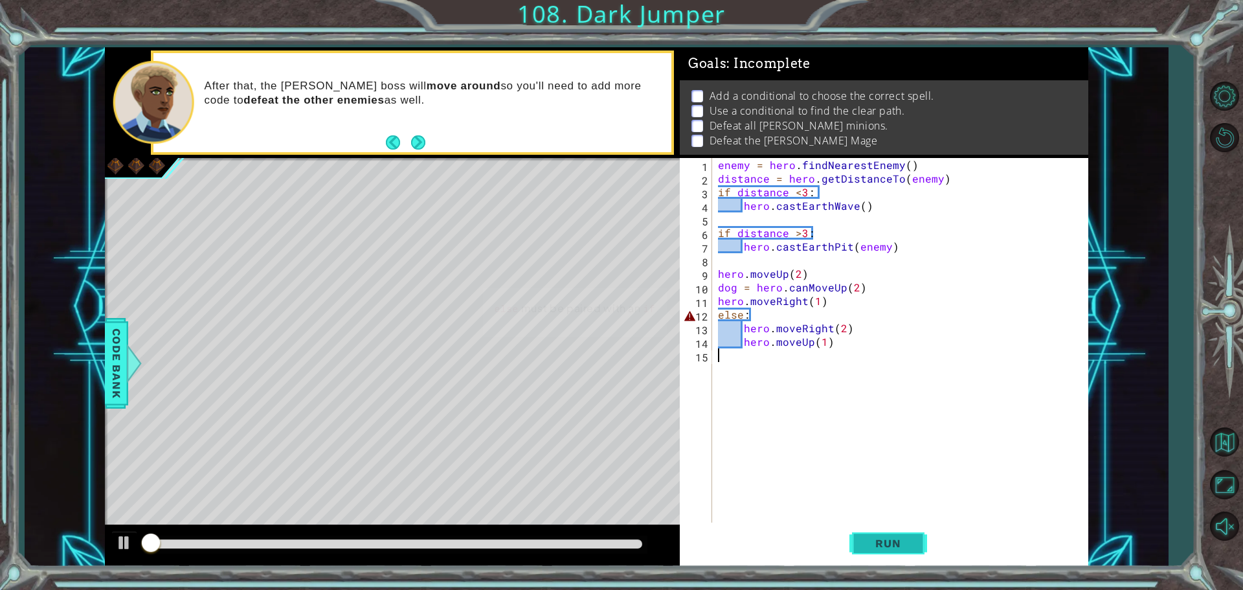
click at [917, 532] on button "Run" at bounding box center [888, 542] width 78 height 41
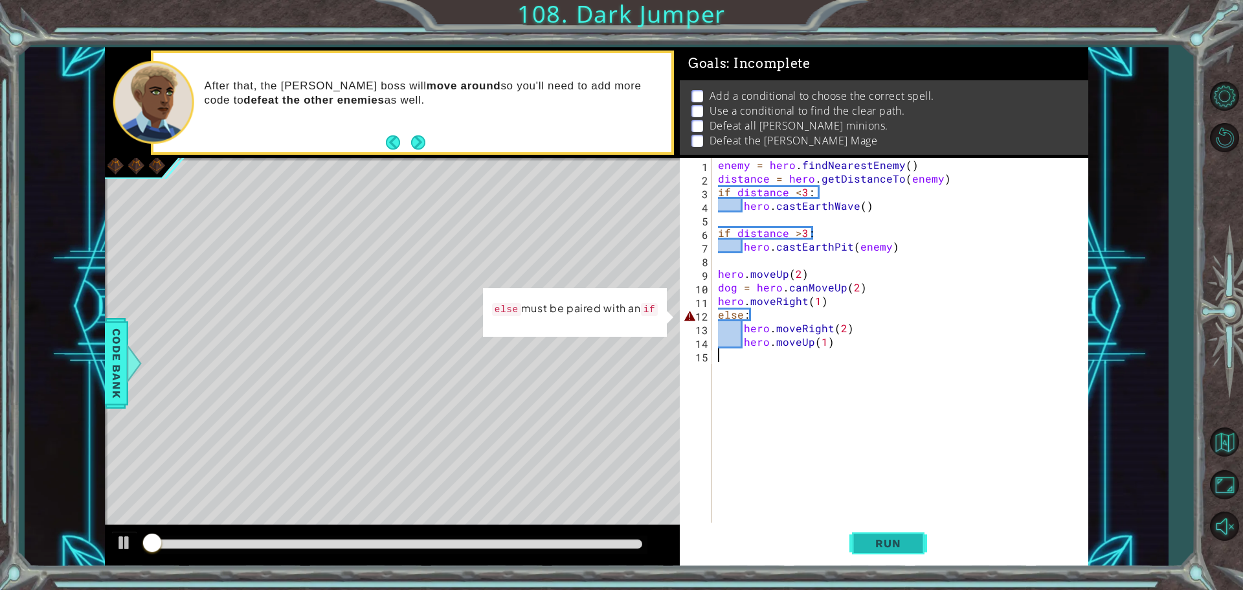
click at [917, 532] on button "Run" at bounding box center [888, 542] width 78 height 41
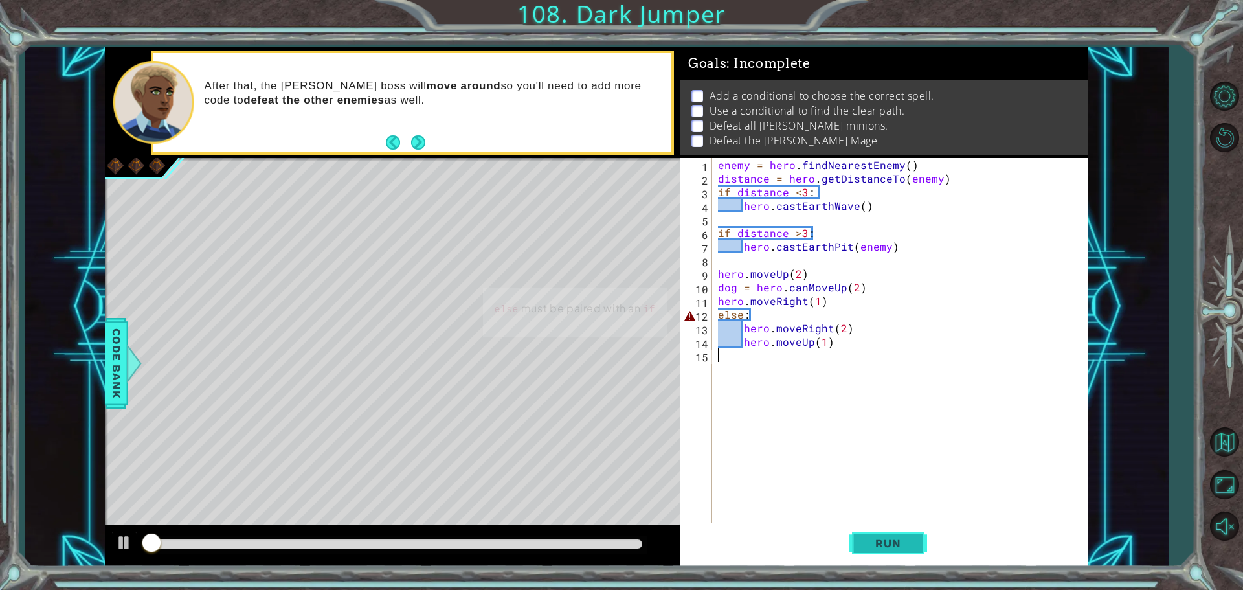
click at [917, 532] on button "Run" at bounding box center [888, 542] width 78 height 41
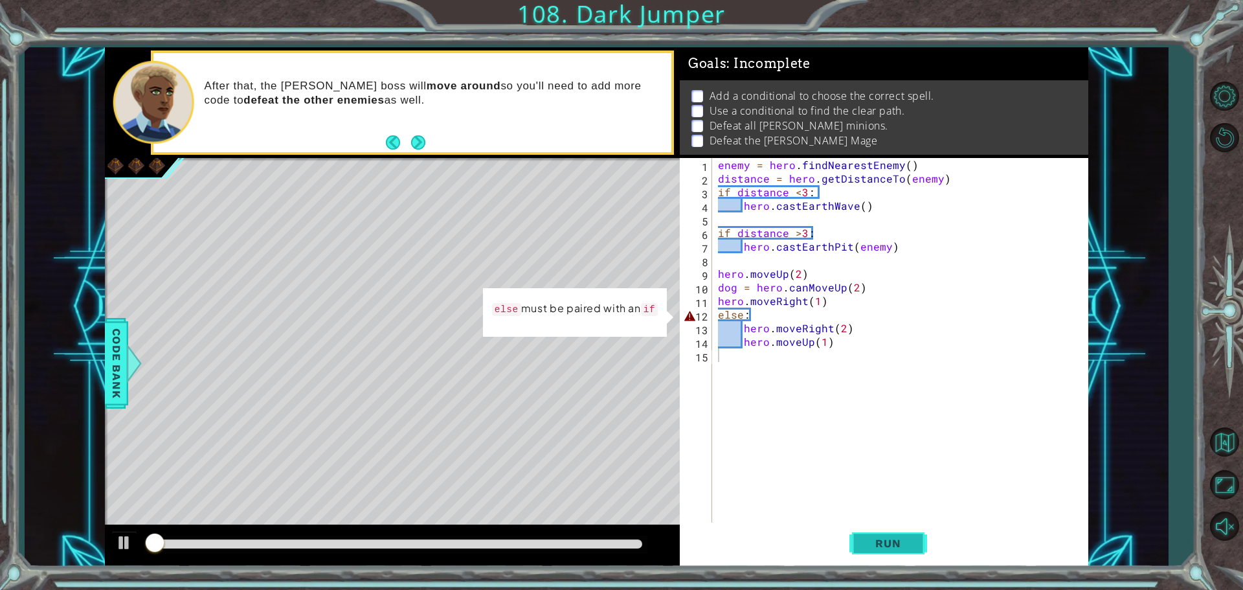
click at [917, 532] on button "Run" at bounding box center [888, 542] width 78 height 41
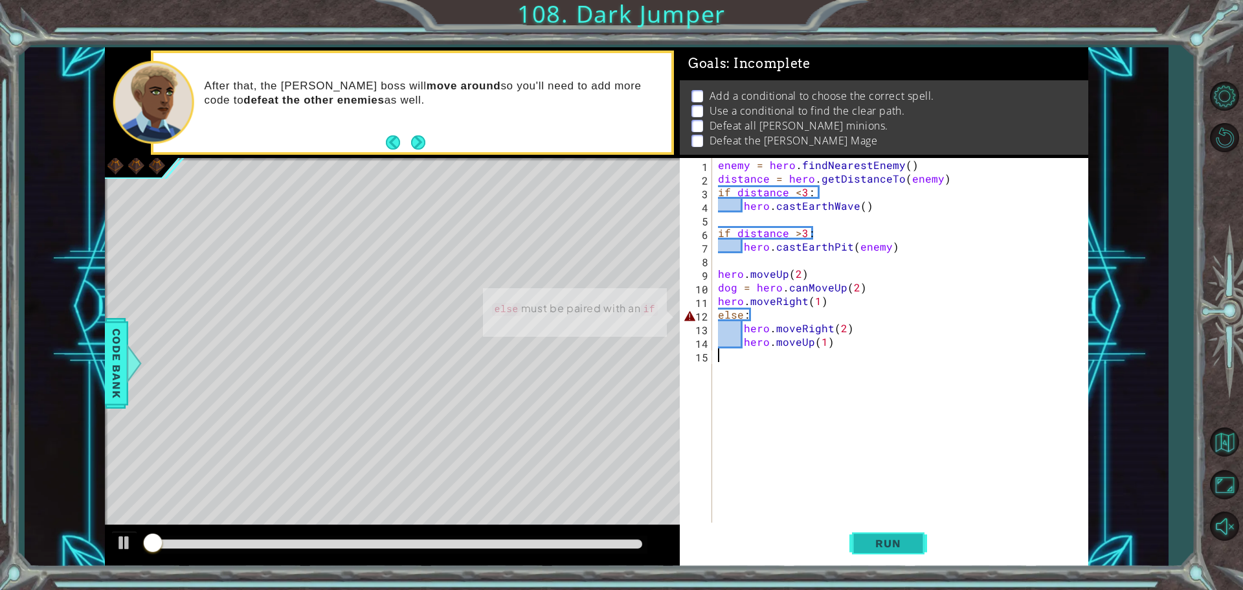
click at [917, 532] on button "Run" at bounding box center [888, 542] width 78 height 41
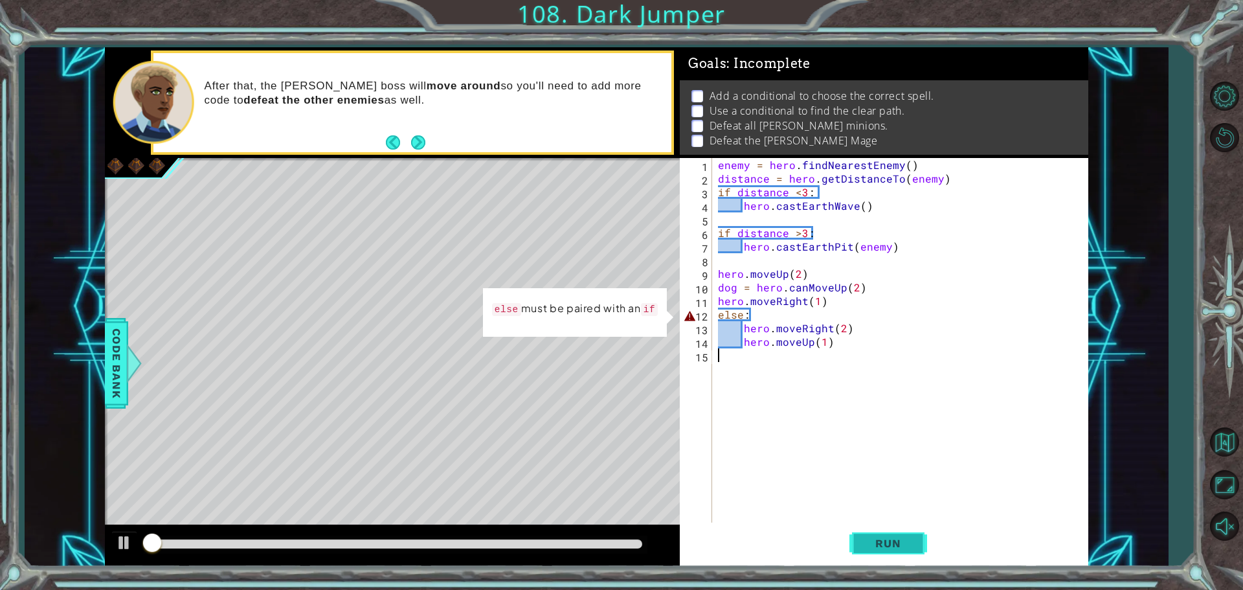
click at [917, 532] on button "Run" at bounding box center [888, 542] width 78 height 41
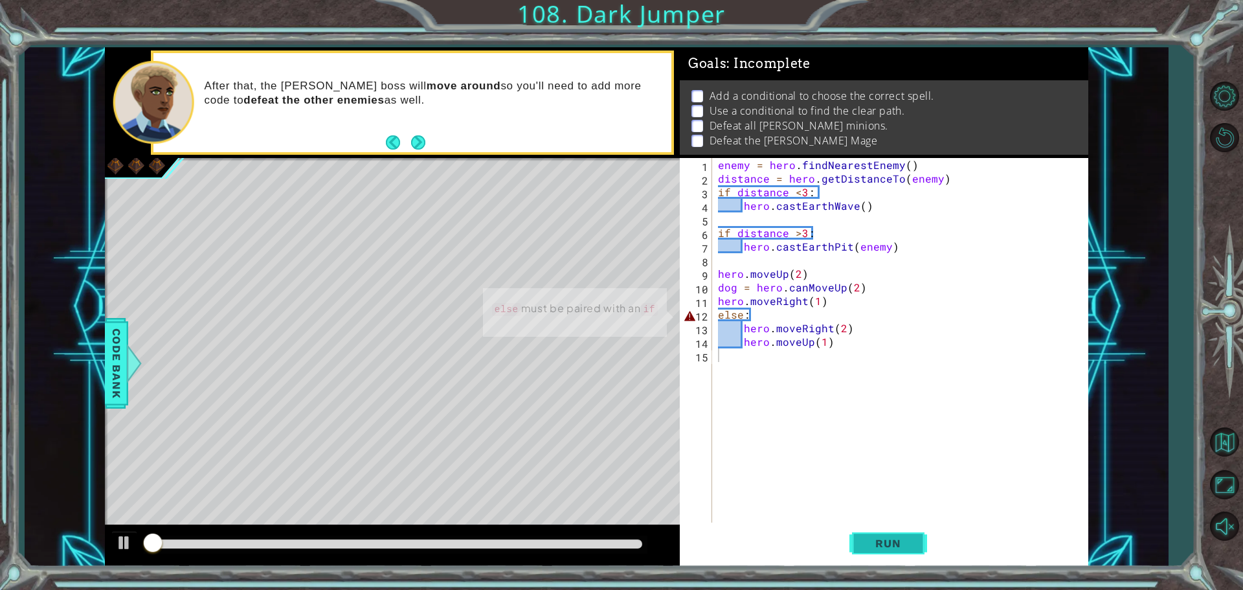
click at [917, 532] on button "Run" at bounding box center [888, 542] width 78 height 41
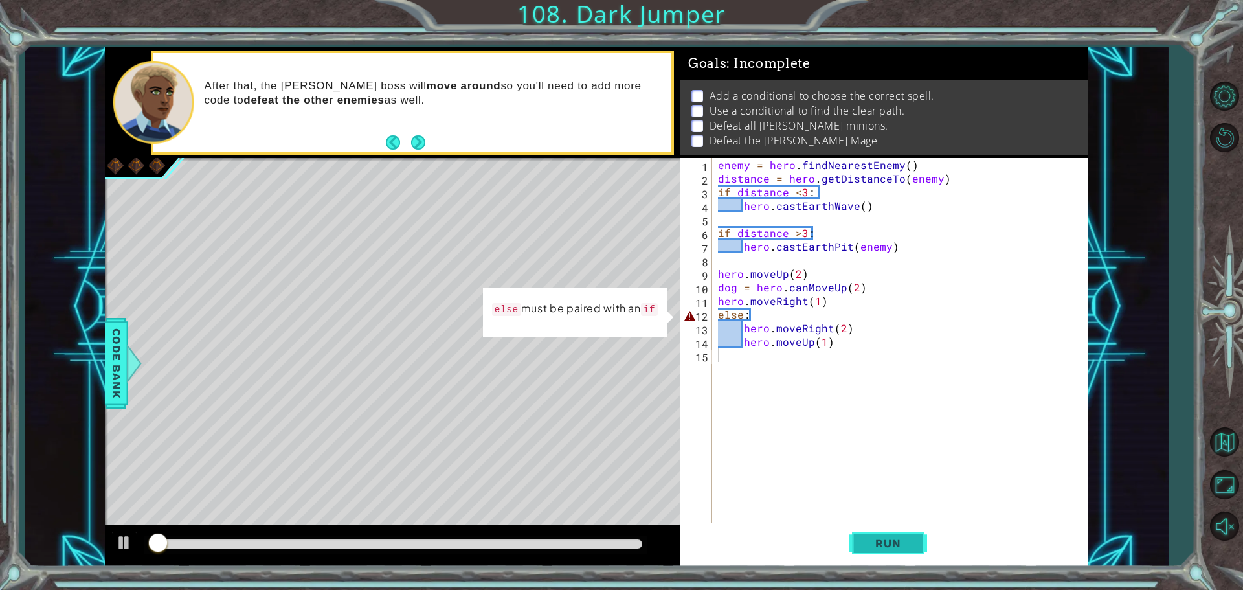
click at [917, 532] on button "Run" at bounding box center [888, 542] width 78 height 41
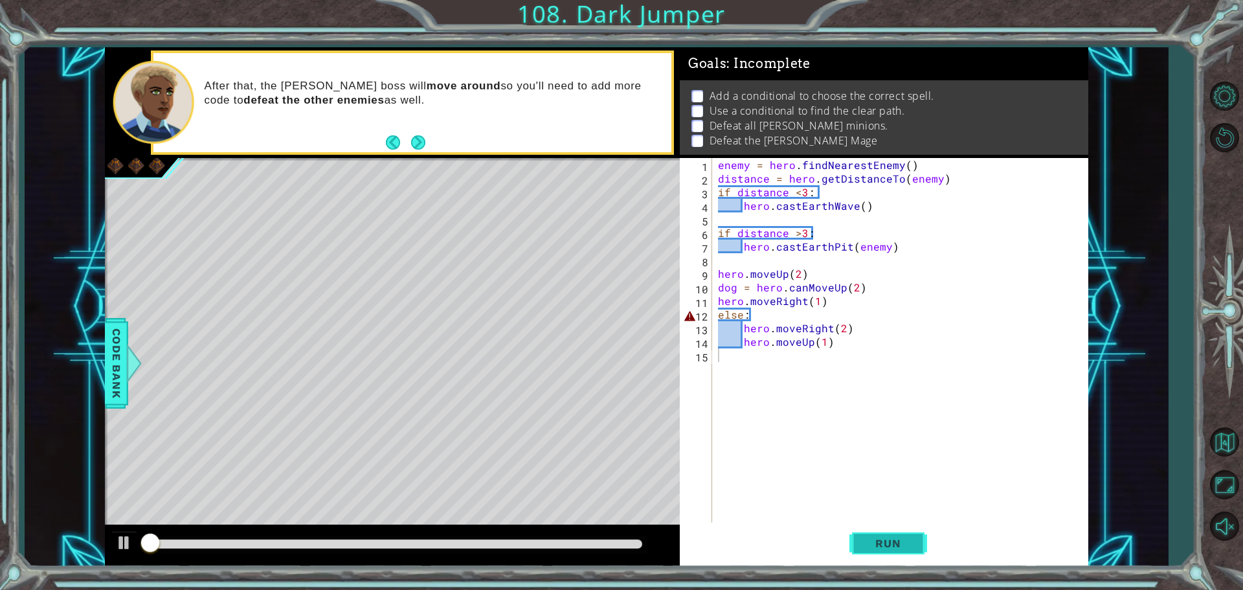
click at [917, 532] on button "Run" at bounding box center [888, 542] width 78 height 41
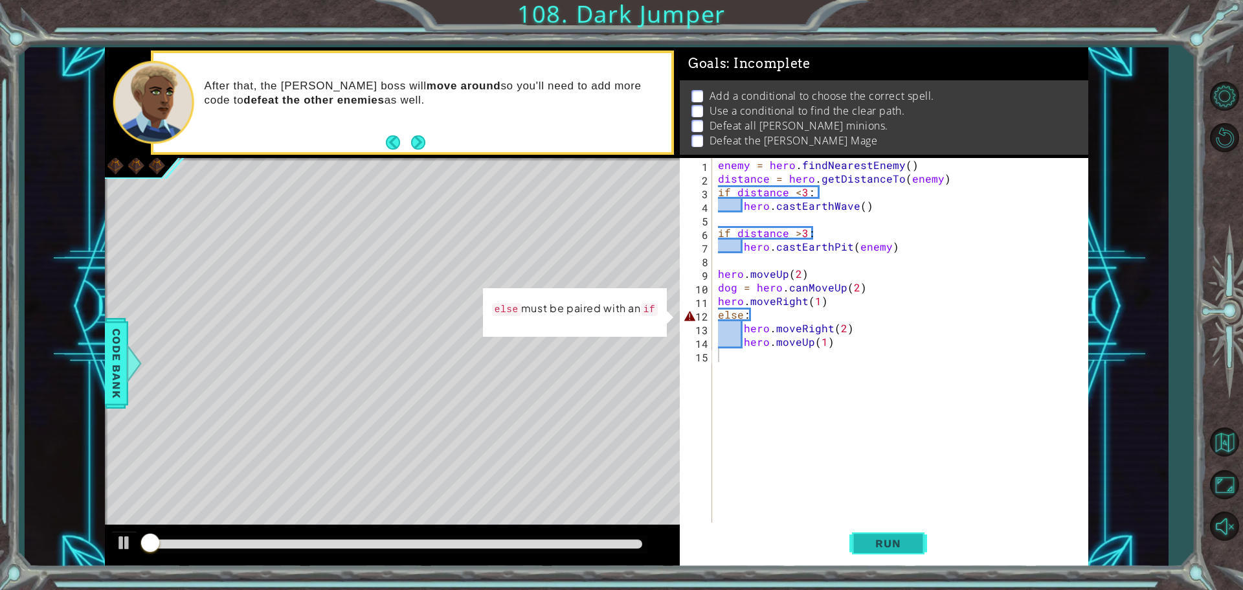
click at [917, 532] on button "Run" at bounding box center [888, 542] width 78 height 41
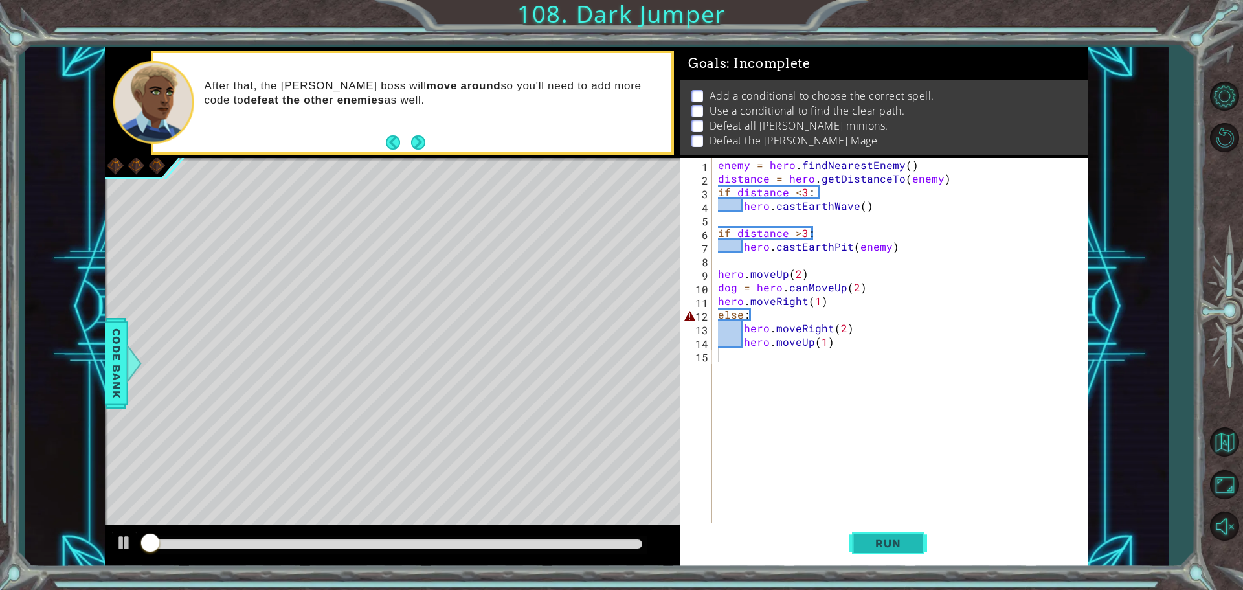
click at [917, 532] on button "Run" at bounding box center [888, 542] width 78 height 41
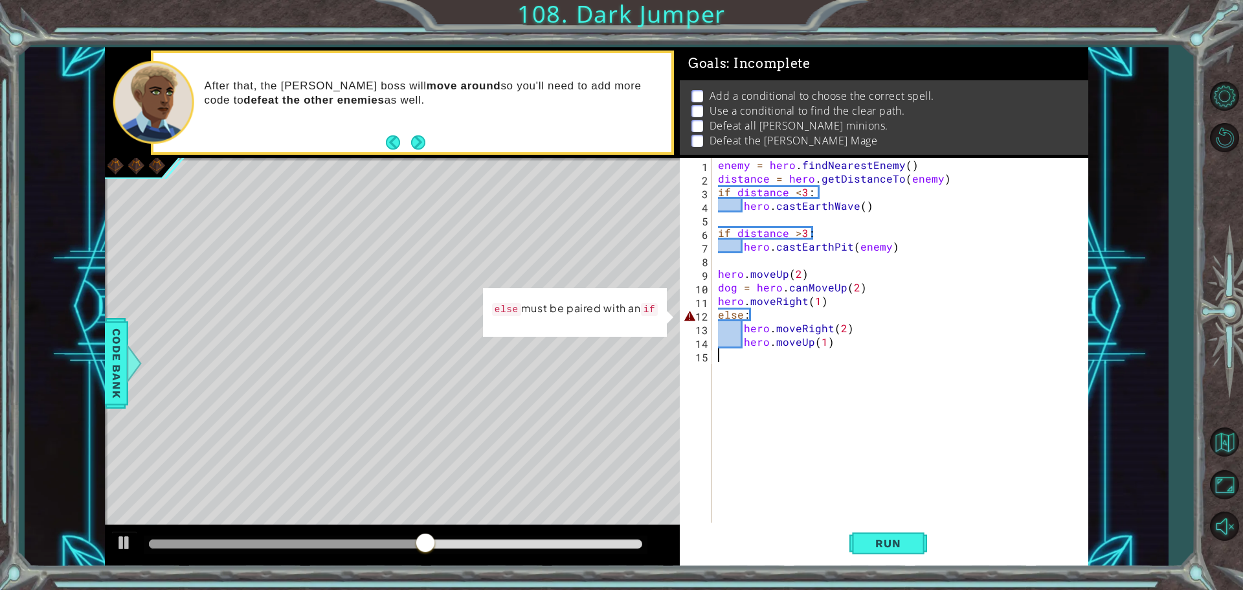
drag, startPoint x: 777, startPoint y: 399, endPoint x: 786, endPoint y: 436, distance: 37.4
click at [786, 436] on div "enemy = hero . findNearestEnemy ( ) distance = hero . getDistanceTo ( enemy ) i…" at bounding box center [902, 355] width 375 height 394
click at [582, 546] on div at bounding box center [395, 543] width 493 height 9
click at [493, 546] on div at bounding box center [365, 543] width 433 height 9
click at [413, 544] on div at bounding box center [321, 543] width 344 height 9
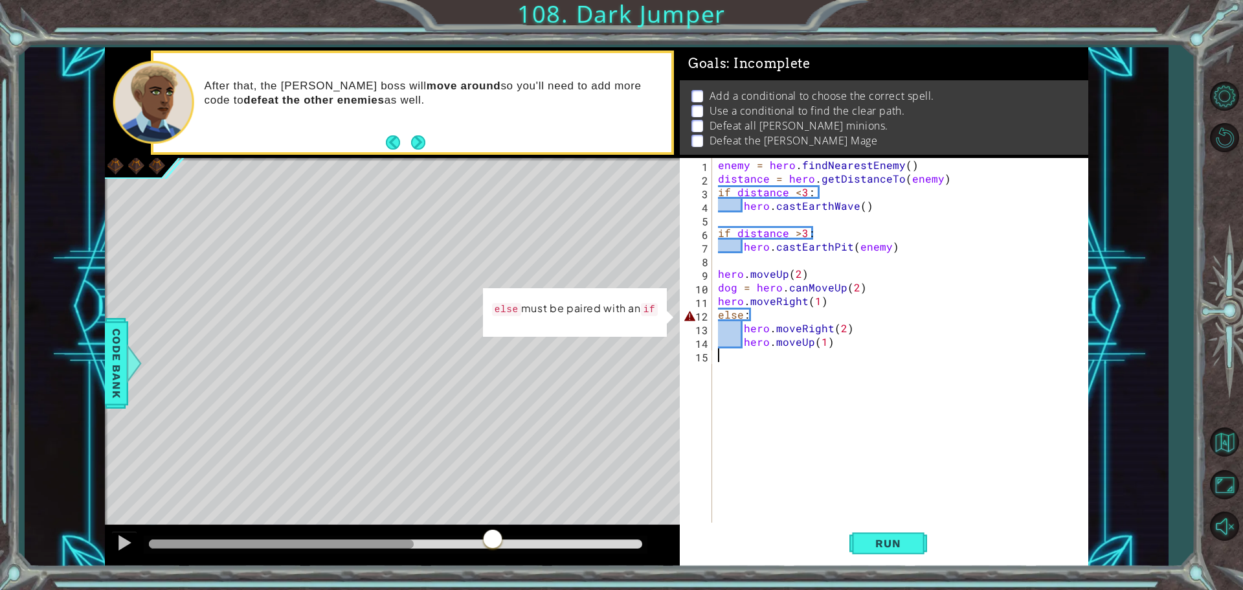
click at [394, 549] on div at bounding box center [396, 544] width 504 height 18
click at [719, 315] on div "enemy = hero . findNearestEnemy ( ) distance = hero . getDistanceTo ( enemy ) i…" at bounding box center [902, 355] width 375 height 394
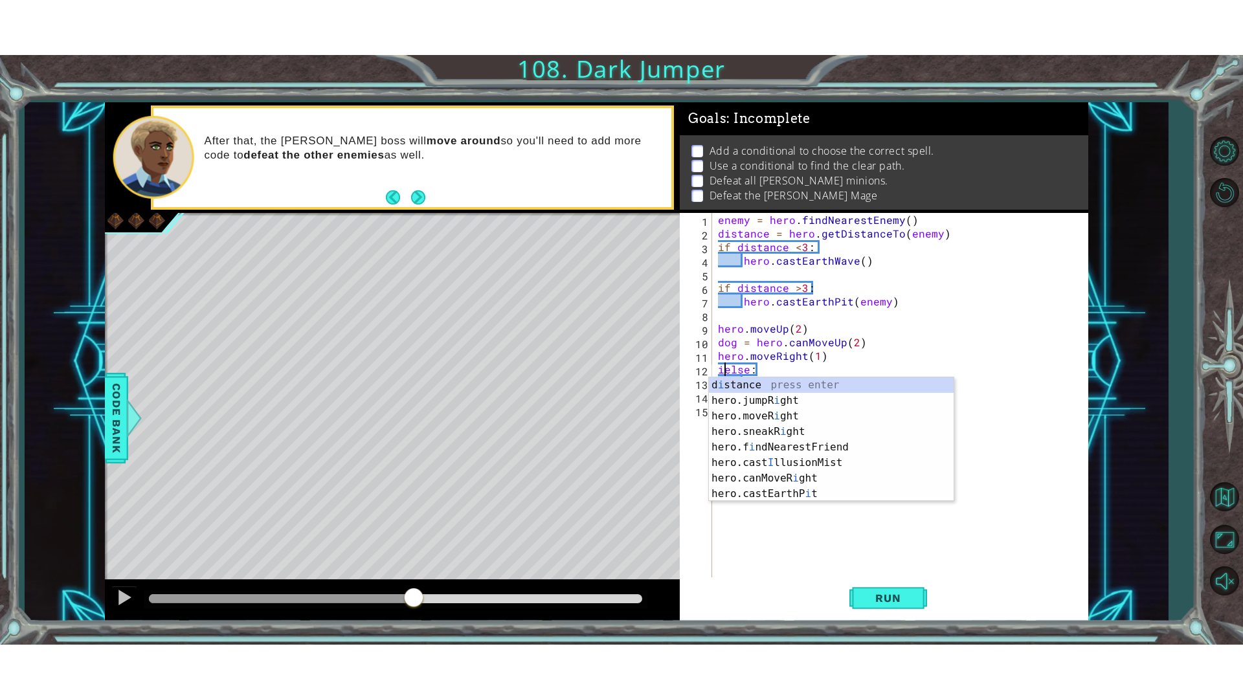
scroll to position [0, 1]
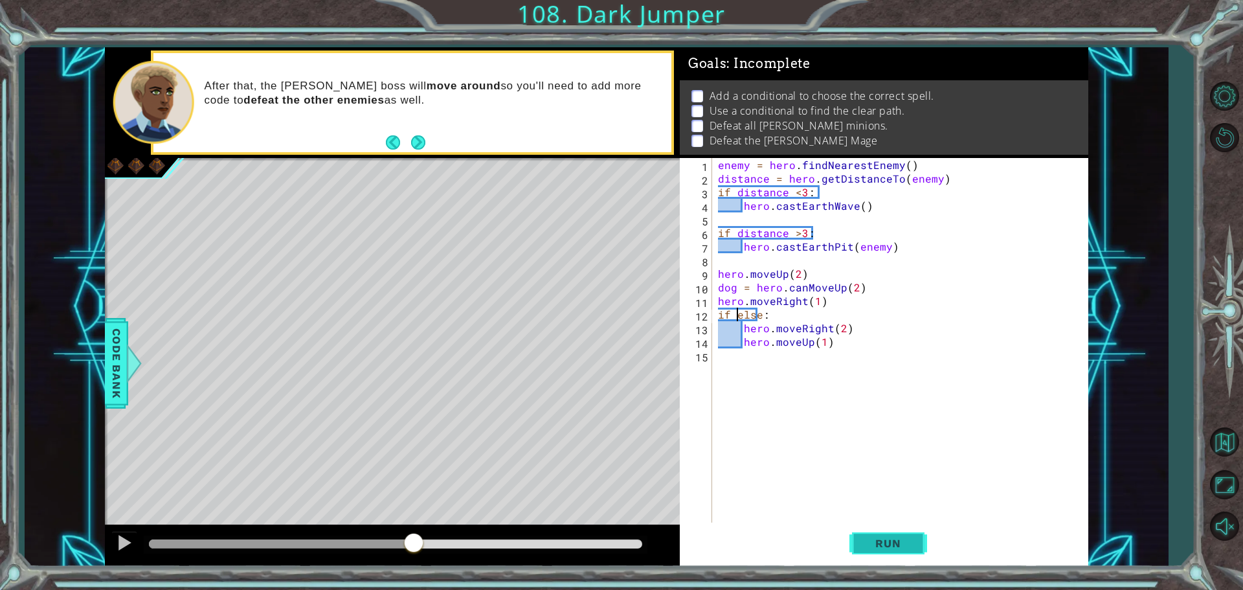
click at [886, 535] on button "Run" at bounding box center [888, 542] width 78 height 41
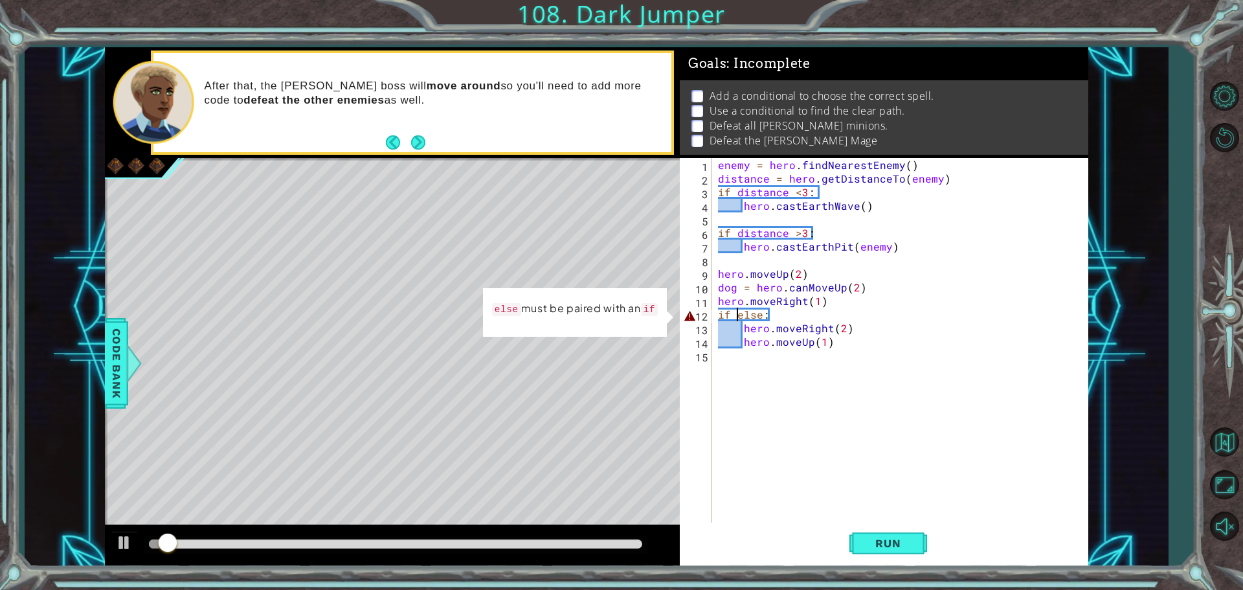
click at [730, 320] on div "enemy = hero . findNearestEnemy ( ) distance = hero . getDistanceTo ( enemy ) i…" at bounding box center [902, 355] width 375 height 394
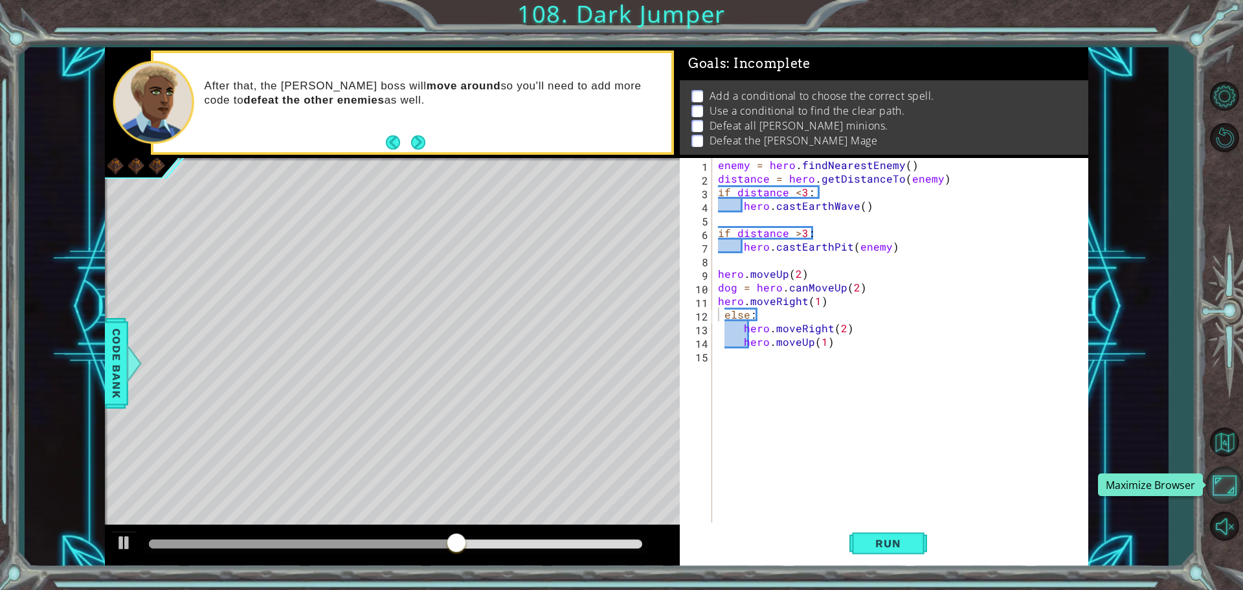
click at [1233, 484] on button "Maximize Browser" at bounding box center [1224, 485] width 38 height 38
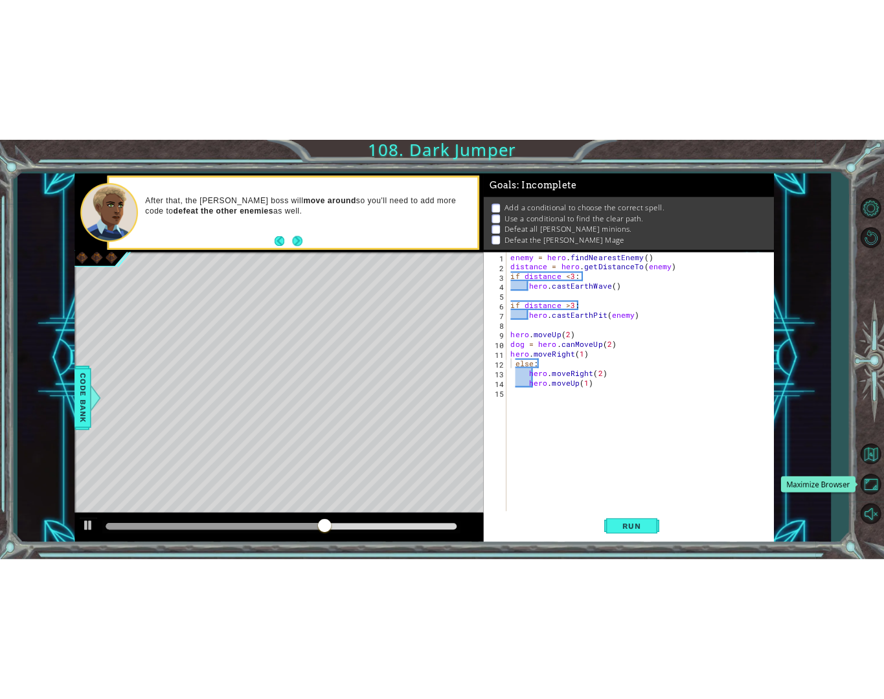
scroll to position [1, 0]
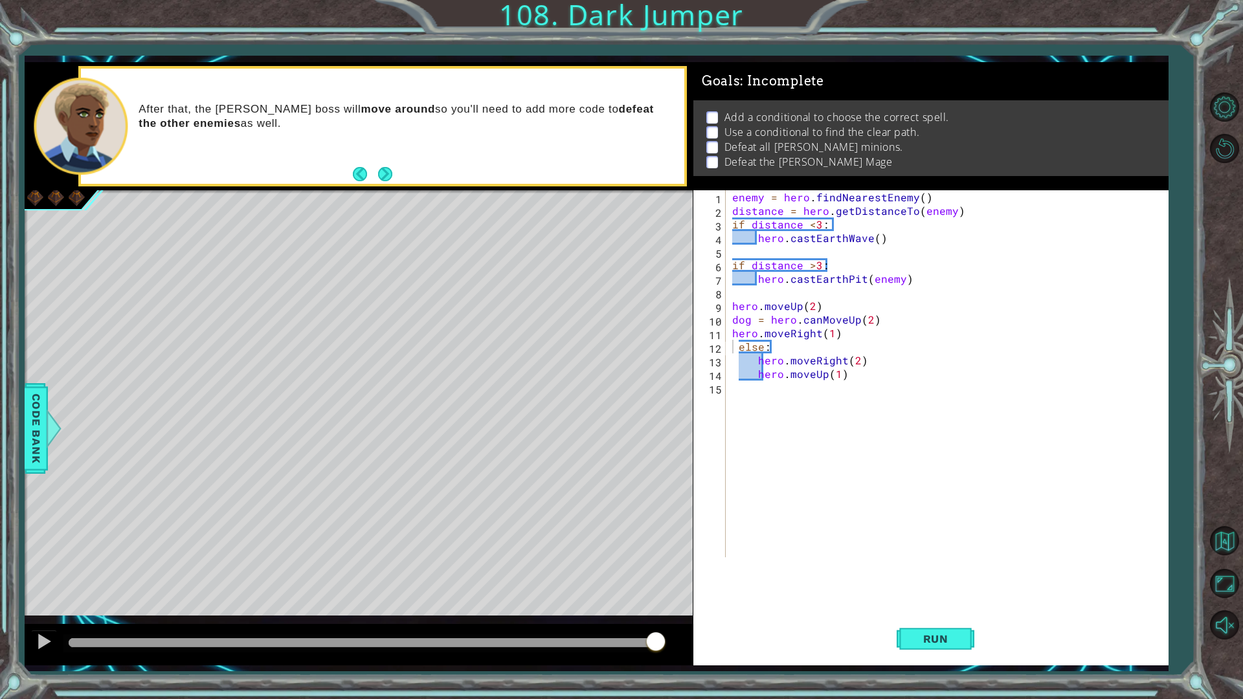
click at [585, 589] on div at bounding box center [361, 643] width 597 height 18
click at [581, 589] on div at bounding box center [326, 642] width 515 height 9
click at [69, 589] on div at bounding box center [325, 642] width 512 height 9
click at [0, 589] on div "1 ההההההההההההההההההההההההההההההההההההההההההההההההההההההההההההההההההההההההההההה…" at bounding box center [621, 349] width 1243 height 699
click at [49, 589] on button at bounding box center [44, 643] width 26 height 27
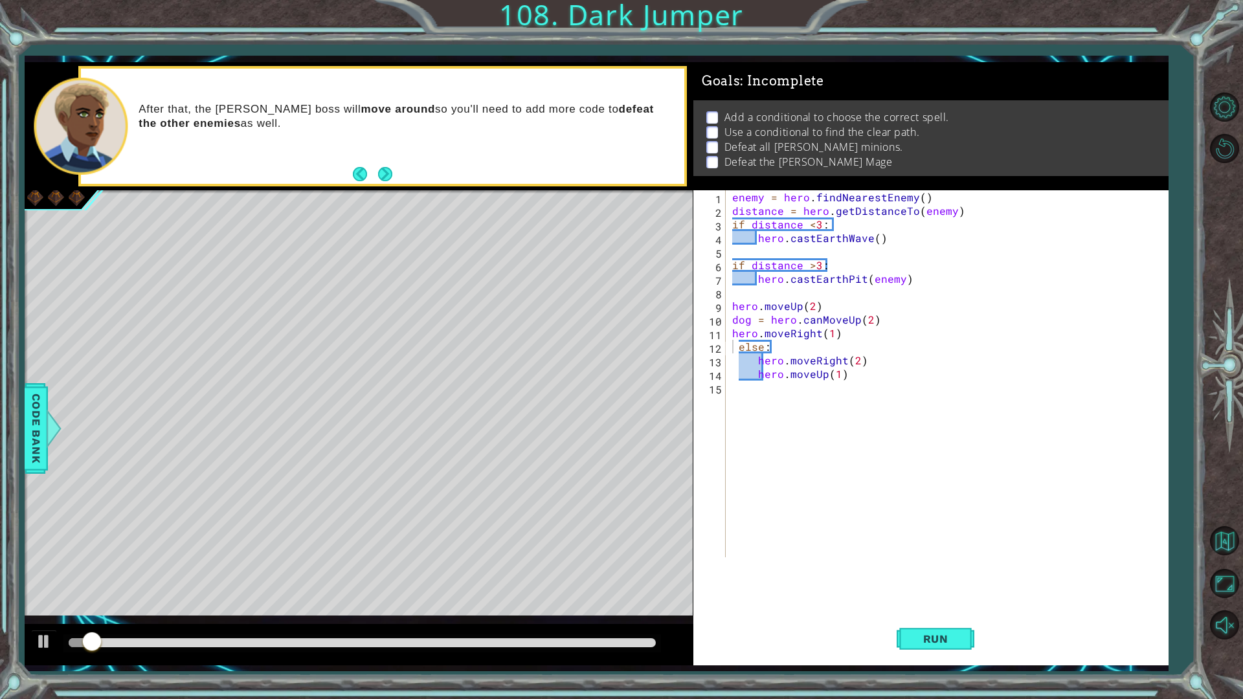
click at [480, 243] on div "Level Map" at bounding box center [324, 380] width 598 height 381
drag, startPoint x: 444, startPoint y: 215, endPoint x: 463, endPoint y: 170, distance: 48.5
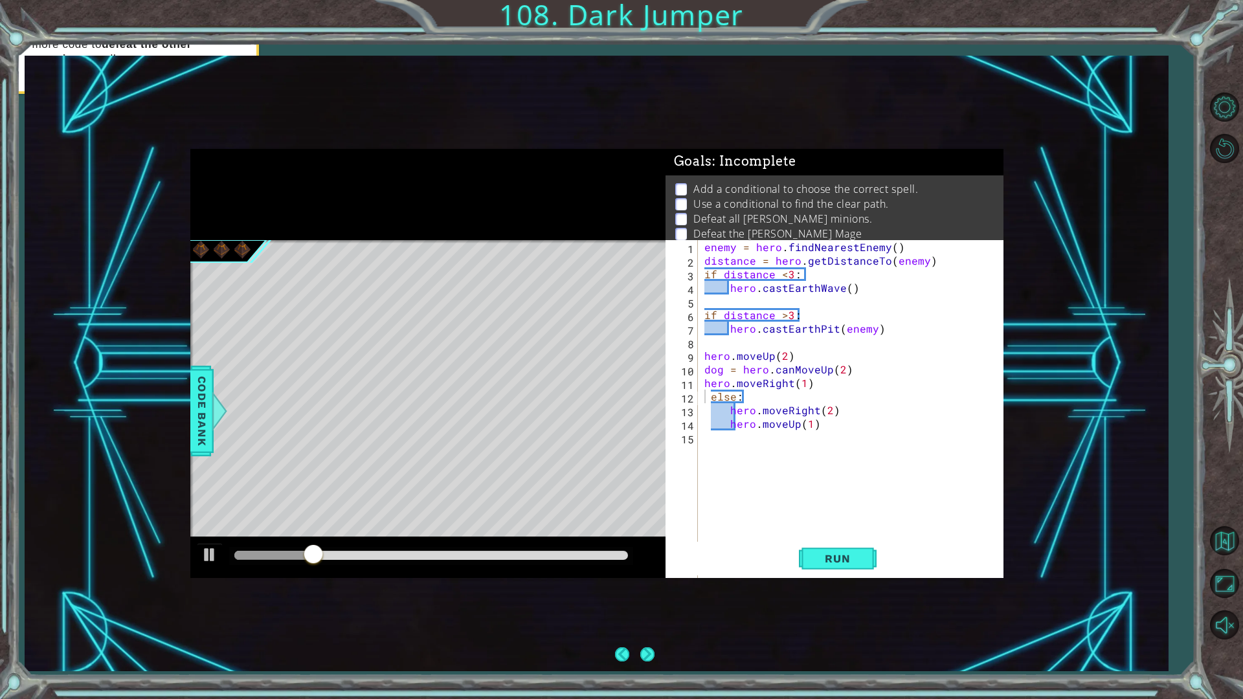
scroll to position [3, 0]
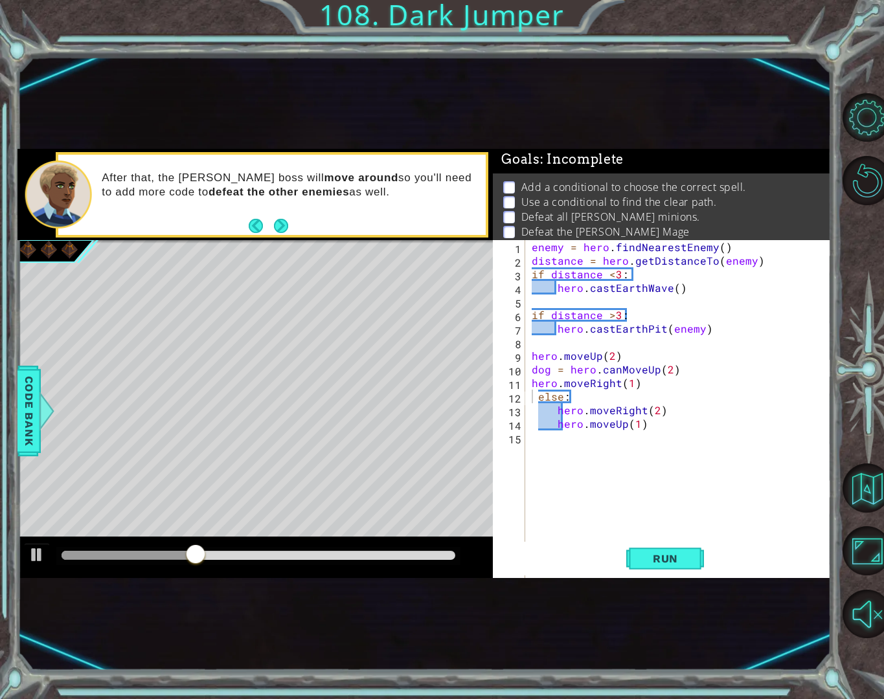
click at [557, 400] on div "enemy = hero . findNearestEnemy ( ) distance = hero . getDistanceTo ( enemy ) i…" at bounding box center [681, 437] width 305 height 394
click at [460, 351] on div "Level Map" at bounding box center [316, 430] width 598 height 381
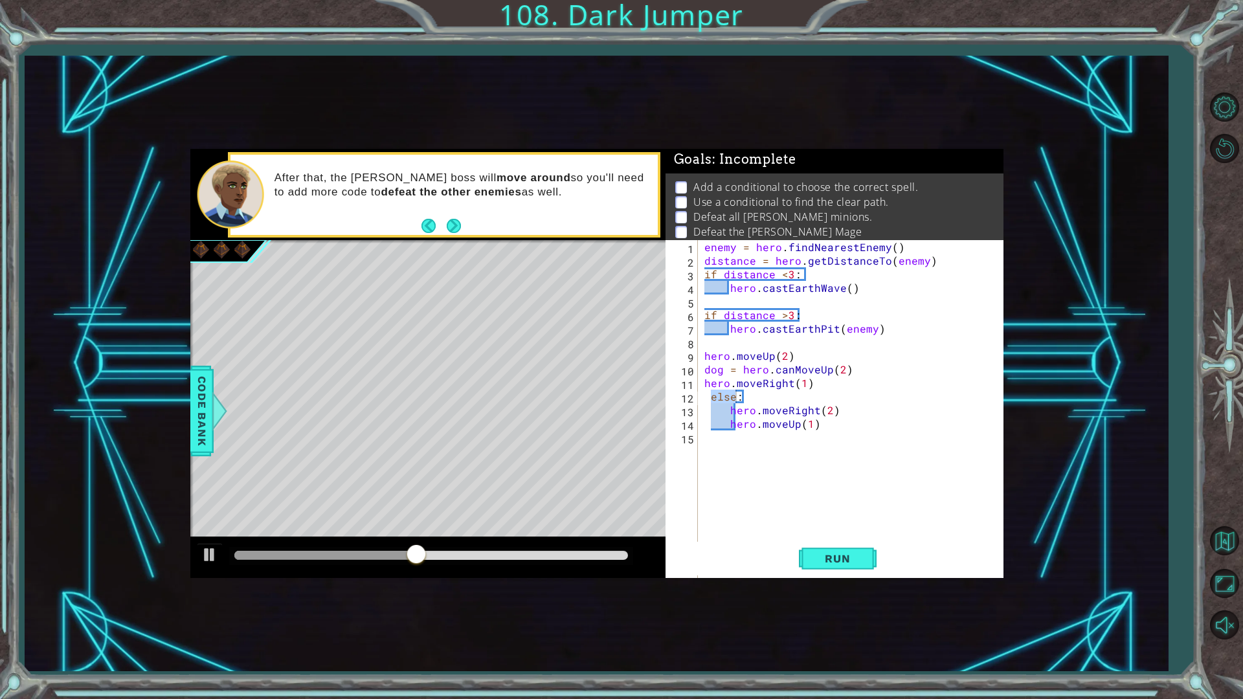
scroll to position [1, 0]
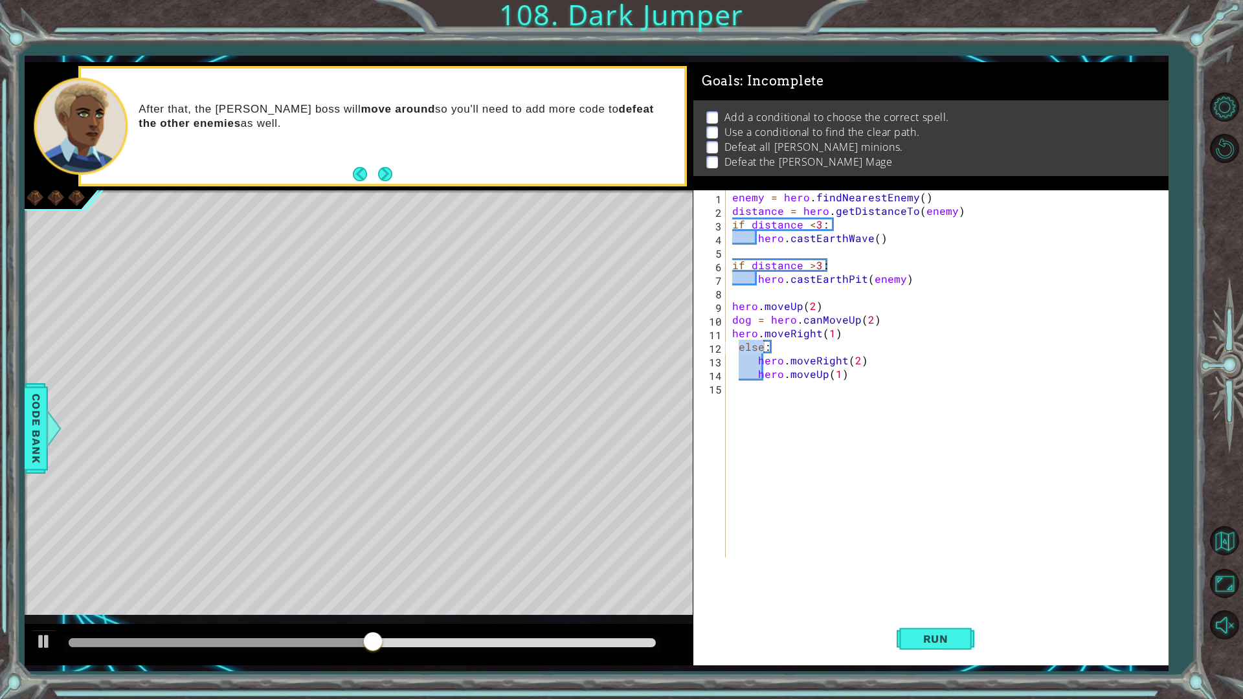
drag, startPoint x: 842, startPoint y: 71, endPoint x: 221, endPoint y: 183, distance: 630.1
click at [221, 183] on div "1 ההההההההההההההההההההההההההההההההההההההההההההההההההההההההההההההההההההההההההההה…" at bounding box center [596, 363] width 1143 height 603
click at [693, 102] on div "Add a conditional to choose the correct spell. Use a conditional to find the cl…" at bounding box center [930, 138] width 475 height 76
drag, startPoint x: 722, startPoint y: 102, endPoint x: 775, endPoint y: 192, distance: 103.9
click at [775, 192] on div "Goals : Incomplete Add a conditional to choose the correct spell. Use a conditi…" at bounding box center [930, 363] width 475 height 603
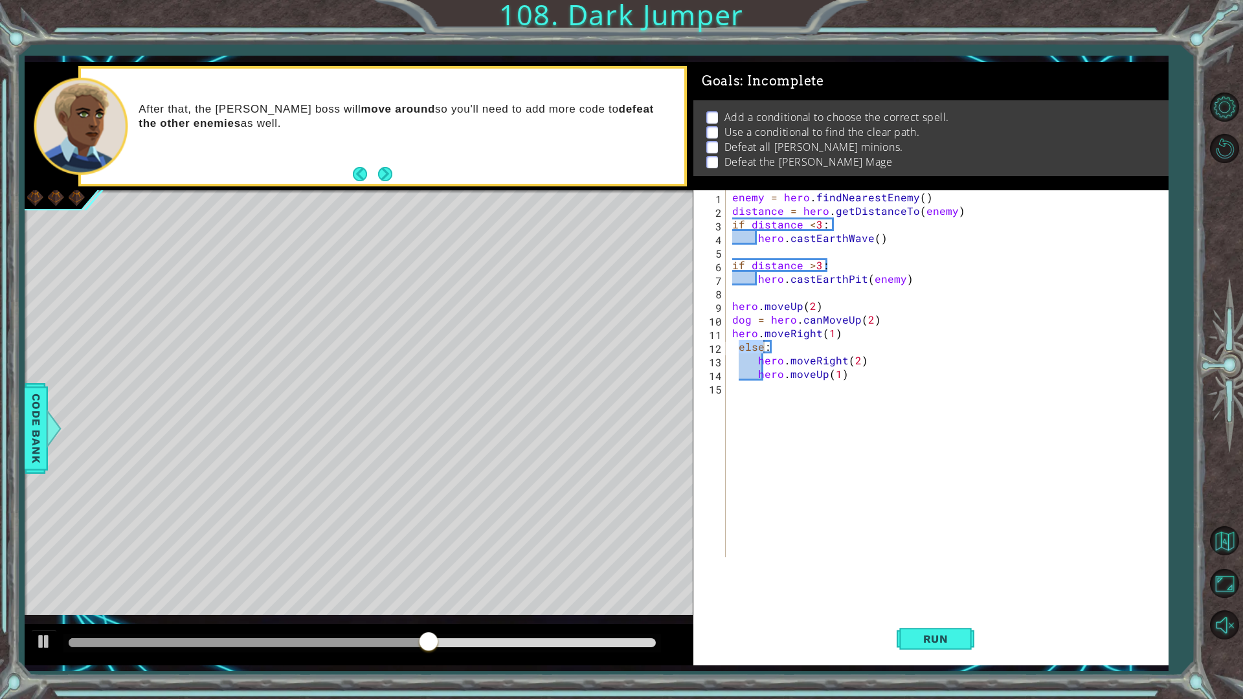
drag, startPoint x: 851, startPoint y: 349, endPoint x: 870, endPoint y: 367, distance: 26.6
click at [870, 367] on div "enemy = hero . findNearestEnemy ( ) distance = hero . getDistanceTo ( enemy ) i…" at bounding box center [950, 387] width 441 height 394
type textarea "else: hero.moveRight(2)"
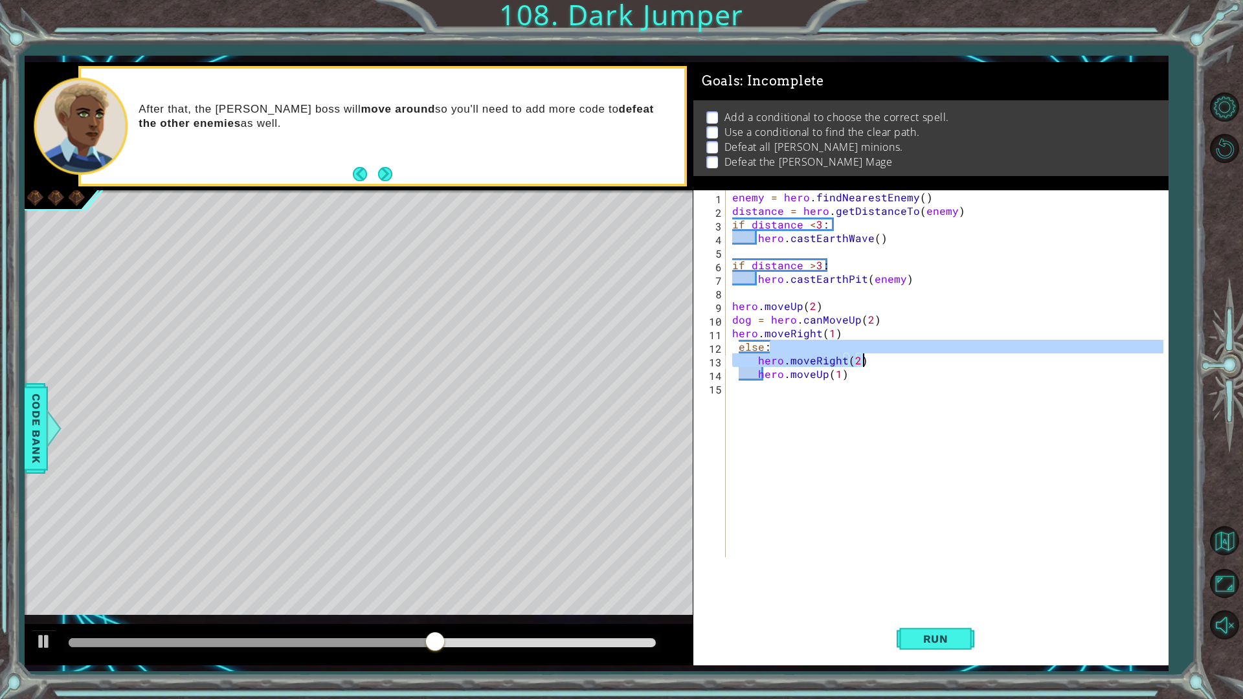
drag, startPoint x: 1116, startPoint y: 425, endPoint x: 1115, endPoint y: 436, distance: 11.1
click at [1115, 433] on div "enemy = hero . findNearestEnemy ( ) distance = hero . getDistanceTo ( enemy ) i…" at bounding box center [950, 387] width 441 height 394
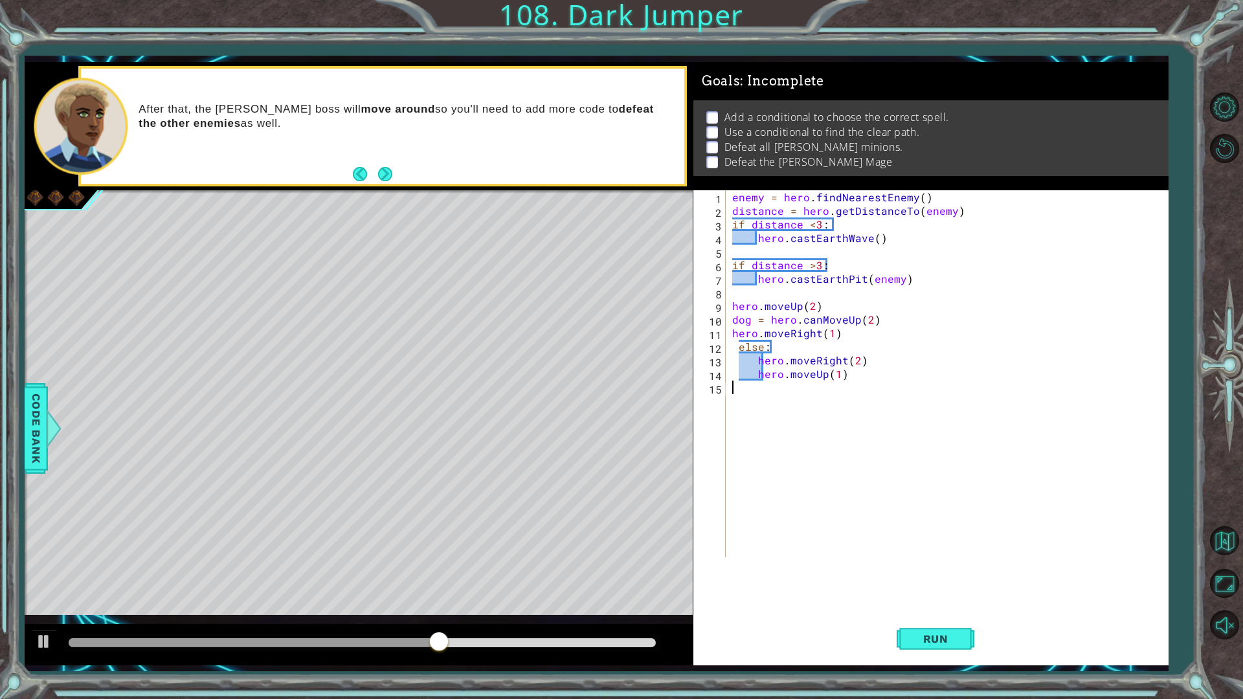
scroll to position [0, 0]
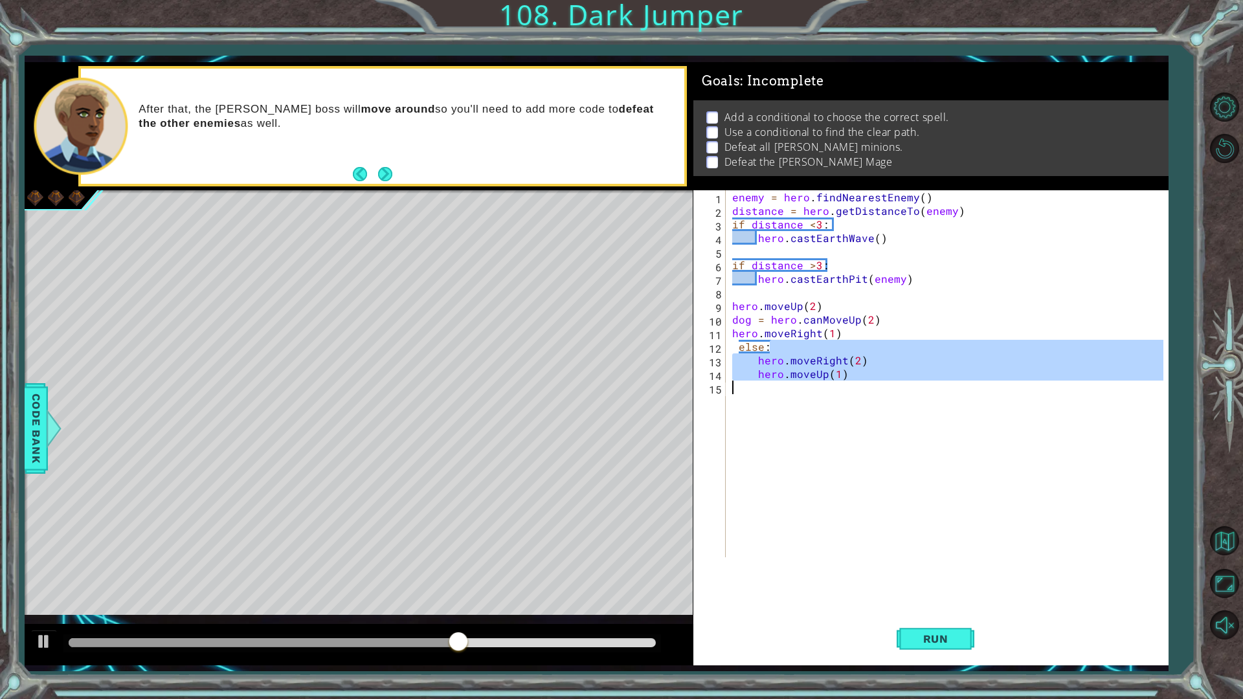
drag, startPoint x: 844, startPoint y: 353, endPoint x: 732, endPoint y: 395, distance: 120.2
click at [732, 395] on div "enemy = hero . findNearestEnemy ( ) distance = hero . getDistanceTo ( enemy ) i…" at bounding box center [950, 387] width 441 height 394
type textarea "hero.moveUp(1)"
click at [732, 395] on div "enemy = hero . findNearestEnemy ( ) distance = hero . getDistanceTo ( enemy ) i…" at bounding box center [947, 373] width 434 height 367
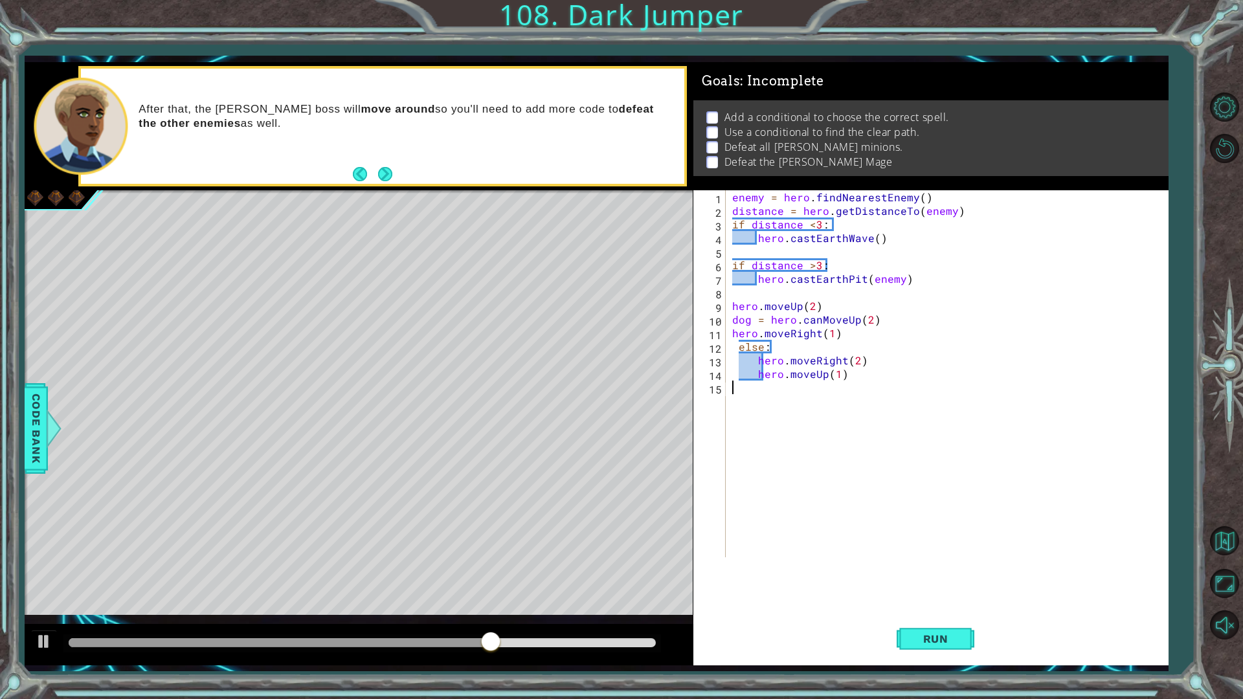
drag, startPoint x: 732, startPoint y: 395, endPoint x: 606, endPoint y: 453, distance: 138.2
click at [606, 453] on div "1 ההההההההההההההההההההההההההההההההההההההההההההההההההההההההההההההההההההההההההההה…" at bounding box center [596, 363] width 1143 height 603
click at [805, 484] on div "enemy = hero . findNearestEnemy ( ) distance = hero . getDistanceTo ( enemy ) i…" at bounding box center [950, 387] width 441 height 394
click at [755, 360] on div "enemy = hero . findNearestEnemy ( ) distance = hero . getDistanceTo ( enemy ) i…" at bounding box center [950, 387] width 441 height 394
click at [757, 377] on div "enemy = hero . findNearestEnemy ( ) distance = hero . getDistanceTo ( enemy ) i…" at bounding box center [950, 387] width 441 height 394
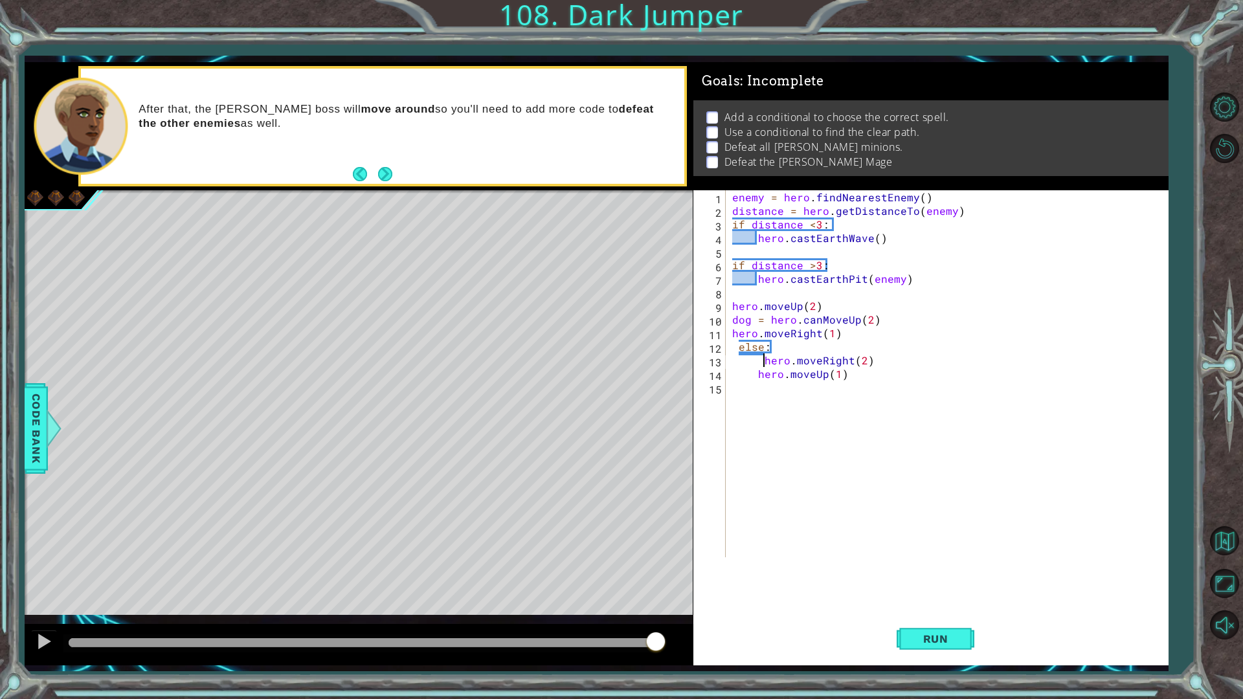
click at [764, 366] on div "enemy = hero . findNearestEnemy ( ) distance = hero . getDistanceTo ( enemy ) i…" at bounding box center [950, 387] width 441 height 394
click at [912, 589] on button "Run" at bounding box center [936, 638] width 78 height 47
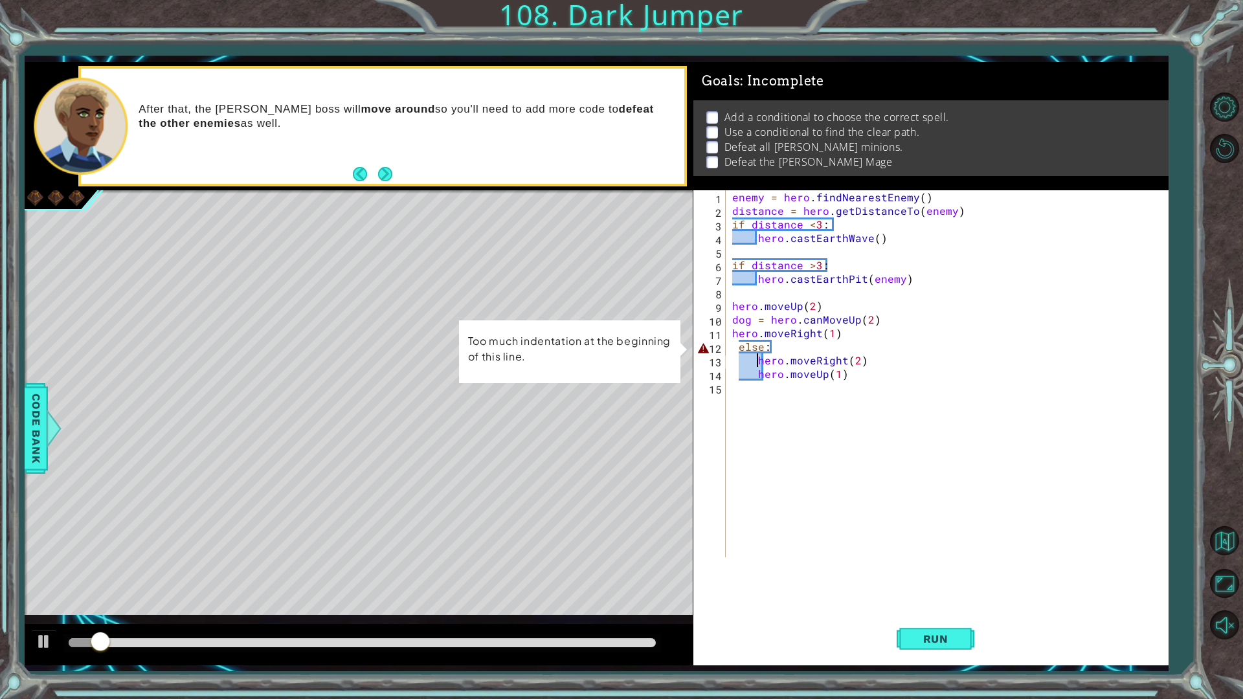
click at [736, 346] on div "enemy = hero . findNearestEnemy ( ) distance = hero . getDistanceTo ( enemy ) i…" at bounding box center [950, 387] width 441 height 394
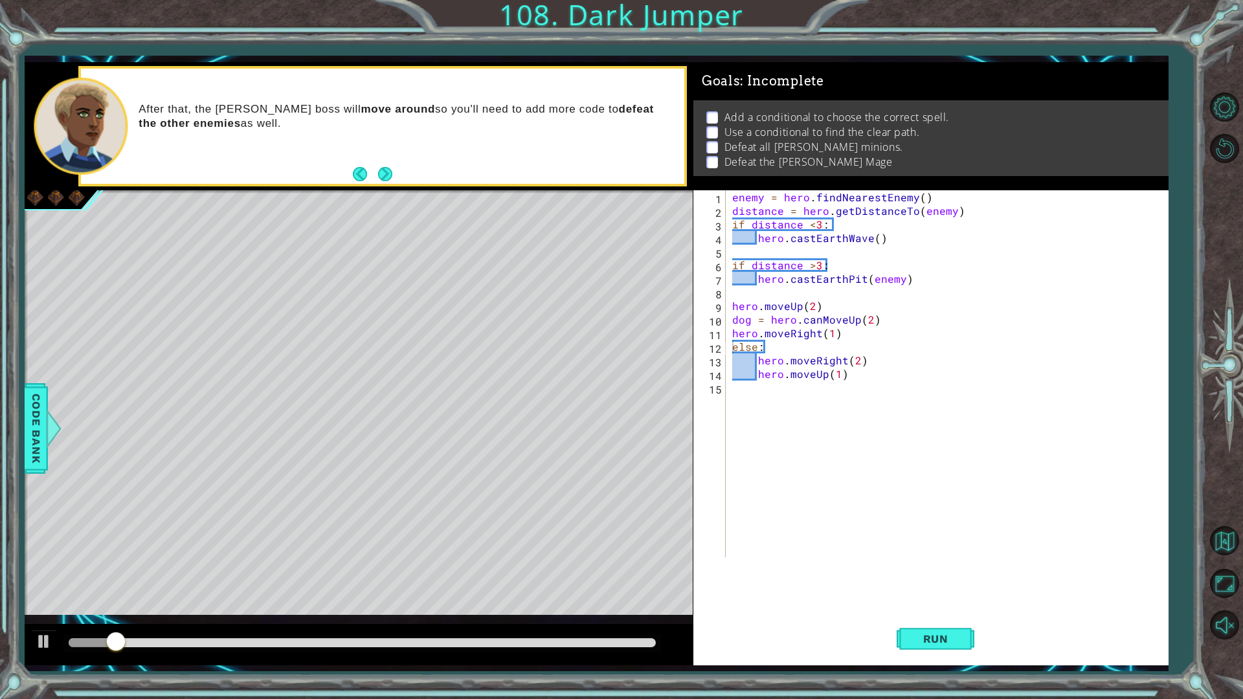
click at [889, 589] on div "Run" at bounding box center [935, 638] width 475 height 47
click at [908, 589] on button "Run" at bounding box center [936, 638] width 78 height 47
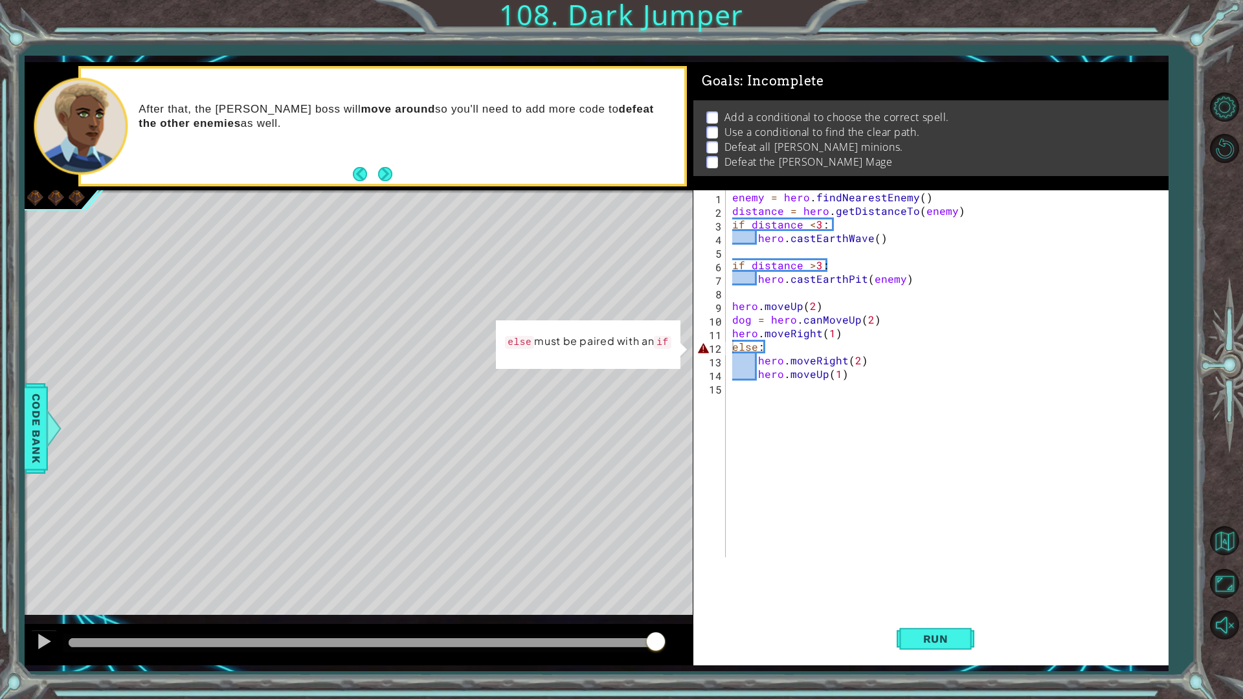
drag, startPoint x: 927, startPoint y: 137, endPoint x: 935, endPoint y: 179, distance: 43.5
click at [935, 176] on div "Add a conditional to choose the correct spell. Use a conditional to find the cl…" at bounding box center [930, 138] width 475 height 76
drag, startPoint x: 380, startPoint y: 164, endPoint x: 383, endPoint y: 172, distance: 8.2
click at [383, 172] on button "Next" at bounding box center [384, 174] width 15 height 15
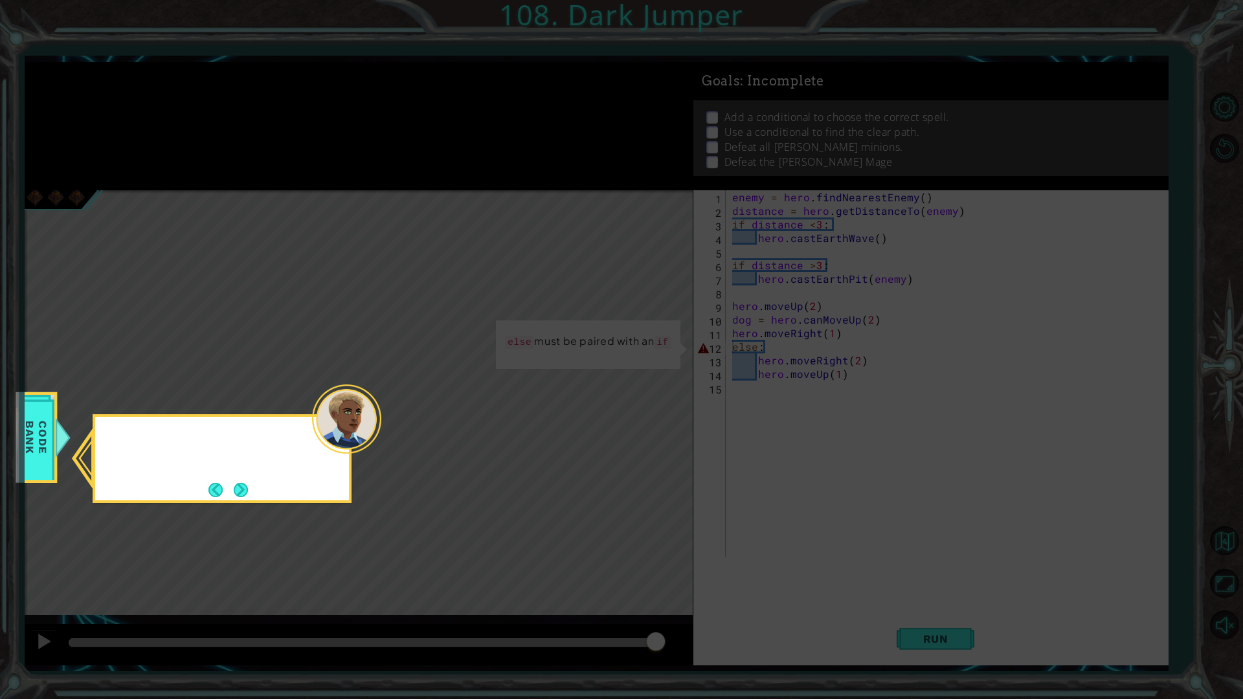
click at [383, 172] on icon at bounding box center [621, 349] width 1243 height 699
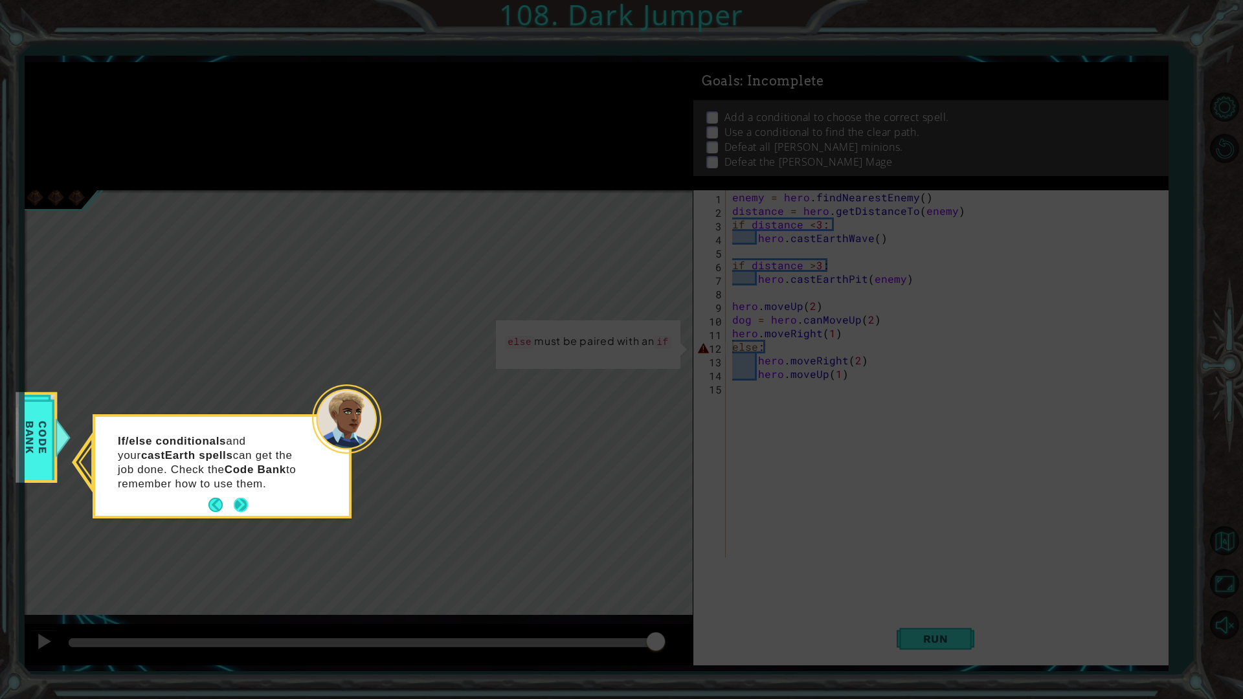
click at [247, 505] on button "Next" at bounding box center [240, 505] width 15 height 15
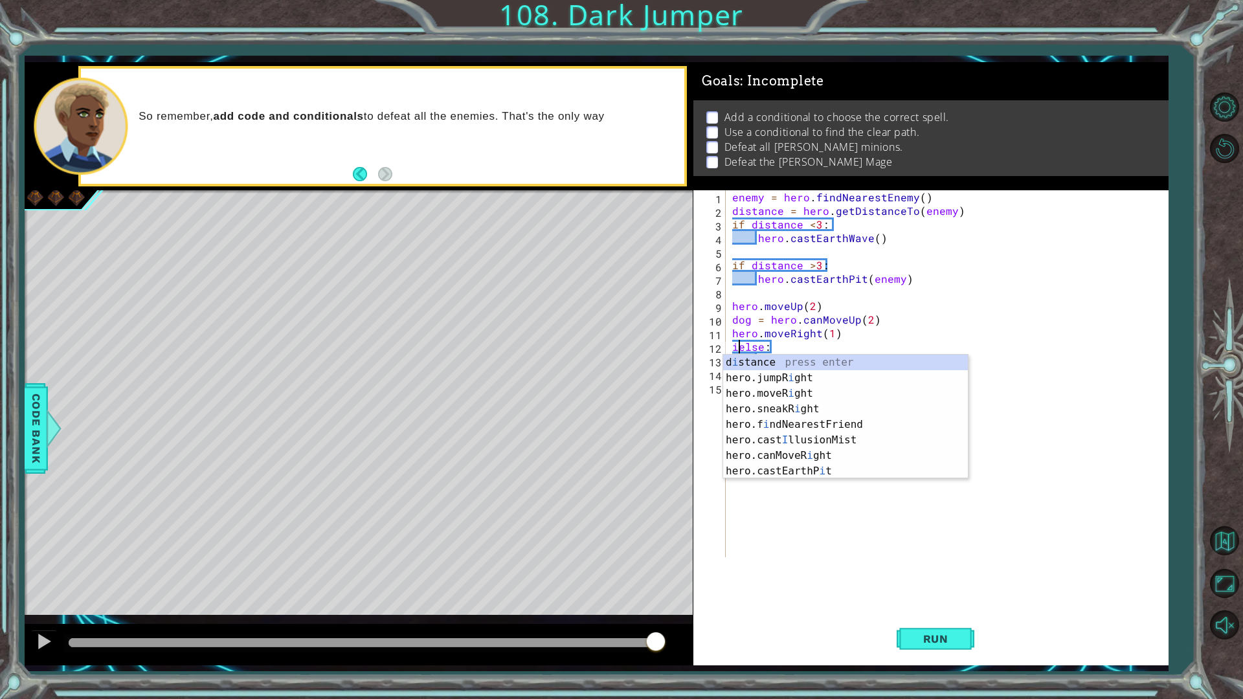
scroll to position [0, 1]
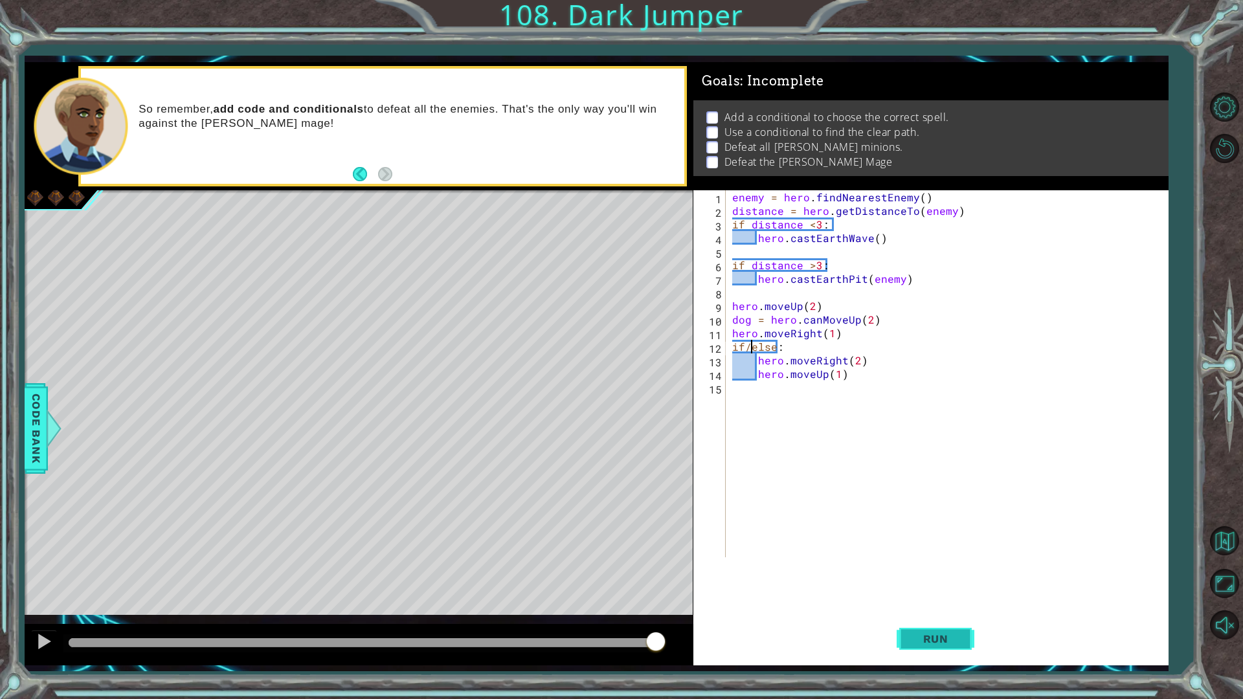
click at [924, 589] on span "Run" at bounding box center [935, 638] width 51 height 13
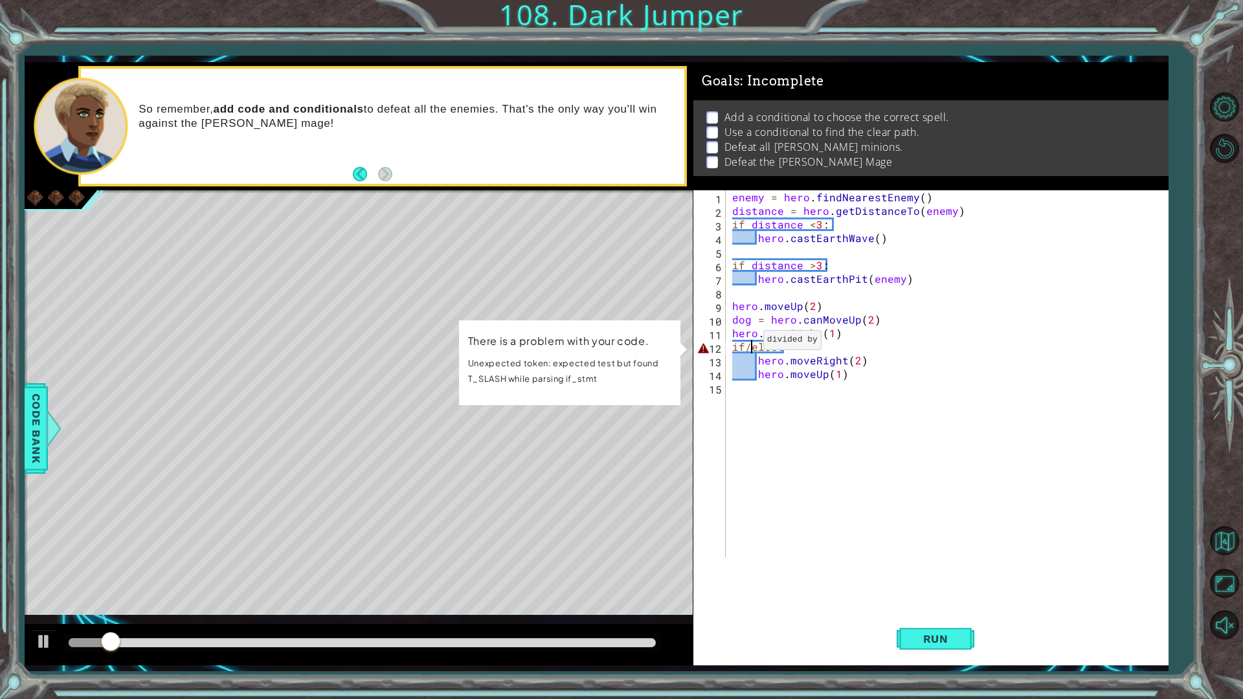
click at [748, 343] on div "enemy = hero . findNearestEnemy ( ) distance = hero . getDistanceTo ( enemy ) i…" at bounding box center [950, 387] width 441 height 394
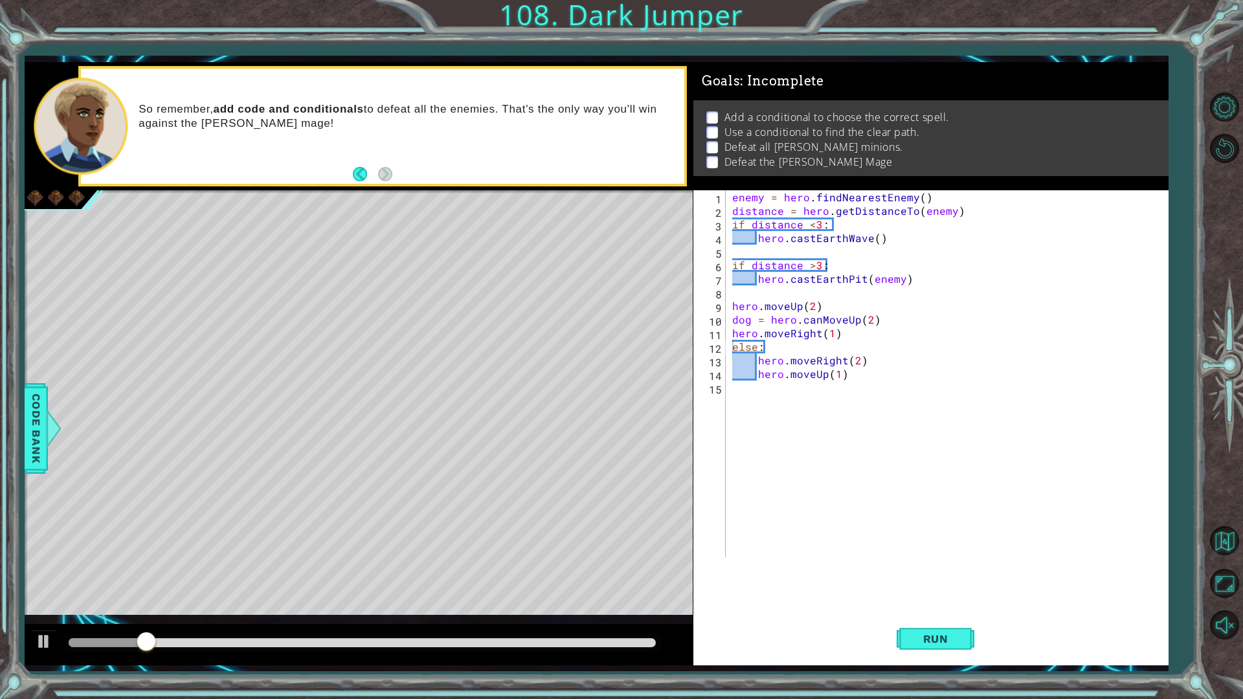
click at [915, 589] on div "else: 1 2 3 4 5 6 7 8 9 10 11 12 13 14 15 enemy = hero . findNearestEnemy ( ) d…" at bounding box center [930, 427] width 475 height 475
click at [932, 589] on span "Run" at bounding box center [935, 638] width 51 height 13
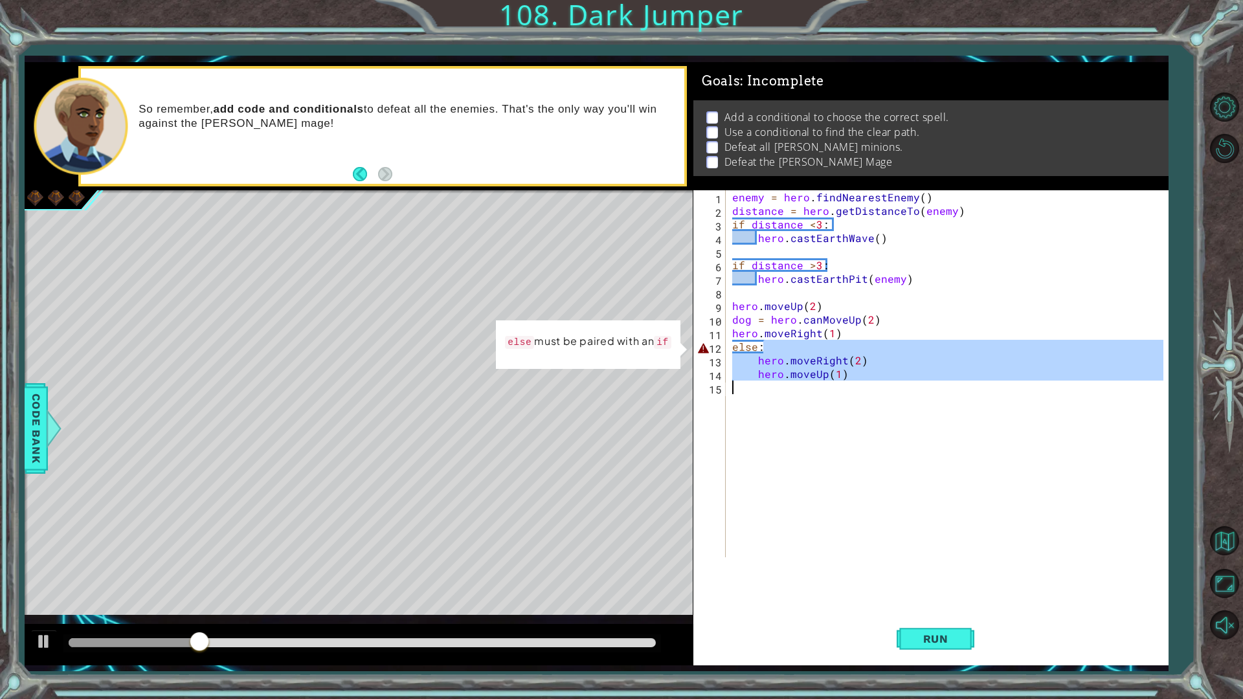
drag, startPoint x: 771, startPoint y: 346, endPoint x: 755, endPoint y: 393, distance: 49.3
click at [755, 393] on div "enemy = hero . findNearestEnemy ( ) distance = hero . getDistanceTo ( enemy ) i…" at bounding box center [950, 387] width 441 height 394
type textarea "hero.moveUp(1)"
drag, startPoint x: 730, startPoint y: 350, endPoint x: 845, endPoint y: 398, distance: 125.4
click at [851, 407] on div "enemy = hero . findNearestEnemy ( ) distance = hero . getDistanceTo ( enemy ) i…" at bounding box center [950, 387] width 441 height 394
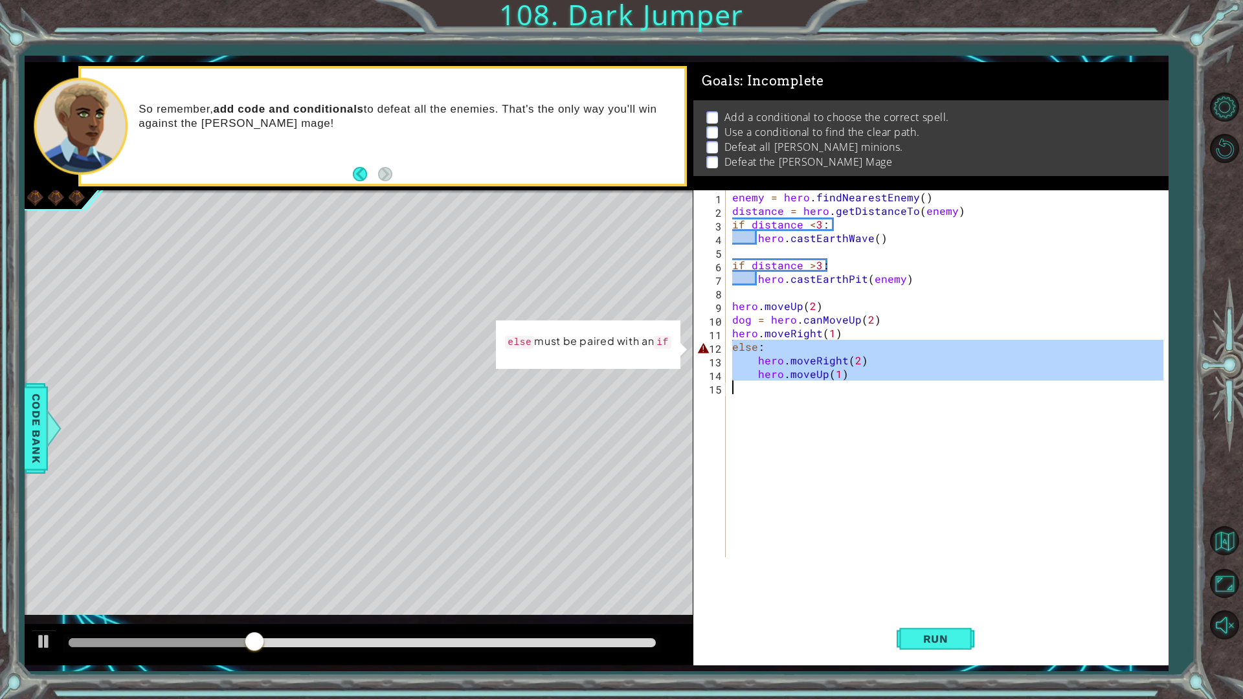
scroll to position [0, 0]
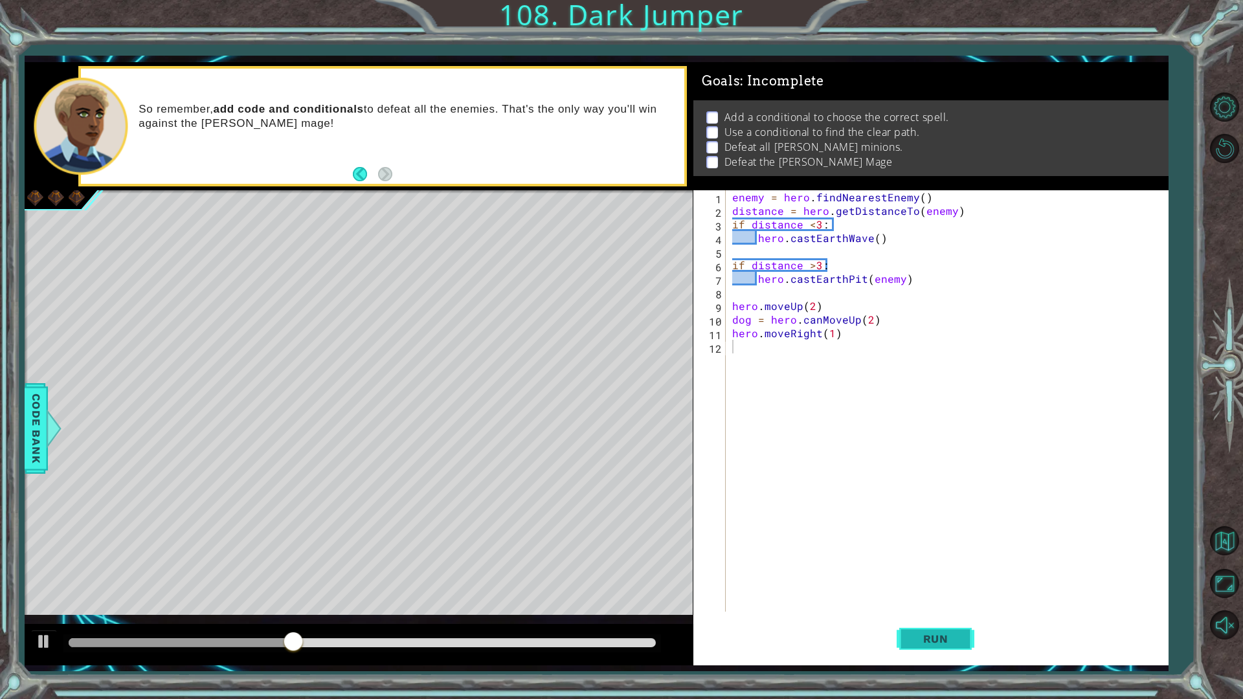
click at [919, 589] on span "Run" at bounding box center [935, 638] width 51 height 13
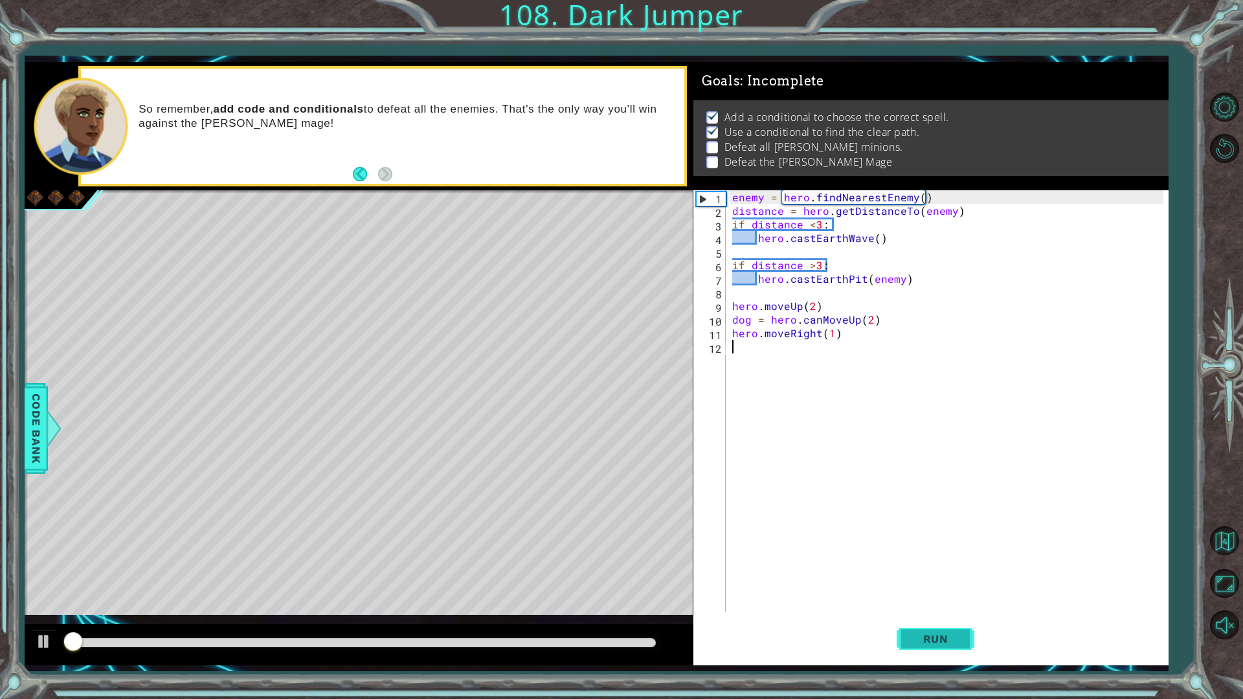
scroll to position [1, 0]
click at [919, 589] on span "Run" at bounding box center [935, 638] width 51 height 13
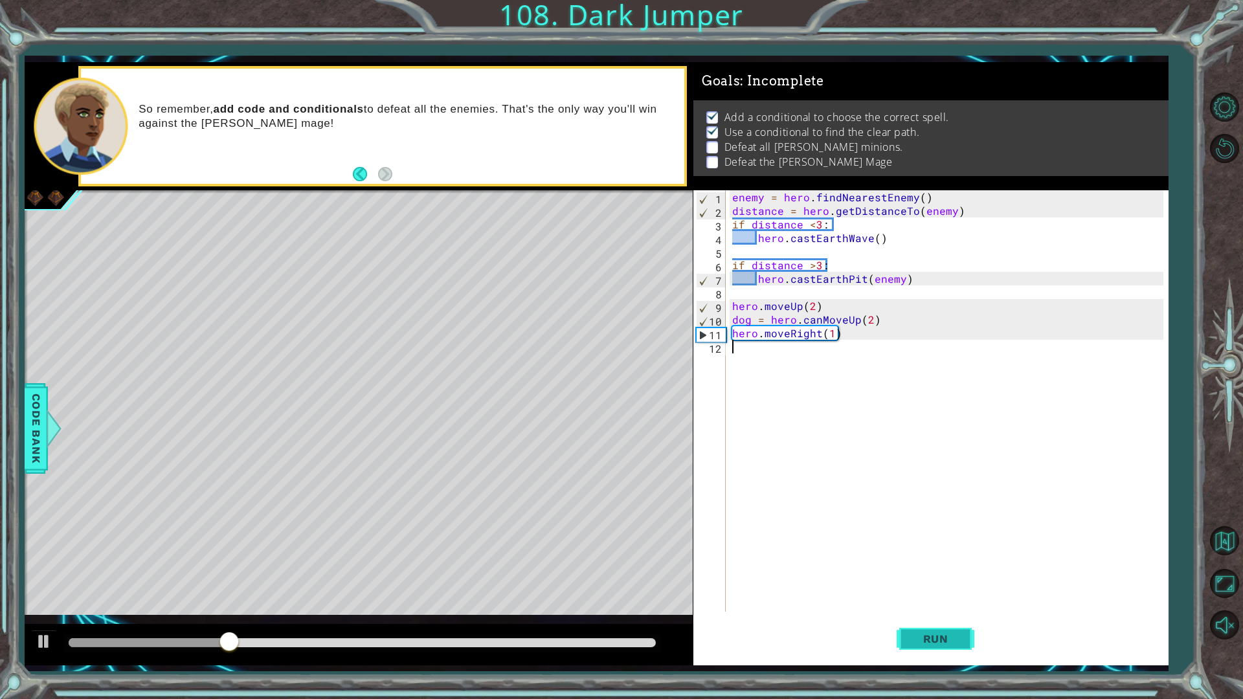
click at [957, 589] on span "Run" at bounding box center [935, 638] width 51 height 13
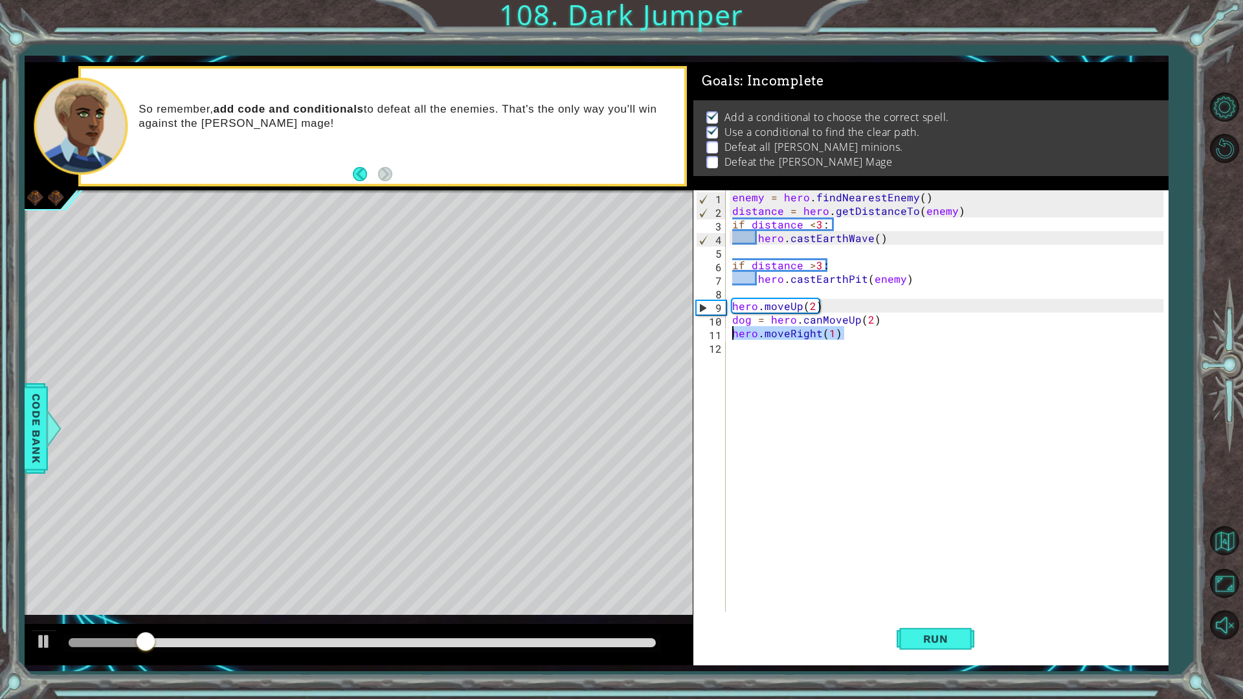
drag, startPoint x: 845, startPoint y: 337, endPoint x: 728, endPoint y: 336, distance: 117.2
click at [728, 336] on div "1 2 3 4 5 6 7 8 9 10 11 12 enemy = hero . findNearestEnemy ( ) distance = hero …" at bounding box center [928, 400] width 471 height 421
type textarea "hero.moveRight(1)"
click at [777, 438] on div "enemy = hero . findNearestEnemy ( ) distance = hero . getDistanceTo ( enemy ) i…" at bounding box center [950, 414] width 441 height 449
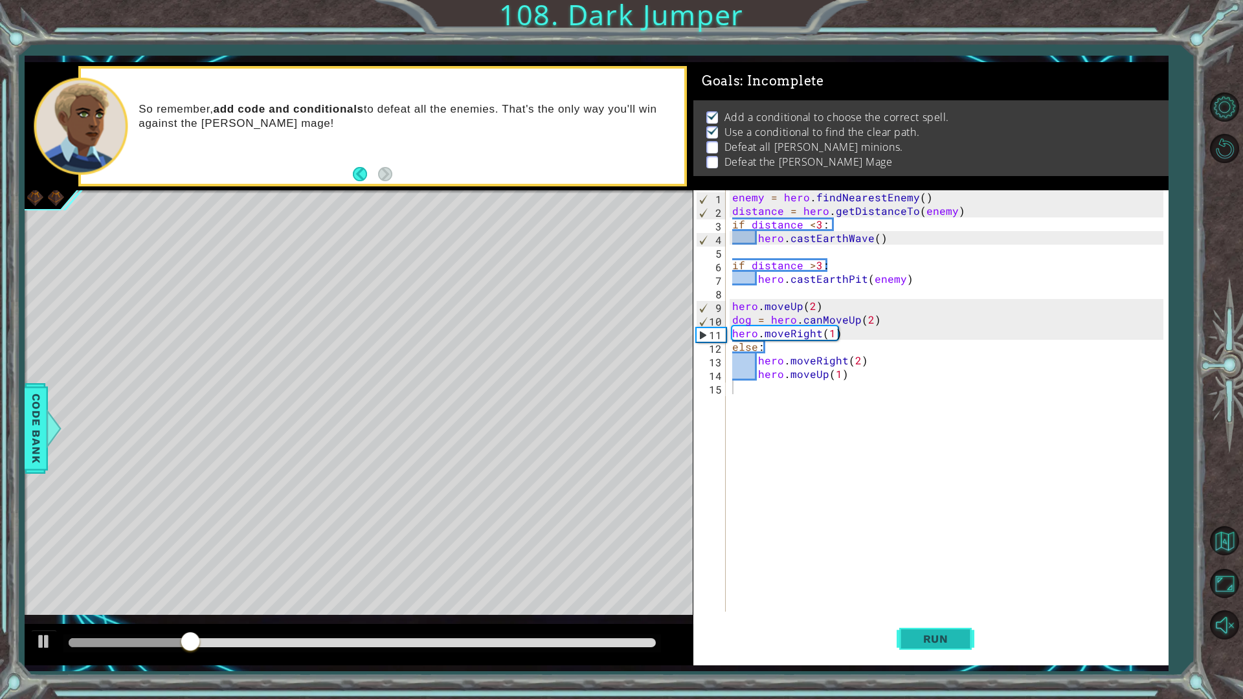
click at [946, 589] on button "Run" at bounding box center [936, 638] width 78 height 47
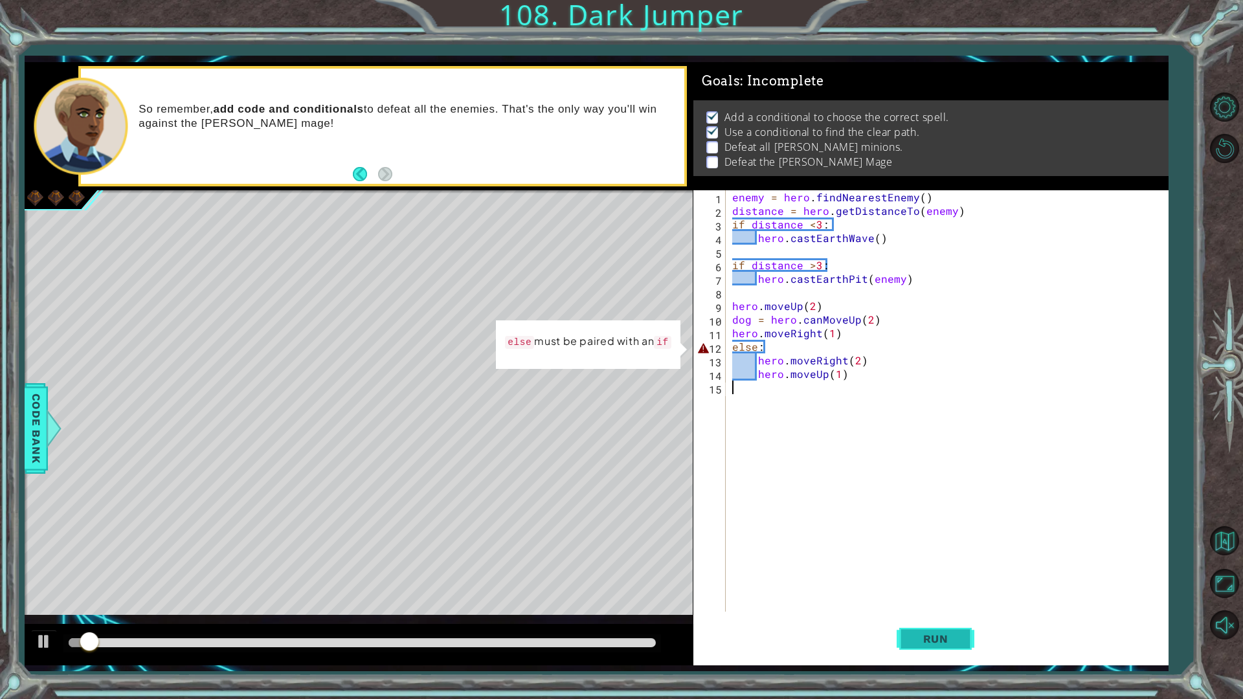
click at [946, 589] on button "Run" at bounding box center [936, 638] width 78 height 47
drag, startPoint x: 822, startPoint y: 262, endPoint x: 747, endPoint y: 263, distance: 74.5
click at [747, 263] on div "enemy = hero . findNearestEnemy ( ) distance = hero . getDistanceTo ( enemy ) i…" at bounding box center [950, 414] width 441 height 449
click at [735, 225] on div "enemy = hero . findNearestEnemy ( ) distance = hero . getDistanceTo ( enemy ) i…" at bounding box center [950, 414] width 441 height 449
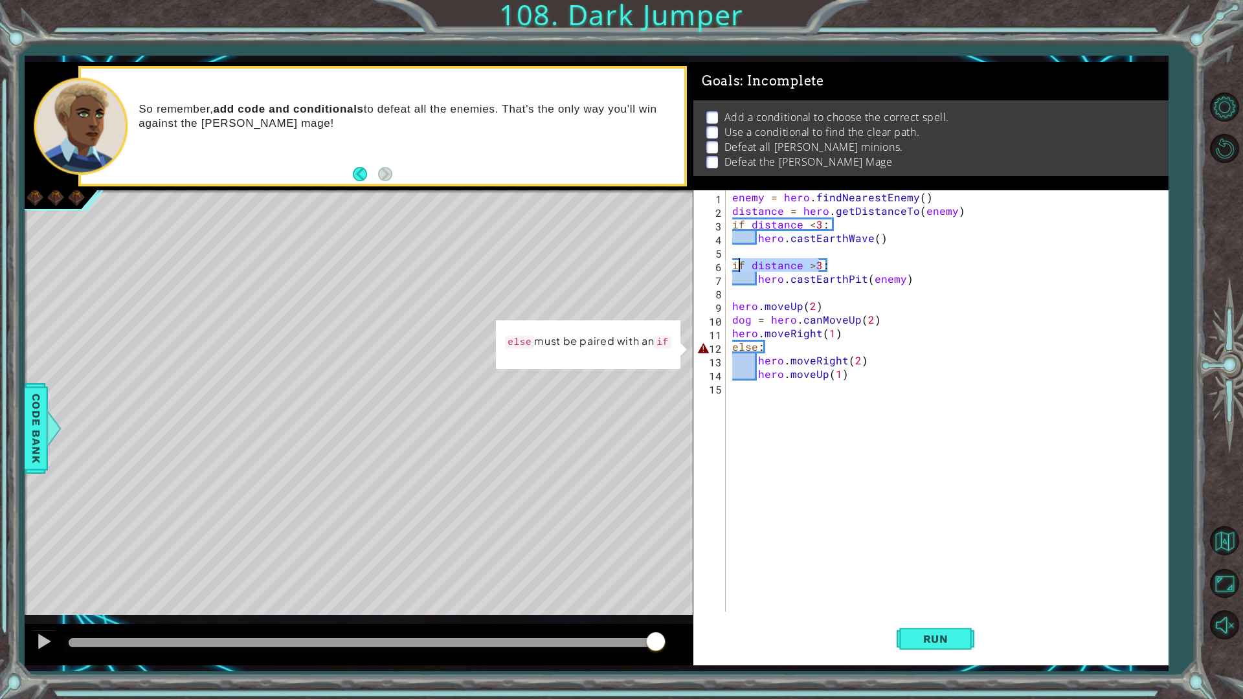
drag, startPoint x: 818, startPoint y: 262, endPoint x: 730, endPoint y: 267, distance: 87.5
click at [730, 267] on div "enemy = hero . findNearestEnemy ( ) distance = hero . getDistanceTo ( enemy ) i…" at bounding box center [950, 414] width 441 height 449
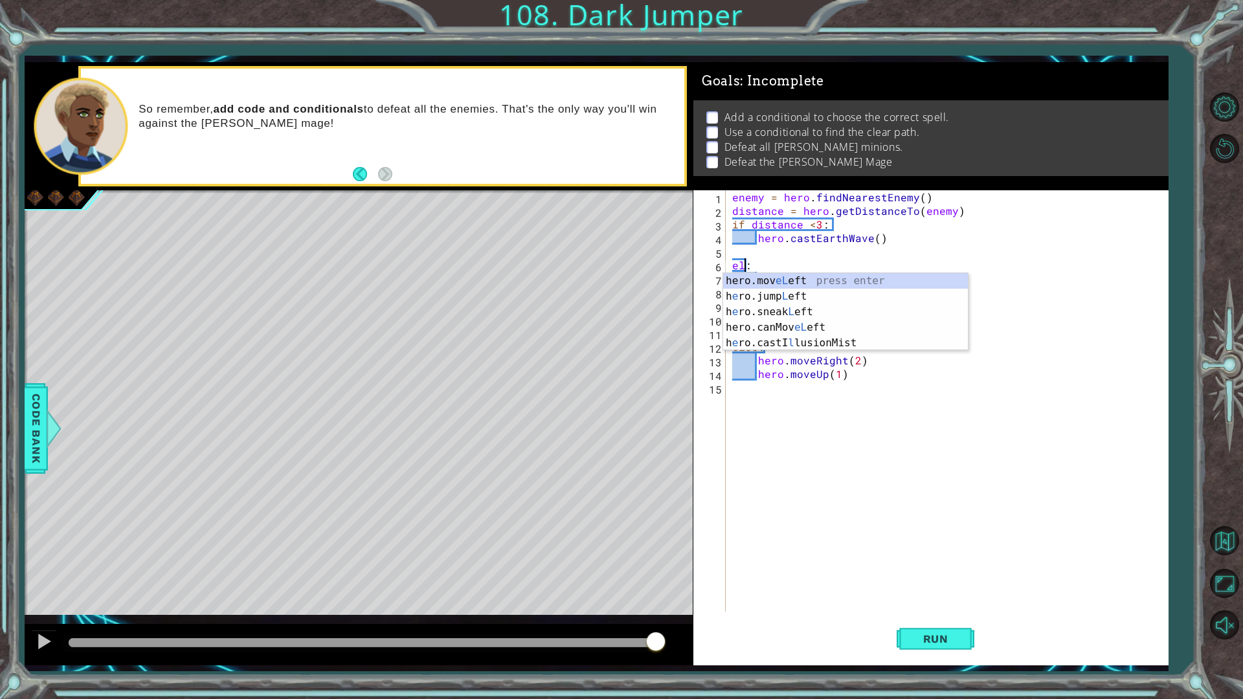
type textarea "else:"
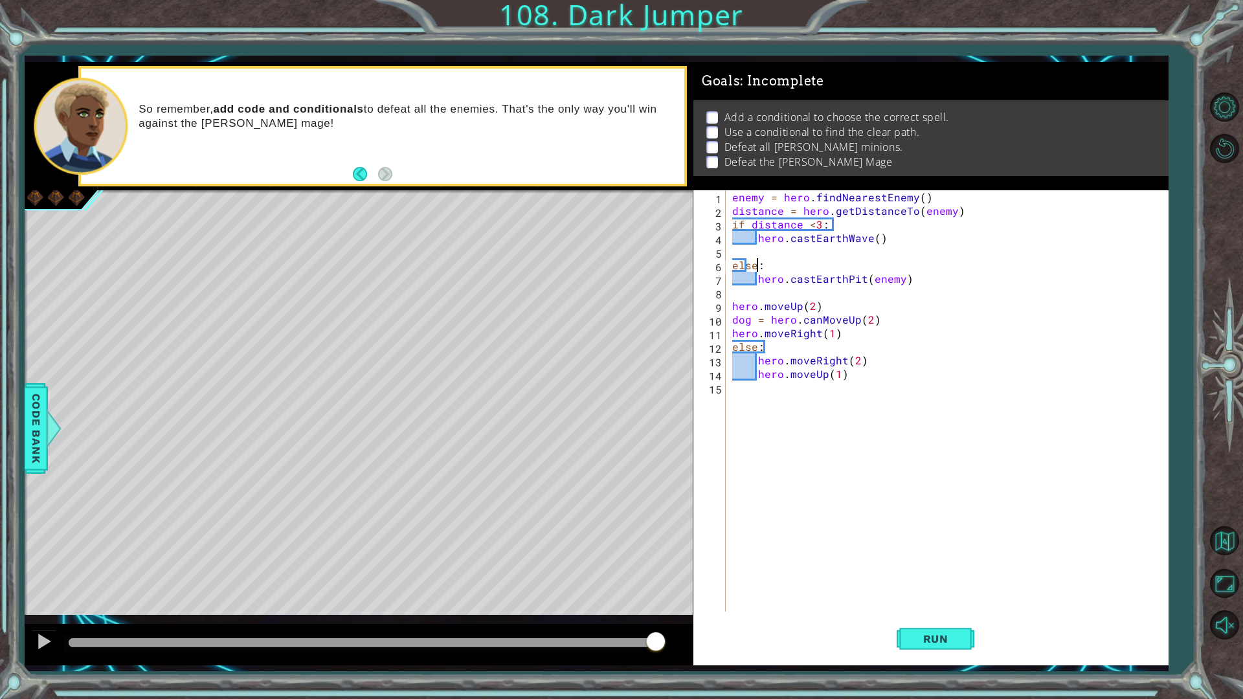
scroll to position [0, 1]
click at [809, 421] on div "enemy = hero . findNearestEnemy ( ) distance = hero . getDistanceTo ( enemy ) i…" at bounding box center [950, 414] width 441 height 449
click at [735, 227] on div "enemy = hero . findNearestEnemy ( ) distance = hero . getDistanceTo ( enemy ) i…" at bounding box center [950, 414] width 441 height 449
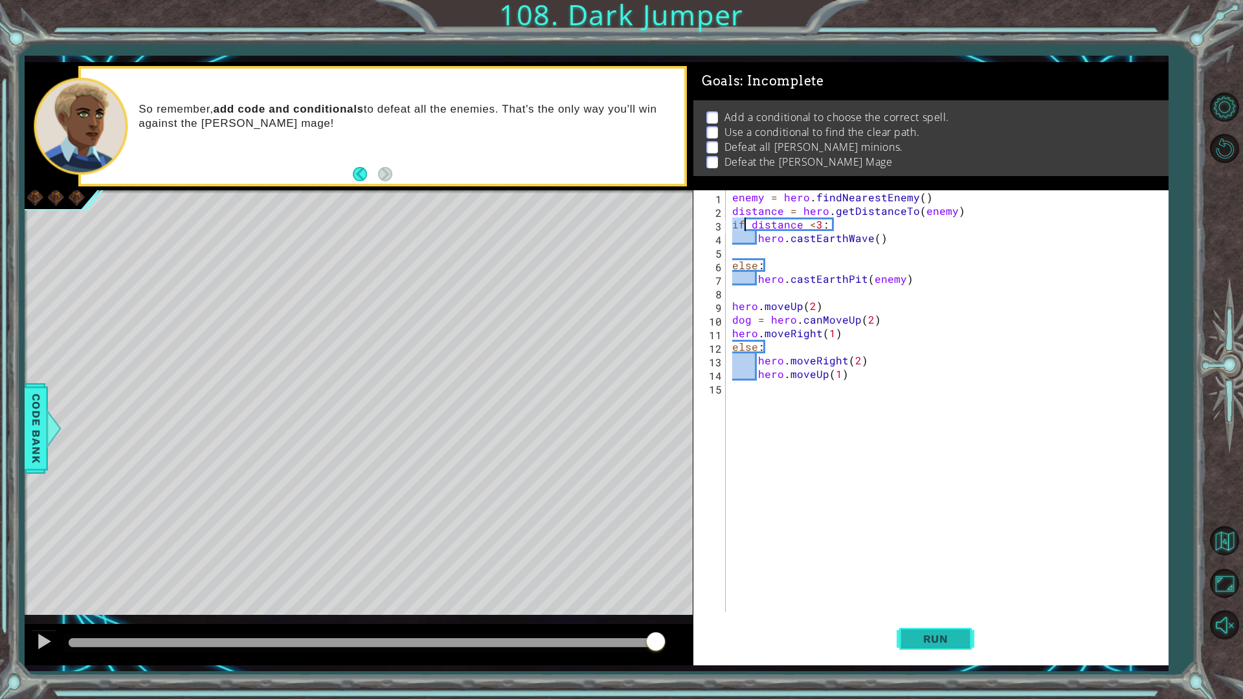
click at [936, 589] on button "Run" at bounding box center [936, 638] width 78 height 47
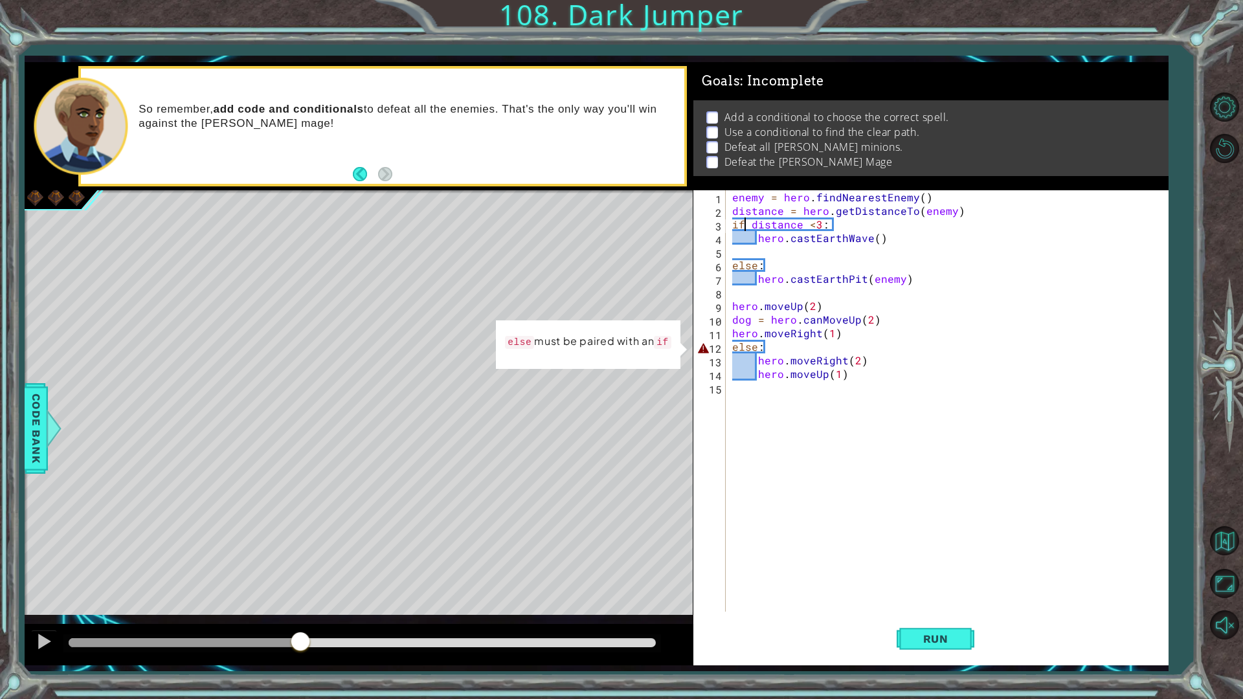
drag, startPoint x: 72, startPoint y: 645, endPoint x: 454, endPoint y: 491, distance: 411.6
click at [300, 589] on div at bounding box center [184, 642] width 231 height 9
drag, startPoint x: 14, startPoint y: 508, endPoint x: 43, endPoint y: 499, distance: 30.3
drag, startPoint x: 43, startPoint y: 499, endPoint x: 255, endPoint y: 467, distance: 214.1
click at [255, 467] on div "Level Map" at bounding box center [324, 380] width 598 height 381
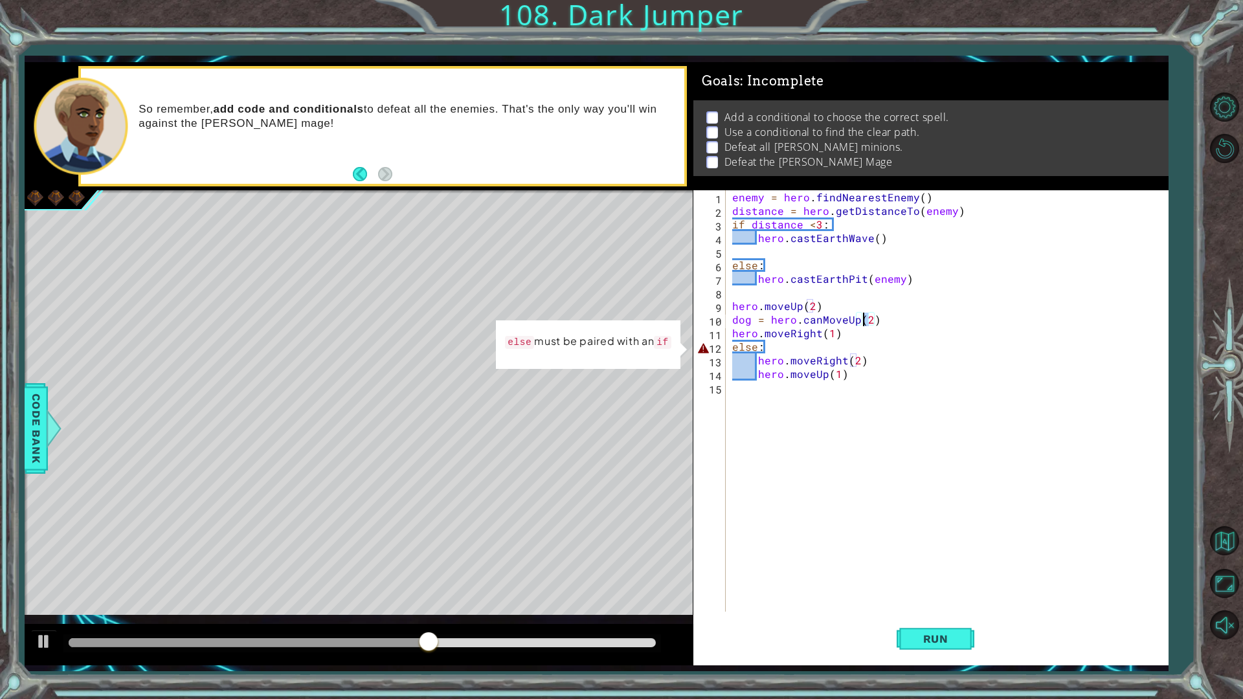
click at [864, 320] on div "enemy = hero . findNearestEnemy ( ) distance = hero . getDistanceTo ( enemy ) i…" at bounding box center [950, 414] width 441 height 449
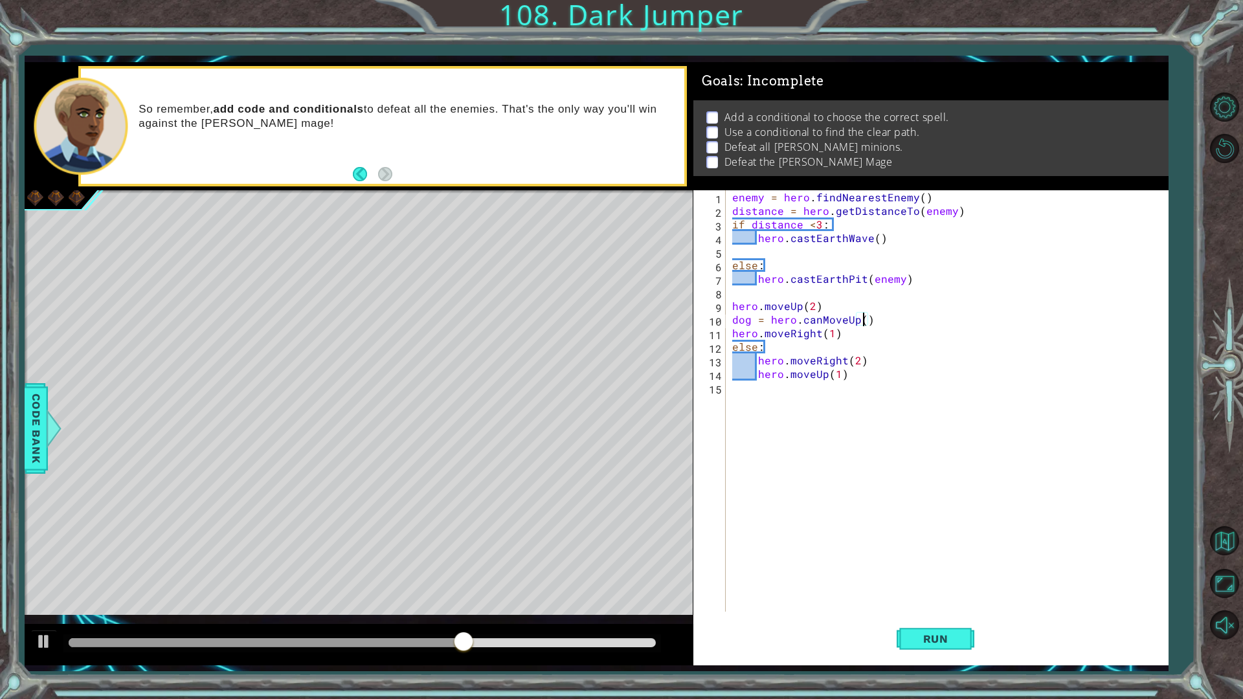
click at [743, 351] on div "enemy = hero . findNearestEnemy ( ) distance = hero . getDistanceTo ( enemy ) i…" at bounding box center [950, 414] width 441 height 449
click at [871, 320] on div "enemy = hero . findNearestEnemy ( ) distance = hero . getDistanceTo ( enemy ) i…" at bounding box center [950, 414] width 441 height 449
type textarea "dog = hero.canMoveUp()"
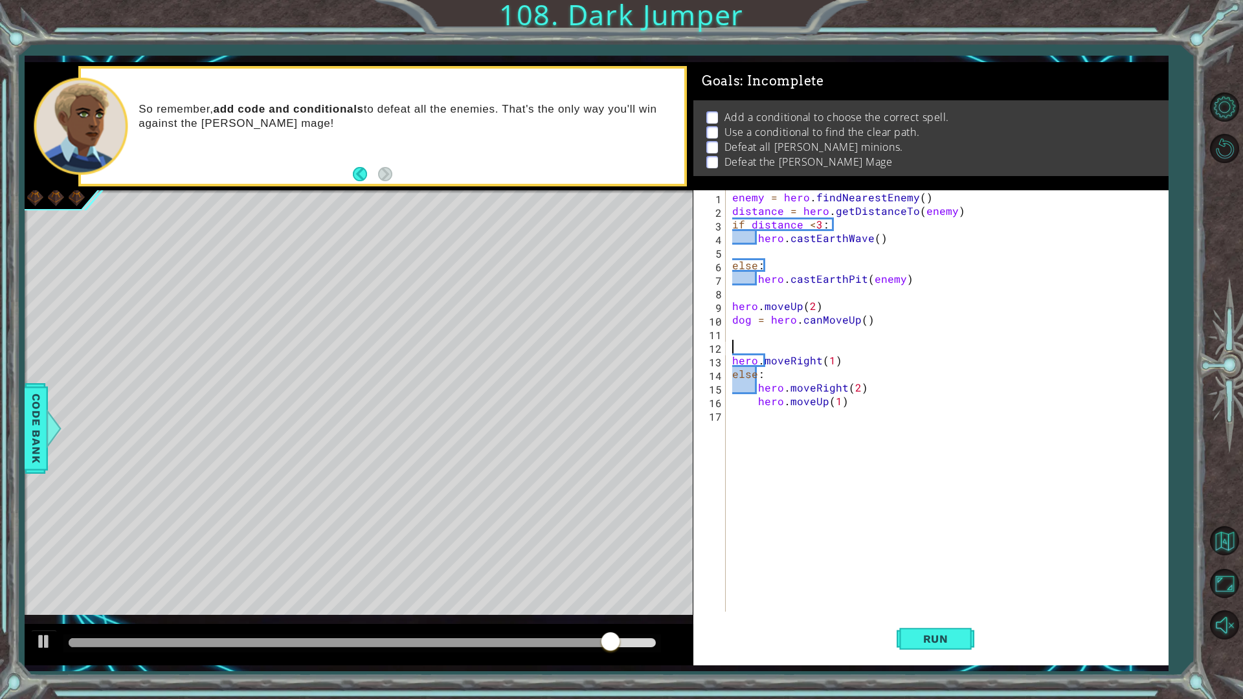
click at [746, 339] on div "enemy = hero . findNearestEnemy ( ) distance = hero . getDistanceTo ( enemy ) i…" at bounding box center [950, 414] width 441 height 449
click at [738, 342] on div "enemy = hero . findNearestEnemy ( ) distance = hero . getDistanceTo ( enemy ) i…" at bounding box center [950, 414] width 441 height 449
click at [751, 348] on div "enemy = hero . findNearestEnemy ( ) distance = hero . getDistanceTo ( enemy ) i…" at bounding box center [950, 414] width 441 height 449
click at [740, 324] on div "enemy = hero . findNearestEnemy ( ) distance = hero . getDistanceTo ( enemy ) i…" at bounding box center [950, 414] width 441 height 449
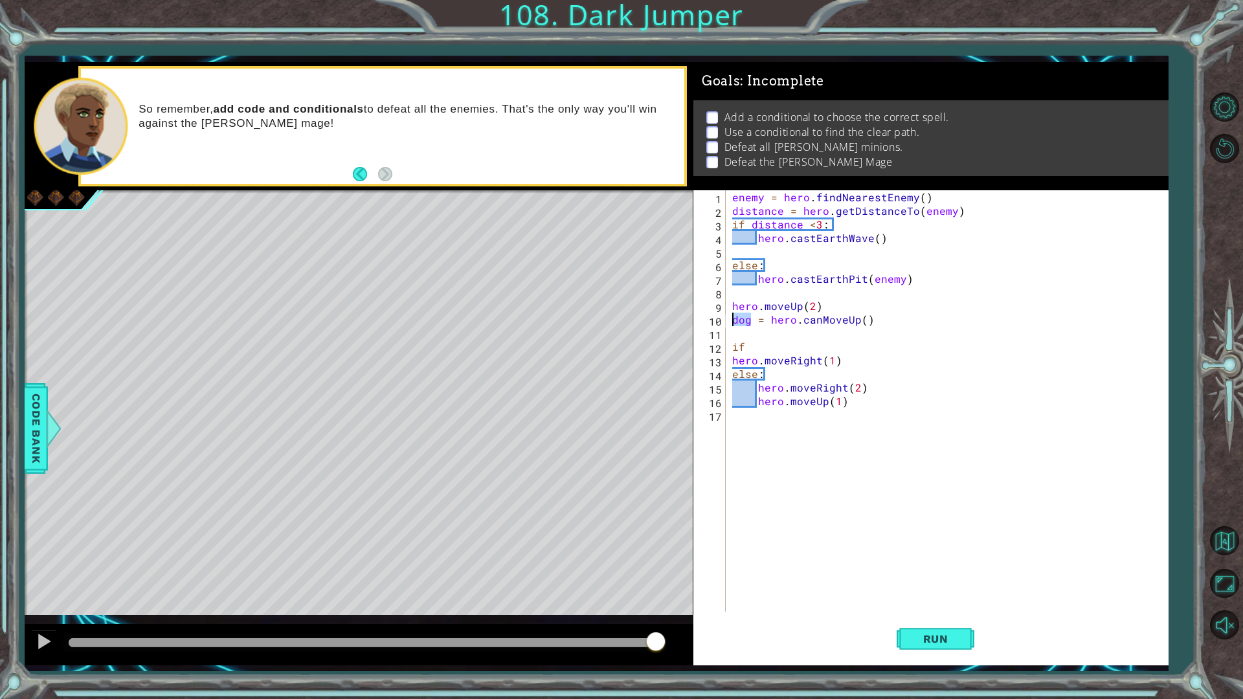
click at [765, 343] on div "enemy = hero . findNearestEnemy ( ) distance = hero . getDistanceTo ( enemy ) i…" at bounding box center [950, 414] width 441 height 449
paste textarea "dog"
type textarea "if dog:"
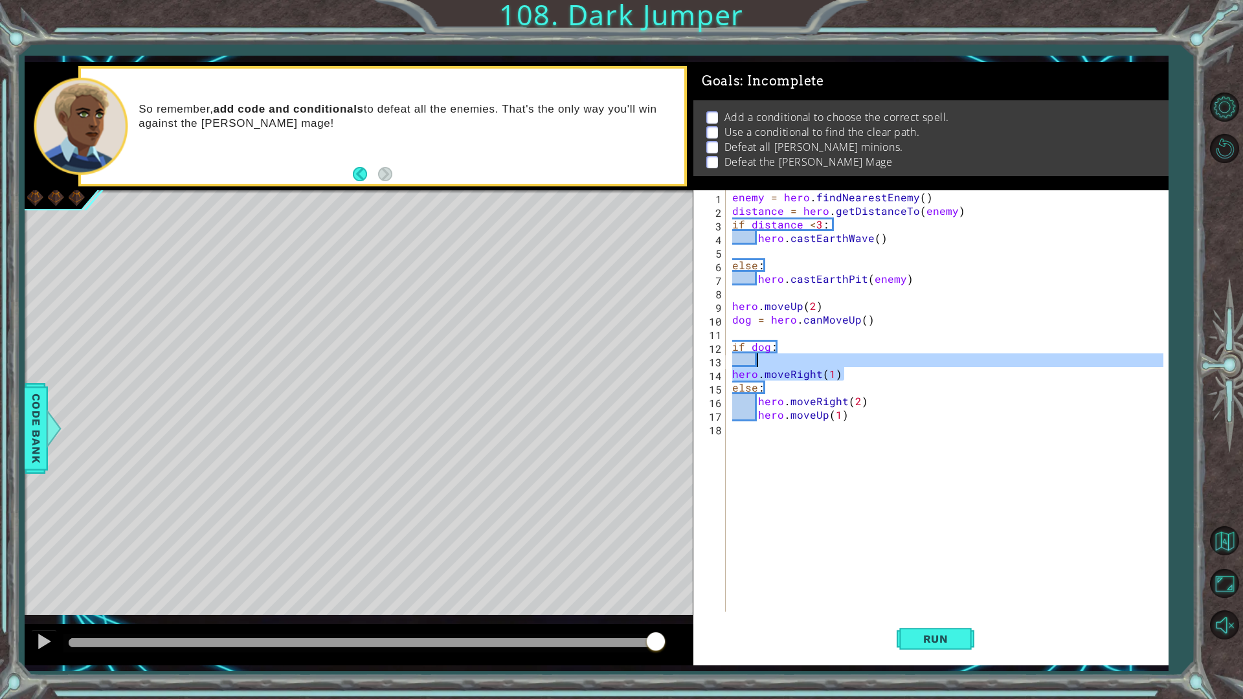
drag, startPoint x: 843, startPoint y: 378, endPoint x: 838, endPoint y: 361, distance: 17.4
click at [838, 361] on div "enemy = hero . findNearestEnemy ( ) distance = hero . getDistanceTo ( enemy ) i…" at bounding box center [950, 414] width 441 height 449
type textarea "hero.moveRight(1)"
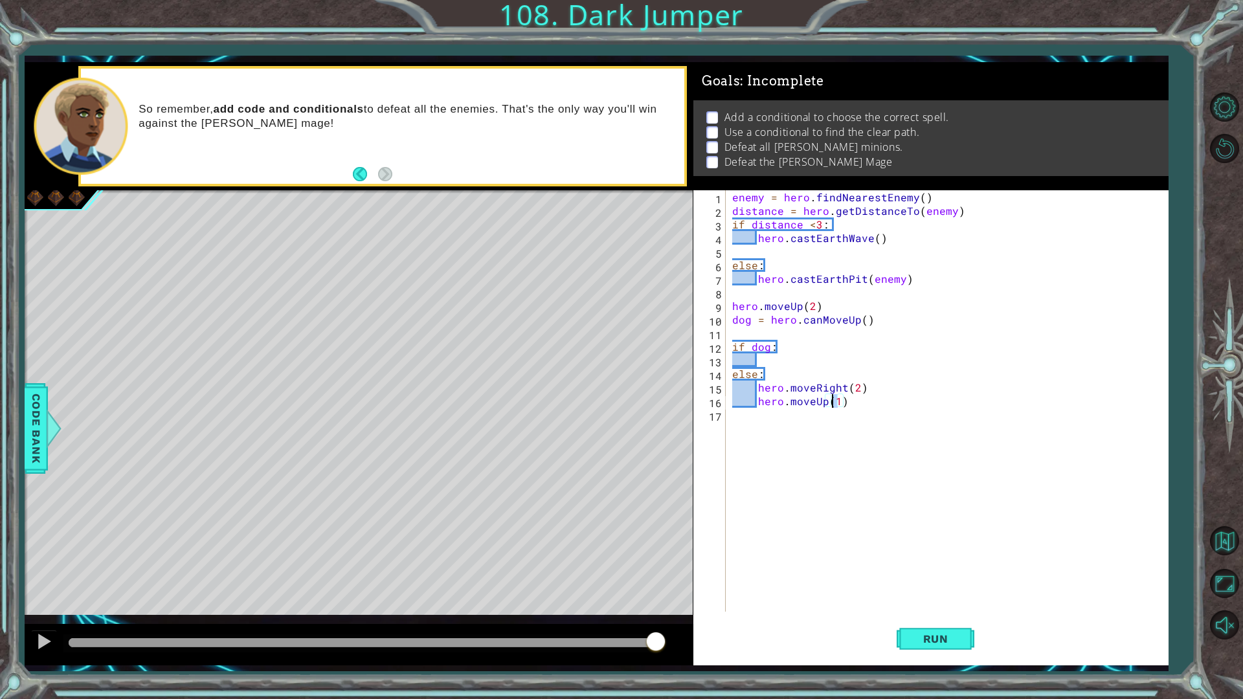
click at [834, 405] on div "enemy = hero . findNearestEnemy ( ) distance = hero . getDistanceTo ( enemy ) i…" at bounding box center [950, 414] width 441 height 449
drag, startPoint x: 847, startPoint y: 399, endPoint x: 751, endPoint y: 405, distance: 96.0
click at [751, 405] on div "enemy = hero . findNearestEnemy ( ) distance = hero . getDistanceTo ( enemy ) i…" at bounding box center [950, 414] width 441 height 449
drag, startPoint x: 831, startPoint y: 388, endPoint x: 758, endPoint y: 379, distance: 73.1
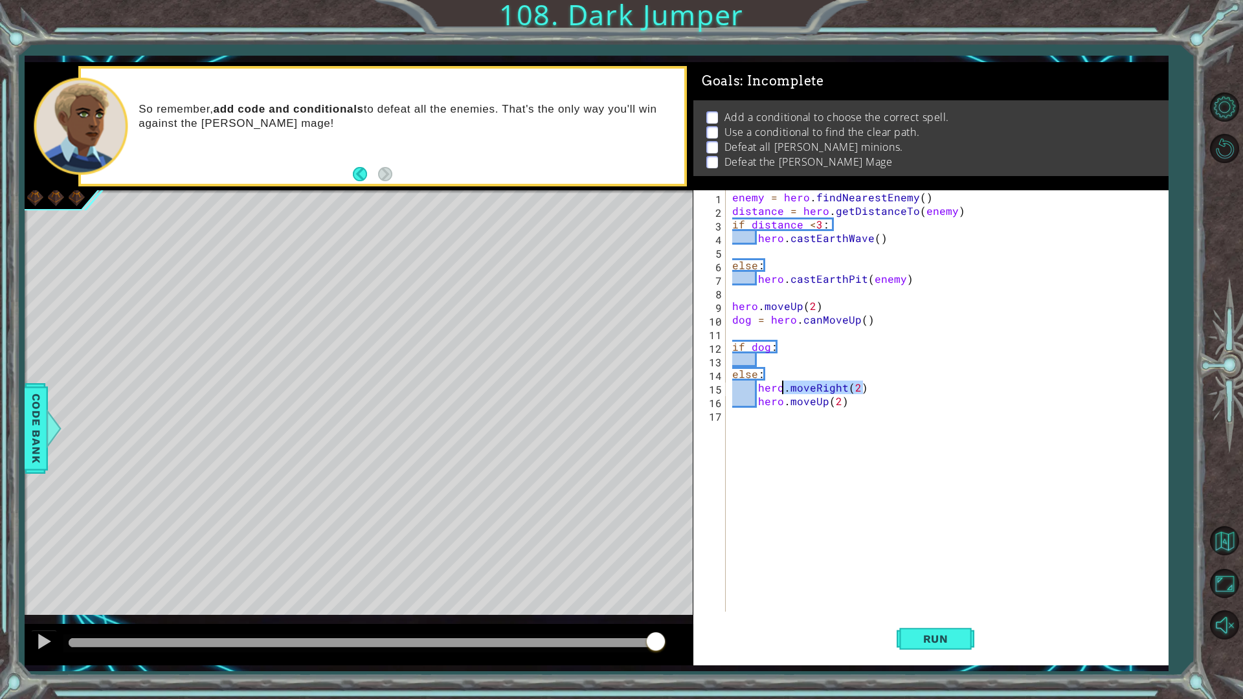
click at [762, 384] on div "enemy = hero . findNearestEnemy ( ) distance = hero . getDistanceTo ( enemy ) i…" at bounding box center [950, 414] width 441 height 449
type textarea "hero.moveRight(2)"
click at [758, 361] on div "enemy = hero . findNearestEnemy ( ) distance = hero . getDistanceTo ( enemy ) i…" at bounding box center [950, 414] width 441 height 449
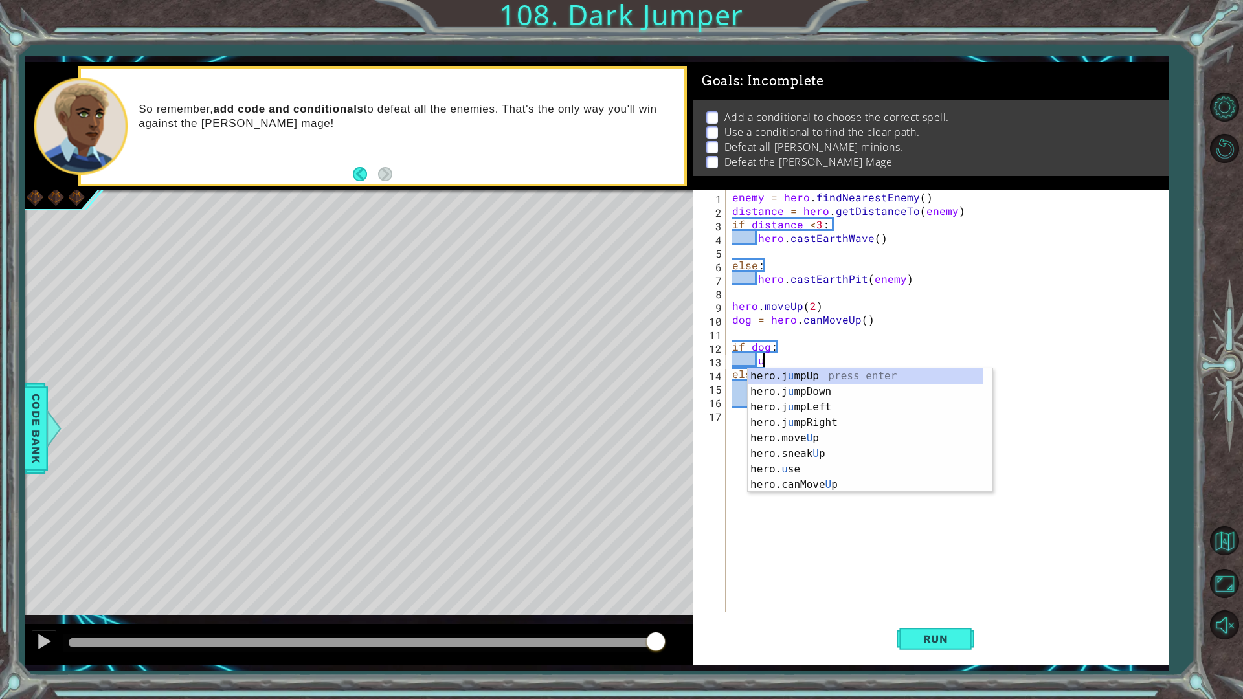
scroll to position [0, 2]
click at [794, 377] on div "hero.move Up press enter hero.sneak Up press enter hero.jump Up press enter her…" at bounding box center [870, 438] width 245 height 140
type textarea "hero.moveUp(1)"
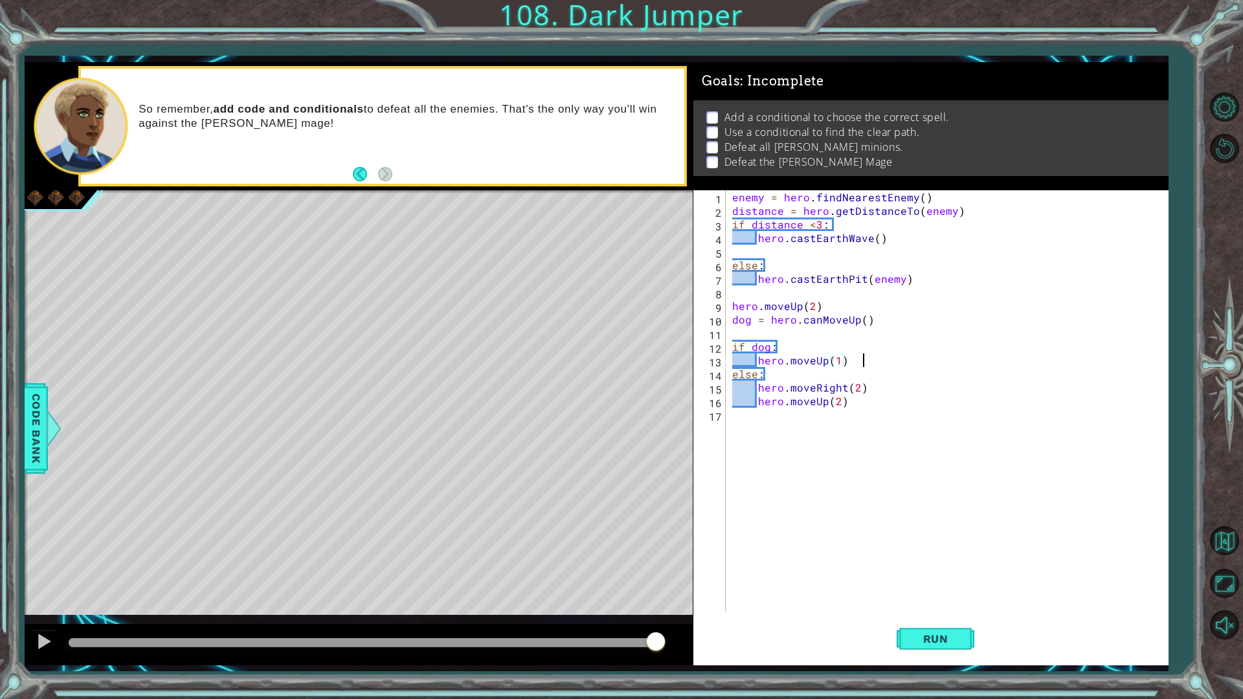
click at [860, 364] on div "enemy = hero . findNearestEnemy ( ) distance = hero . getDistanceTo ( enemy ) i…" at bounding box center [950, 414] width 441 height 449
click at [846, 364] on div "enemy = hero . findNearestEnemy ( ) distance = hero . getDistanceTo ( enemy ) i…" at bounding box center [950, 414] width 441 height 449
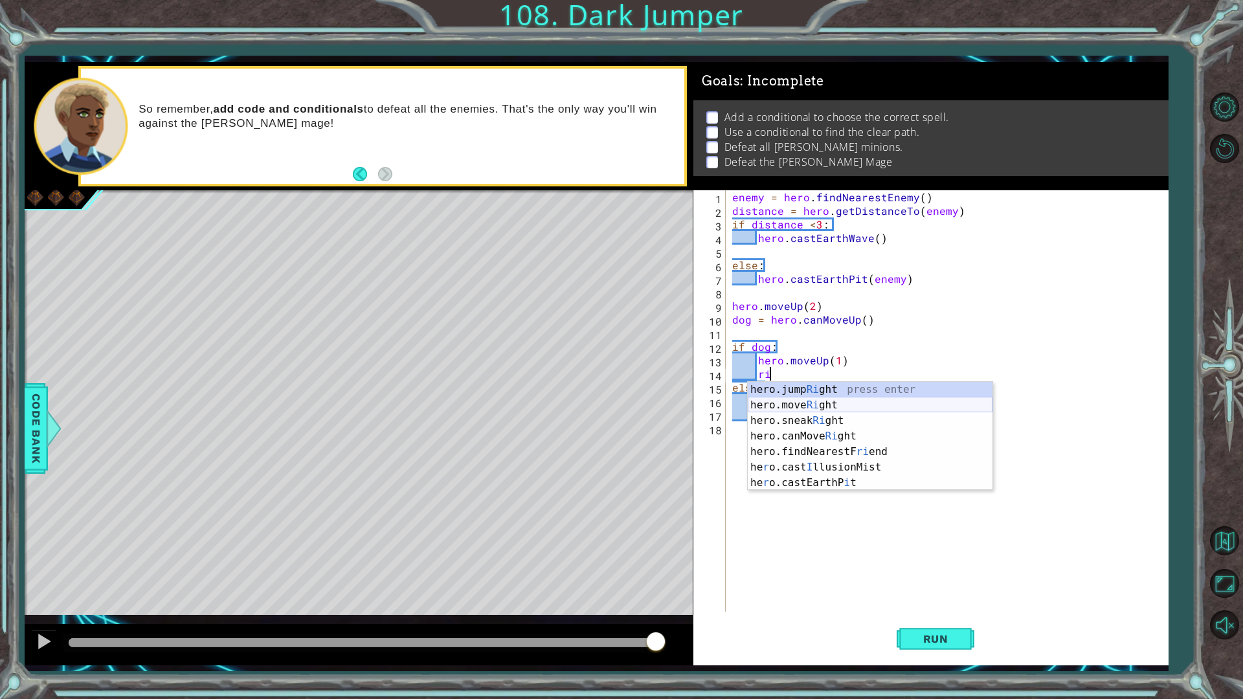
click at [833, 412] on div "hero.jump Ri ght press enter hero.move Ri ght press enter hero.sneak Ri ght pre…" at bounding box center [870, 452] width 245 height 140
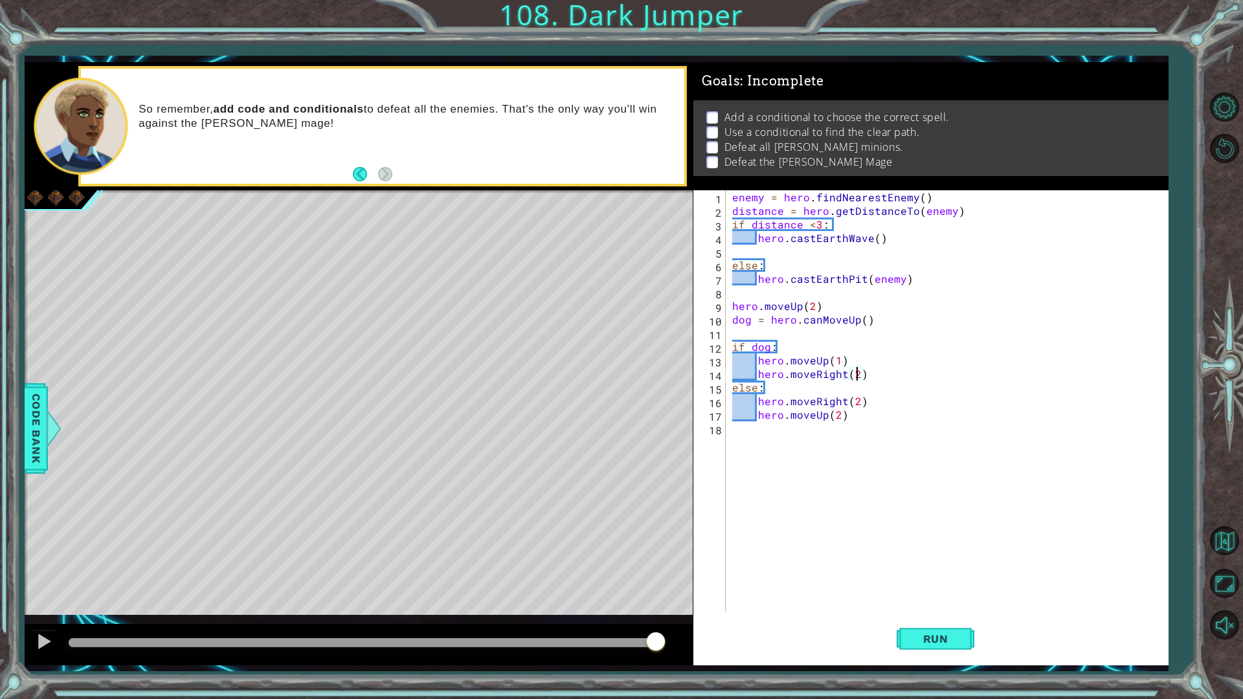
click at [837, 362] on div "enemy = hero . findNearestEnemy ( ) distance = hero . getDistanceTo ( enemy ) i…" at bounding box center [950, 414] width 441 height 449
type textarea "hero.moveUp(2)"
click at [928, 589] on span "Run" at bounding box center [935, 638] width 51 height 13
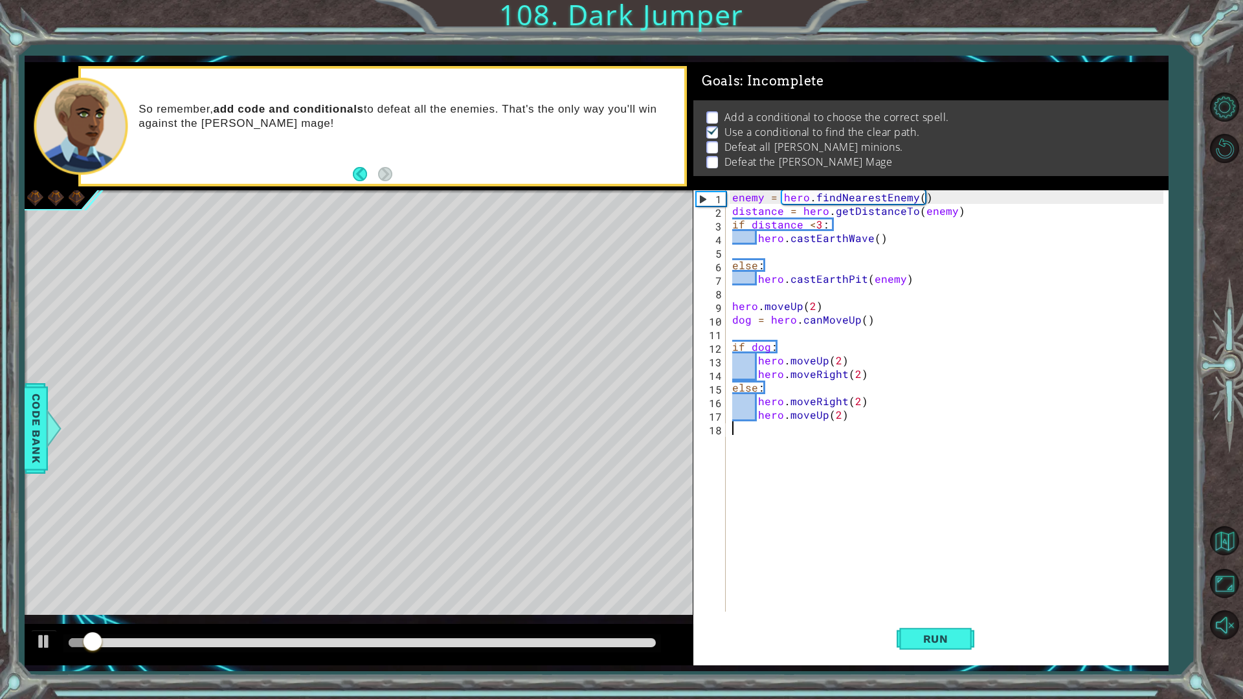
click at [801, 441] on div "enemy = hero . findNearestEnemy ( ) distance = hero . getDistanceTo ( enemy ) i…" at bounding box center [950, 414] width 441 height 449
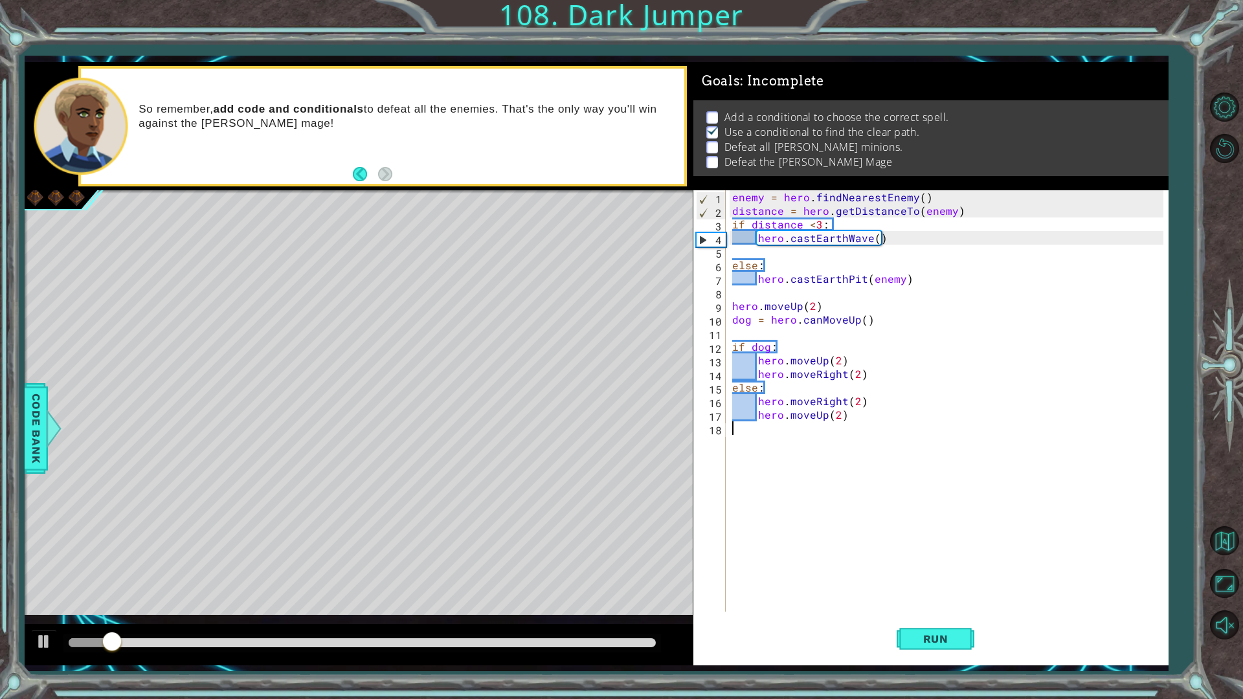
type textarea "m"
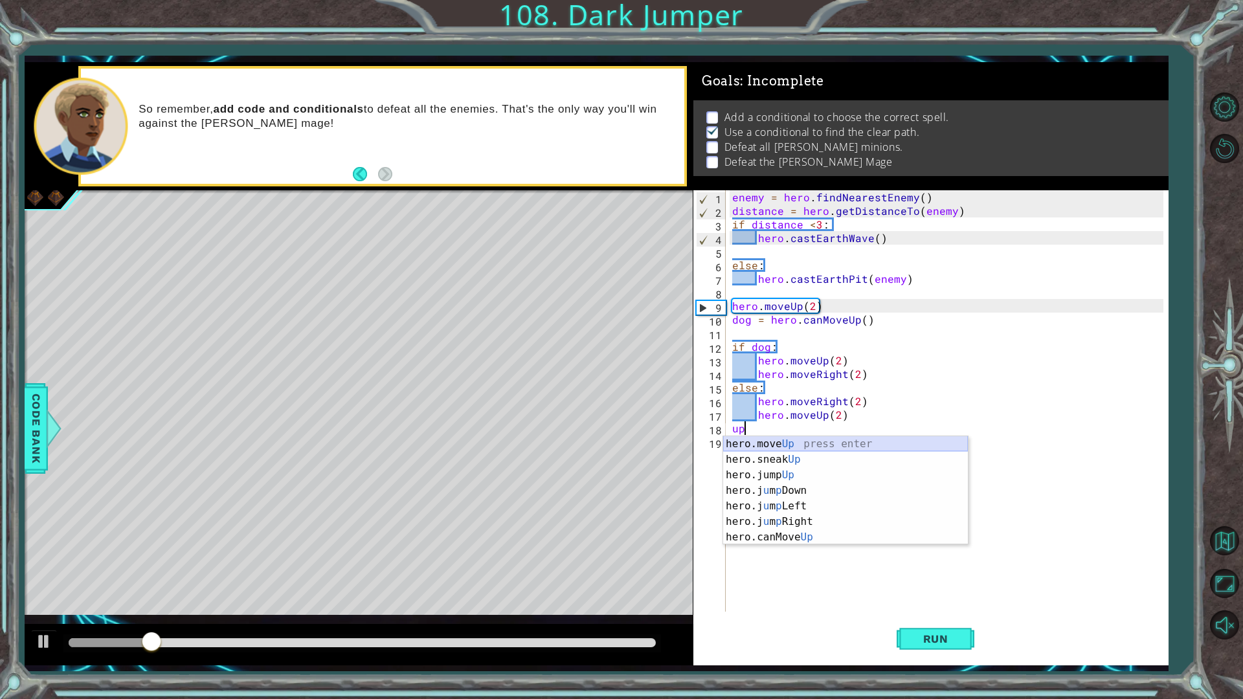
click at [768, 442] on div "hero.move Up press enter hero.sneak Up press enter hero.jump Up press enter her…" at bounding box center [845, 506] width 245 height 140
type textarea "hero.moveUp(1)"
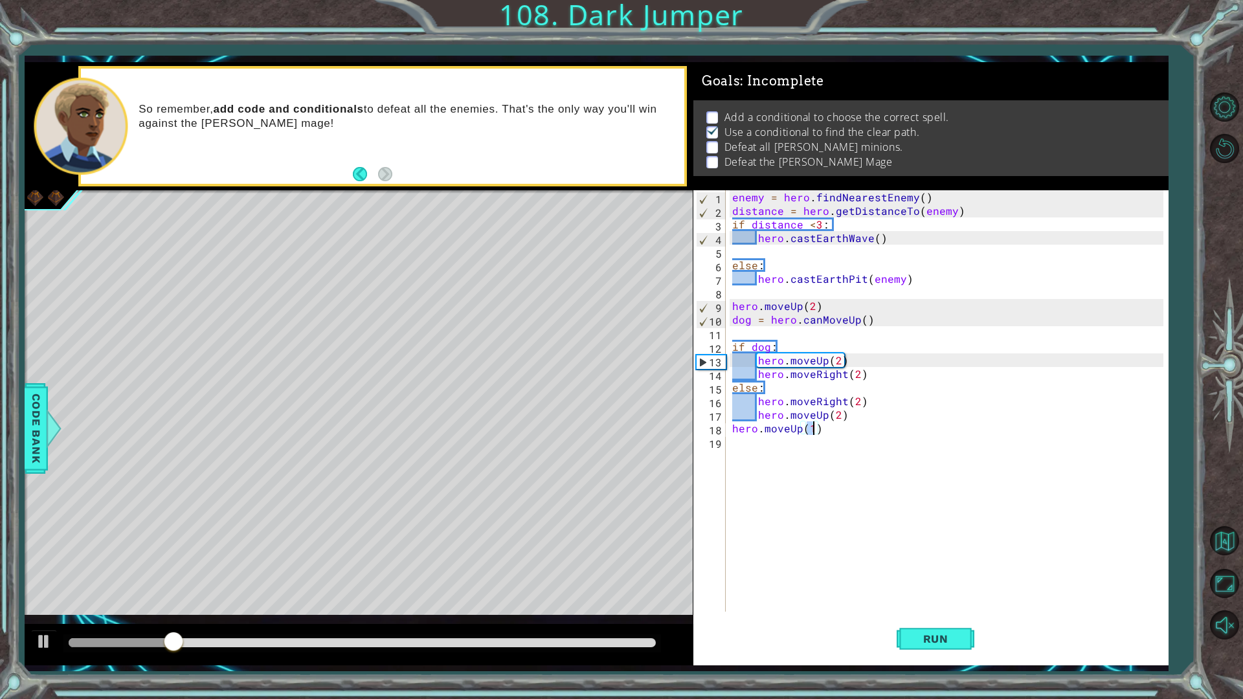
click at [754, 469] on div "enemy = hero . findNearestEnemy ( ) distance = hero . getDistanceTo ( enemy ) i…" at bounding box center [950, 414] width 441 height 449
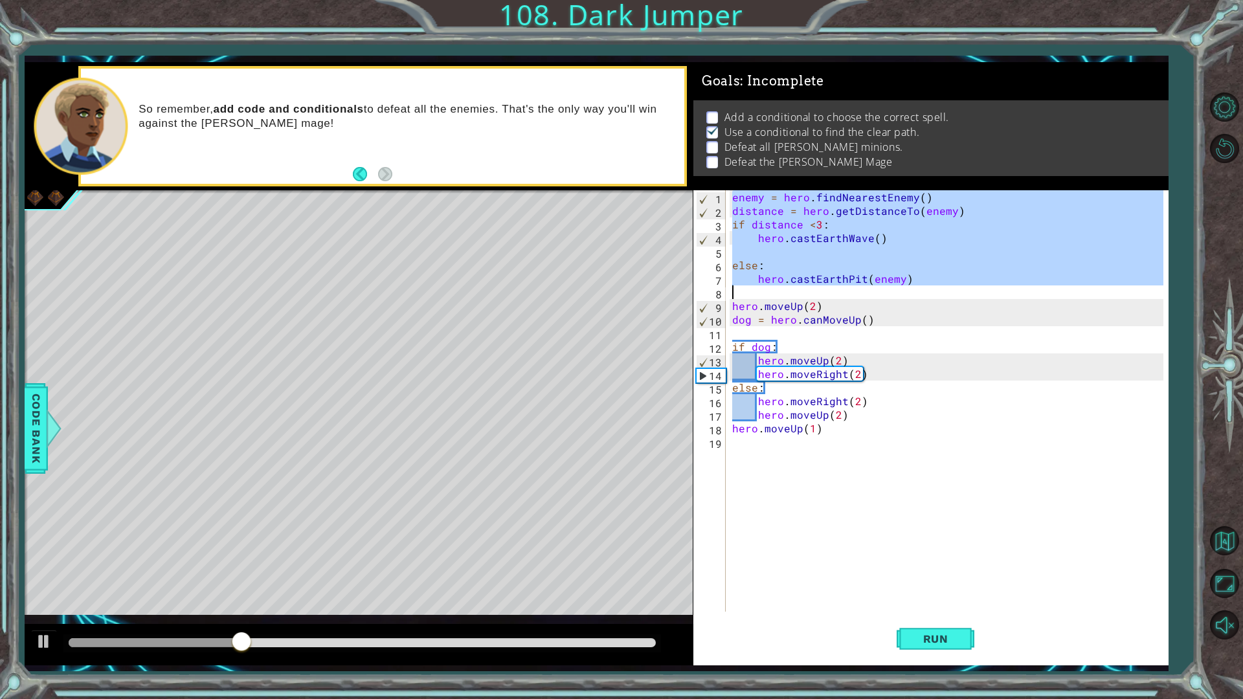
drag, startPoint x: 730, startPoint y: 194, endPoint x: 761, endPoint y: 287, distance: 97.9
click at [761, 287] on div "enemy = hero . findNearestEnemy ( ) distance = hero . getDistanceTo ( enemy ) i…" at bounding box center [950, 414] width 441 height 449
type textarea "hero.castEarthPit(enemy)"
click at [776, 475] on div "enemy = hero . findNearestEnemy ( ) distance = hero . getDistanceTo ( enemy ) i…" at bounding box center [950, 414] width 441 height 449
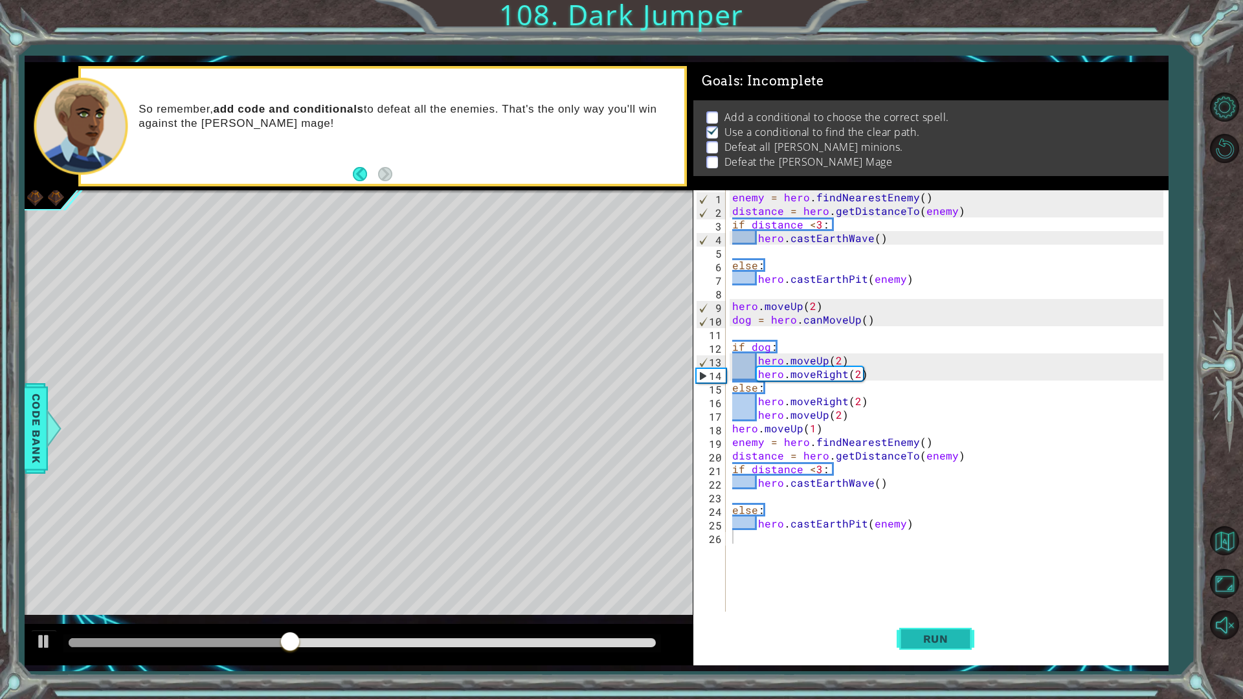
click at [959, 589] on span "Run" at bounding box center [935, 638] width 51 height 13
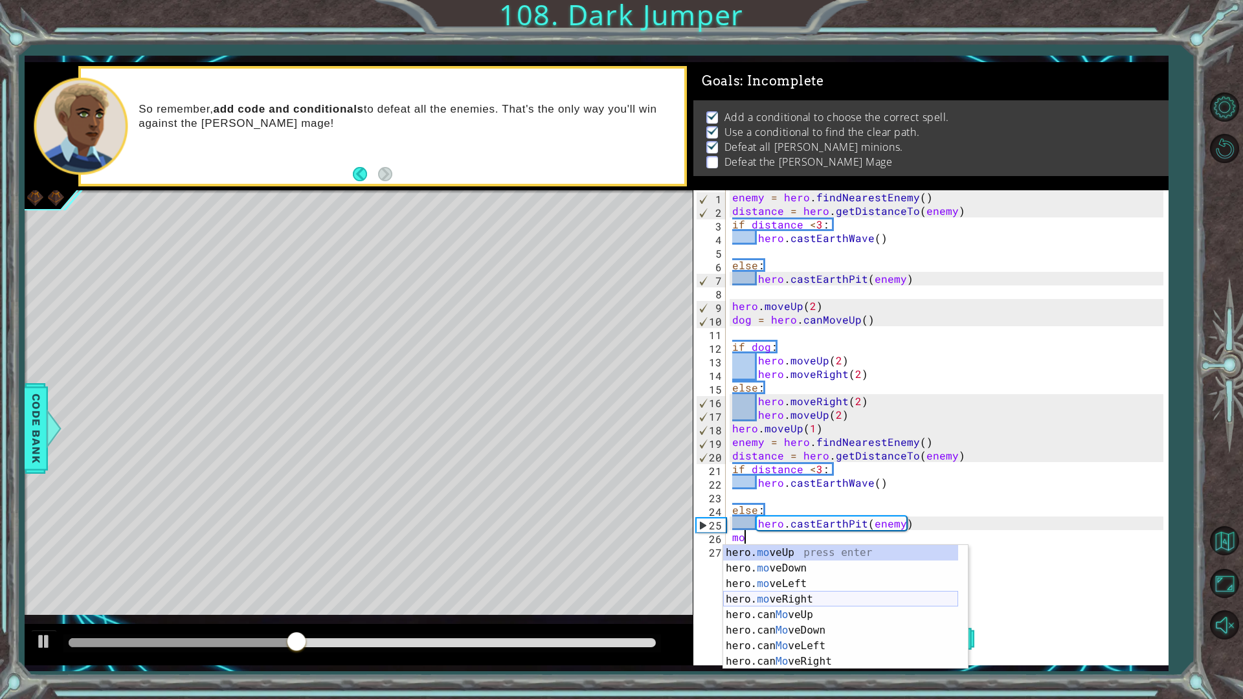
click at [796, 589] on div "hero. mo veUp press enter hero. mo veDown press enter hero. mo veLeft press ent…" at bounding box center [840, 622] width 235 height 155
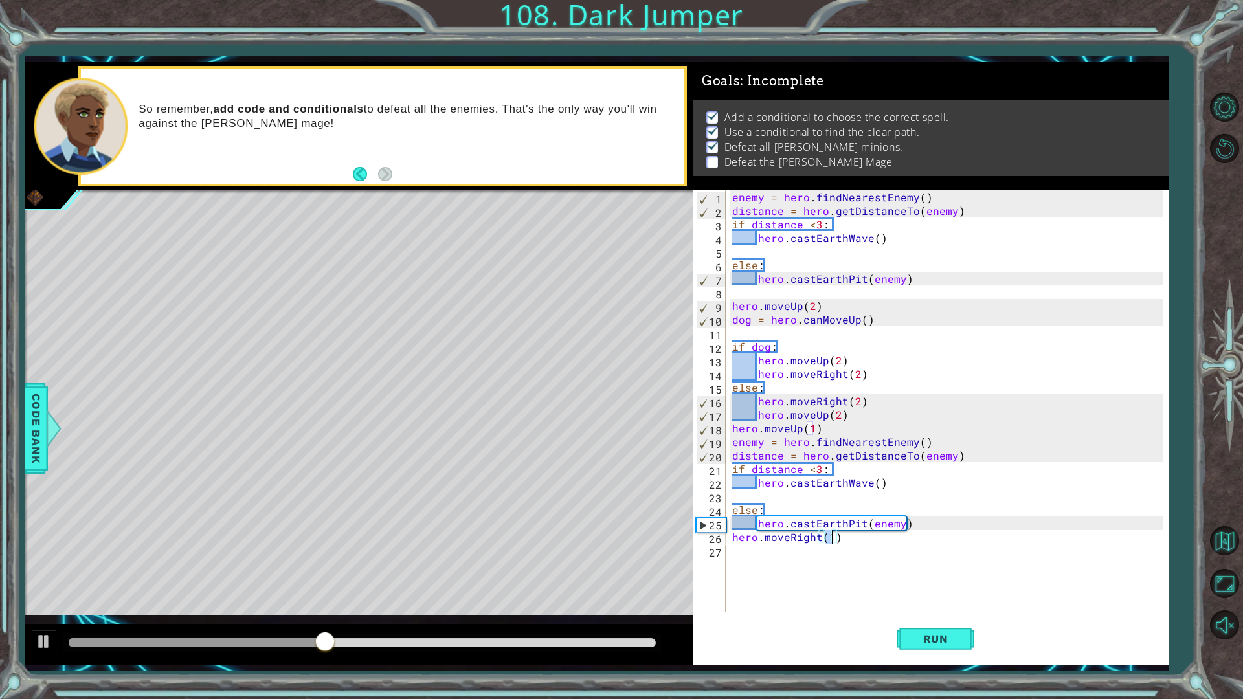
type textarea "hero.moveRight(4)"
click at [788, 566] on div "enemy = hero . findNearestEnemy ( ) distance = hero . getDistanceTo ( enemy ) i…" at bounding box center [950, 414] width 441 height 449
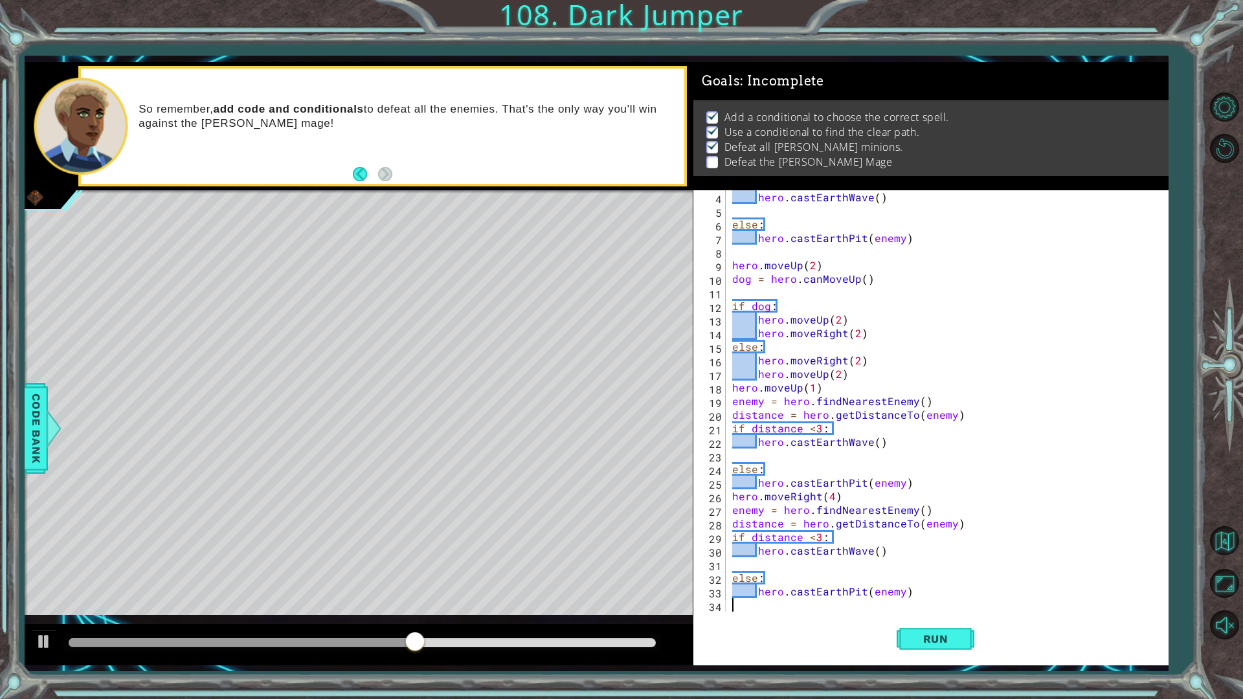
scroll to position [41, 0]
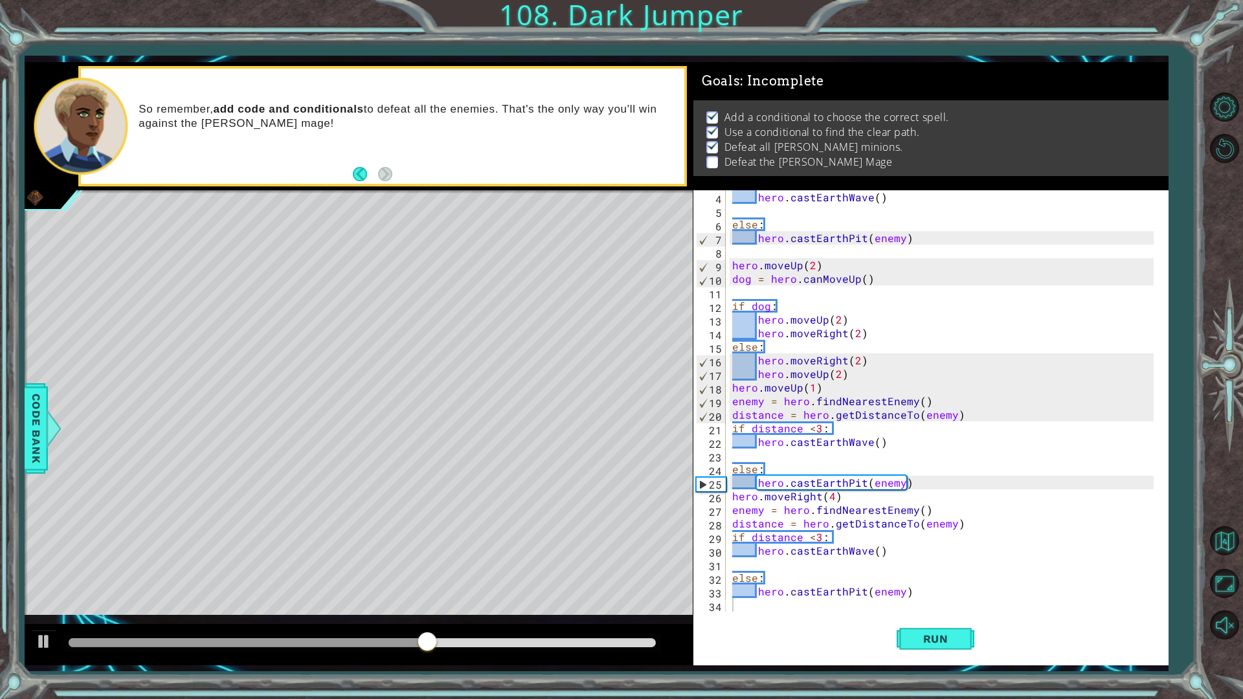
click at [893, 589] on div "Run" at bounding box center [935, 638] width 475 height 47
click at [923, 589] on button "Run" at bounding box center [936, 638] width 78 height 47
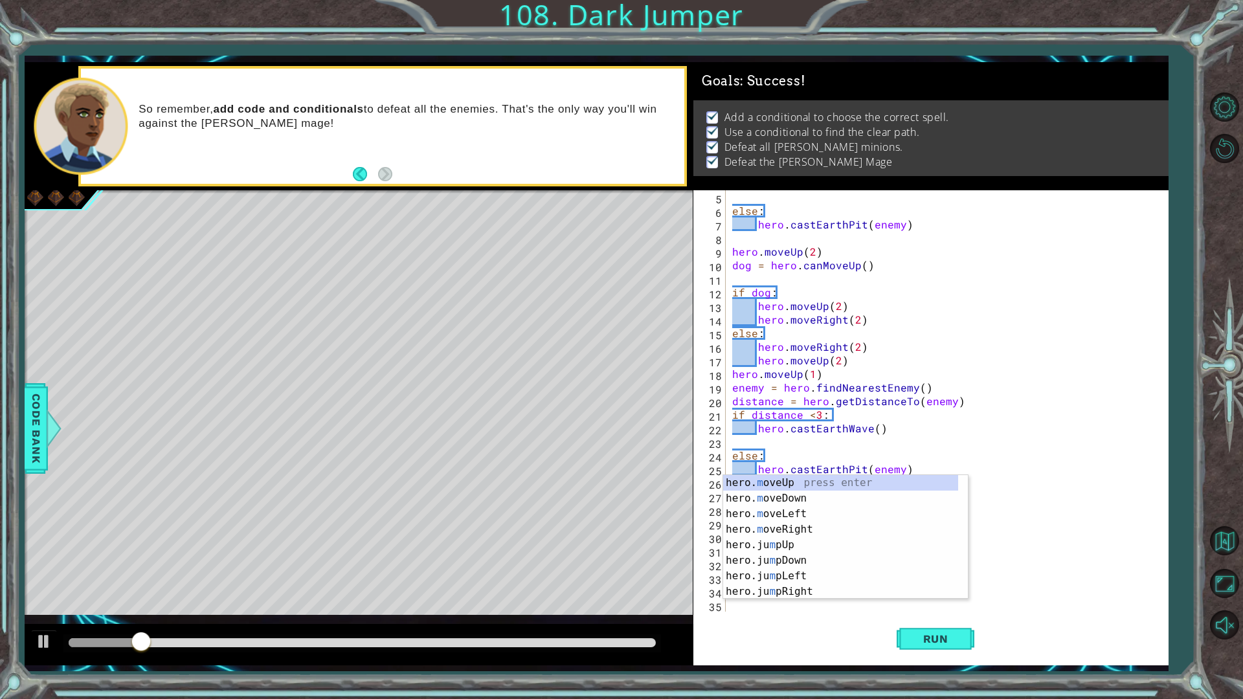
scroll to position [54, 0]
click at [791, 497] on div "hero. m oveUp press enter hero. m oveDown press enter hero. m oveLeft press ent…" at bounding box center [840, 552] width 235 height 155
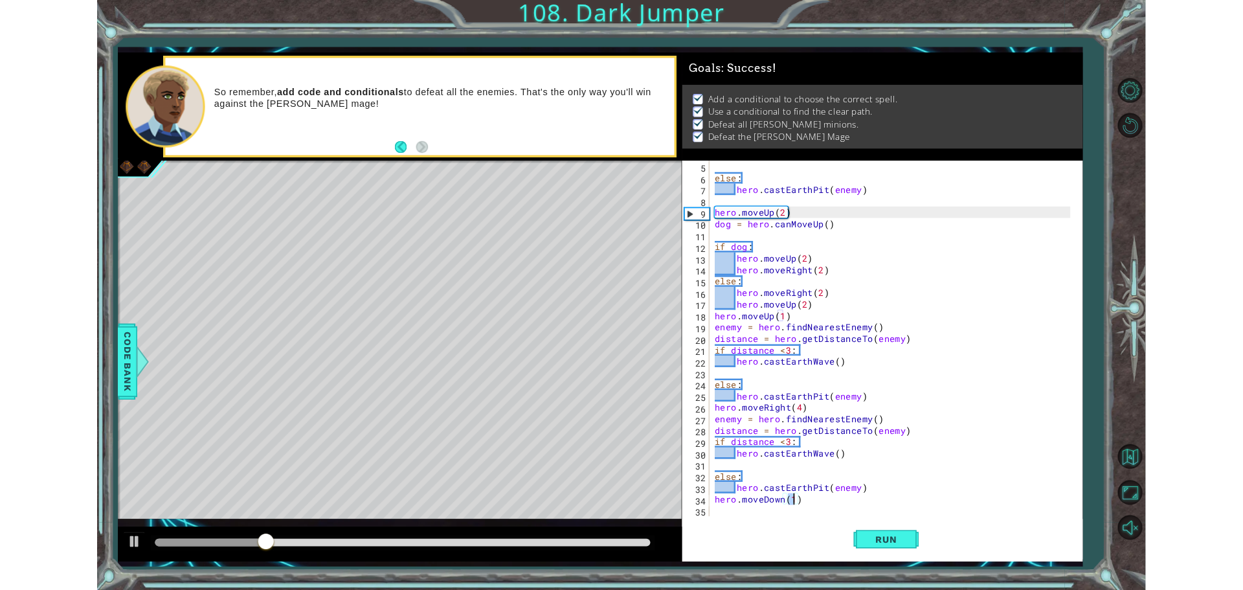
scroll to position [0, 5]
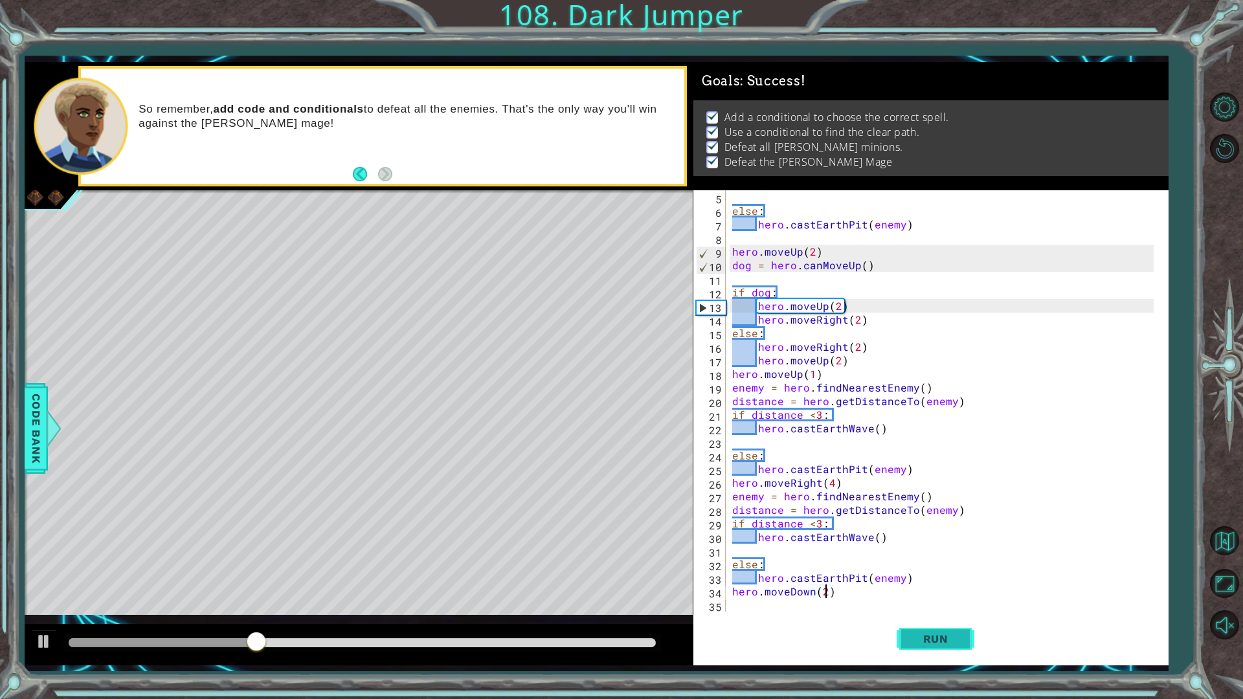
type textarea "hero.moveDown(2)"
click at [972, 589] on button "Run" at bounding box center [936, 638] width 78 height 47
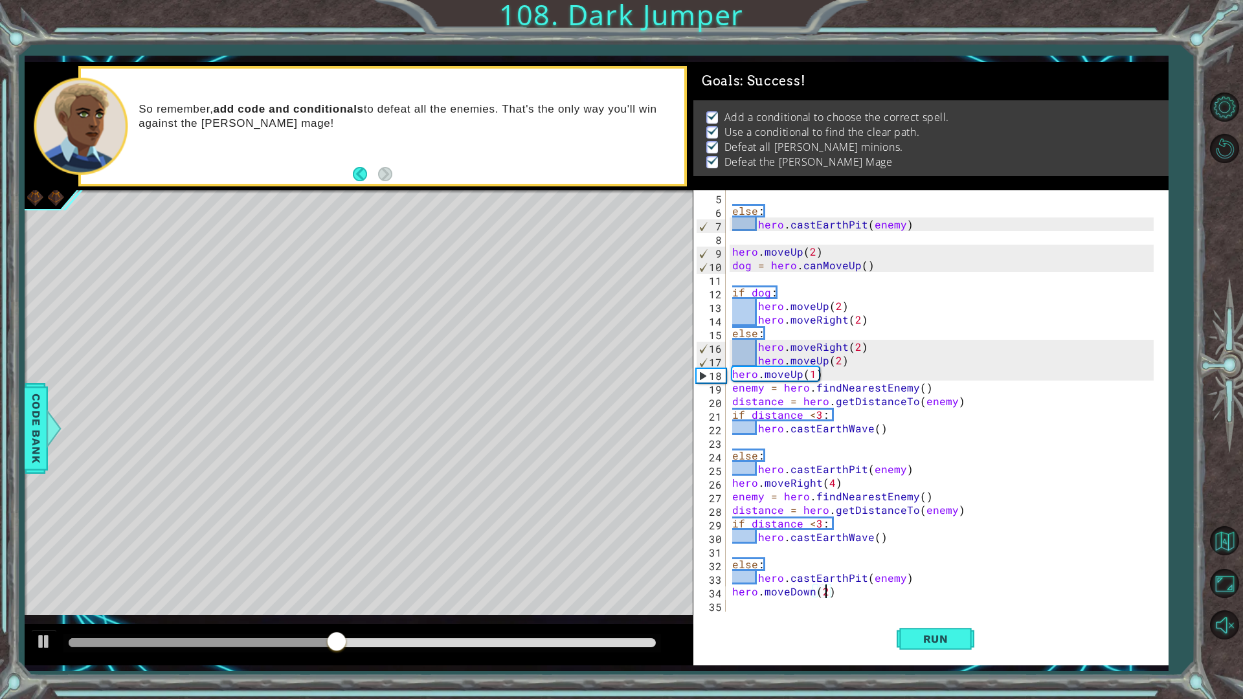
click at [570, 589] on div at bounding box center [359, 644] width 668 height 41
click at [570, 589] on div at bounding box center [361, 643] width 597 height 18
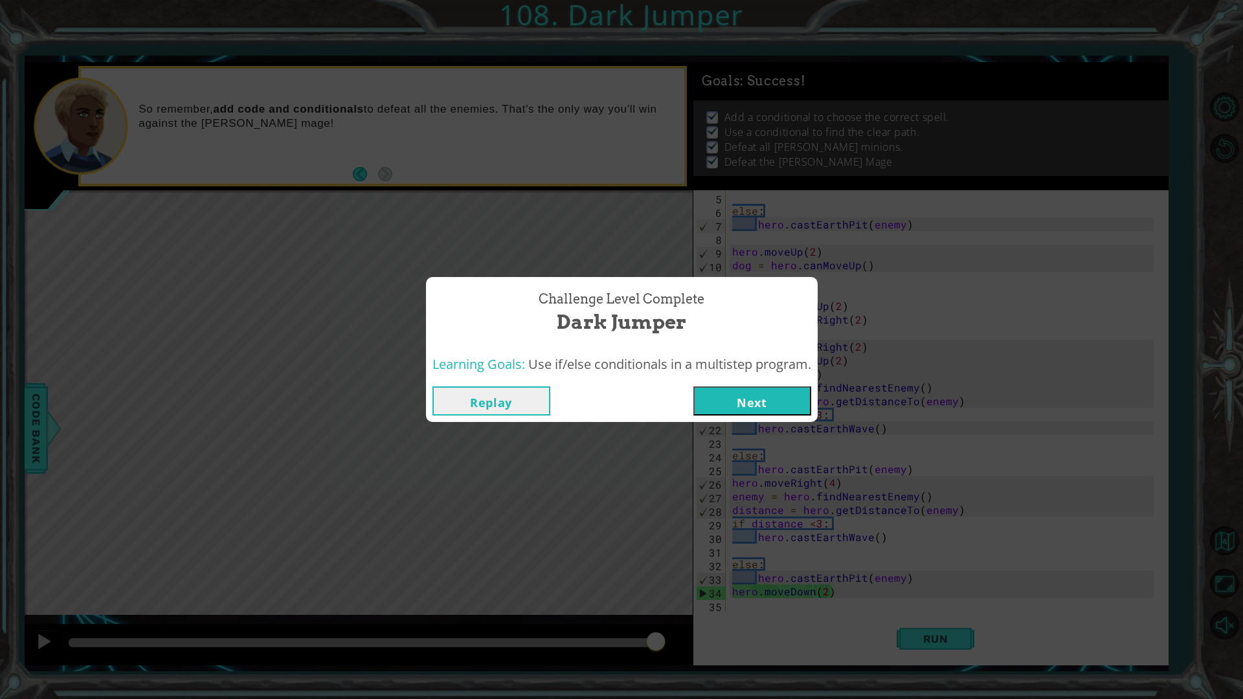
click at [740, 406] on button "Next" at bounding box center [752, 400] width 118 height 29
